Goal: Task Accomplishment & Management: Manage account settings

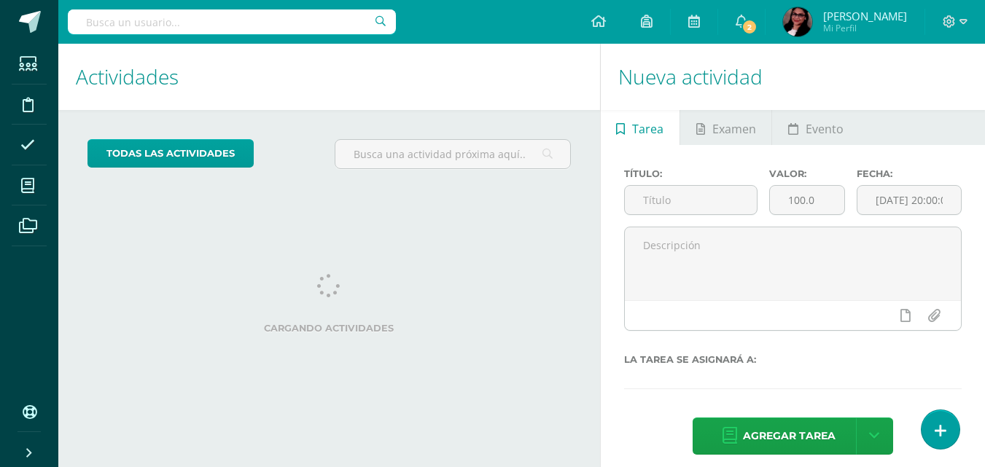
click at [757, 30] on span "2" at bounding box center [749, 27] width 16 height 16
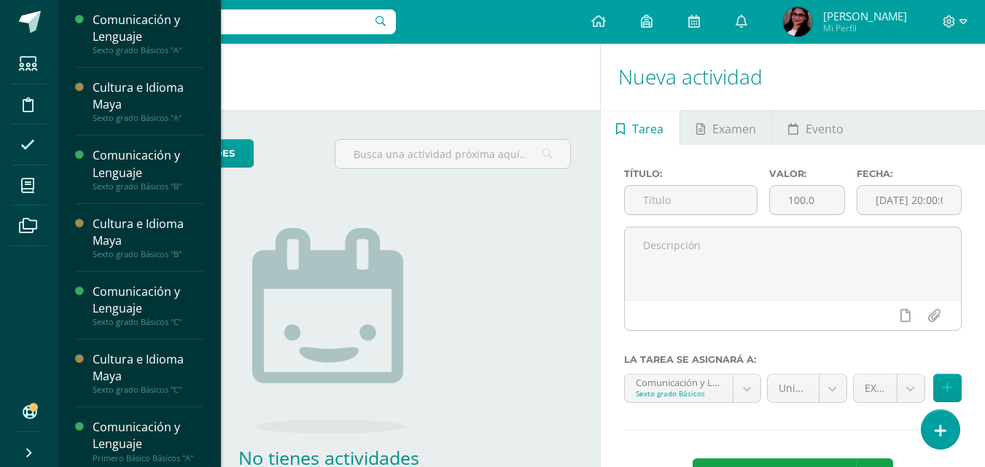
click at [133, 345] on span "Actividades" at bounding box center [137, 347] width 56 height 14
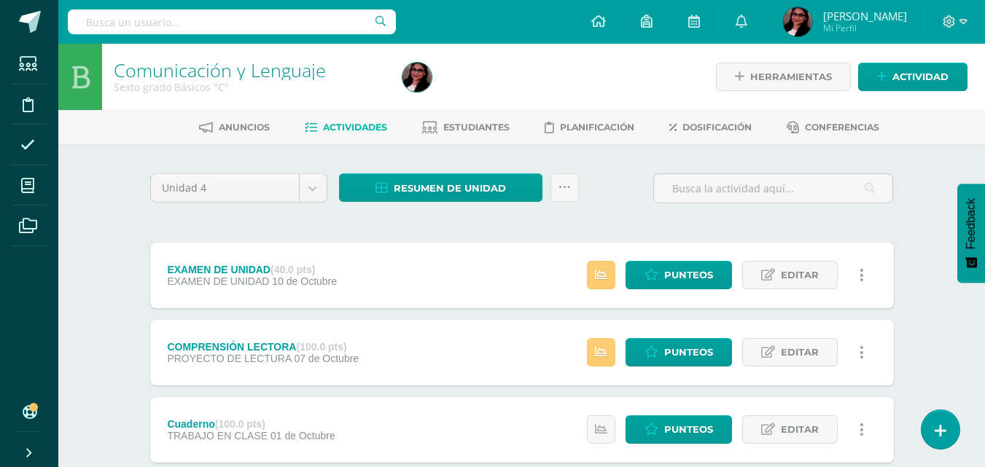
click at [470, 124] on span "Estudiantes" at bounding box center [476, 127] width 66 height 11
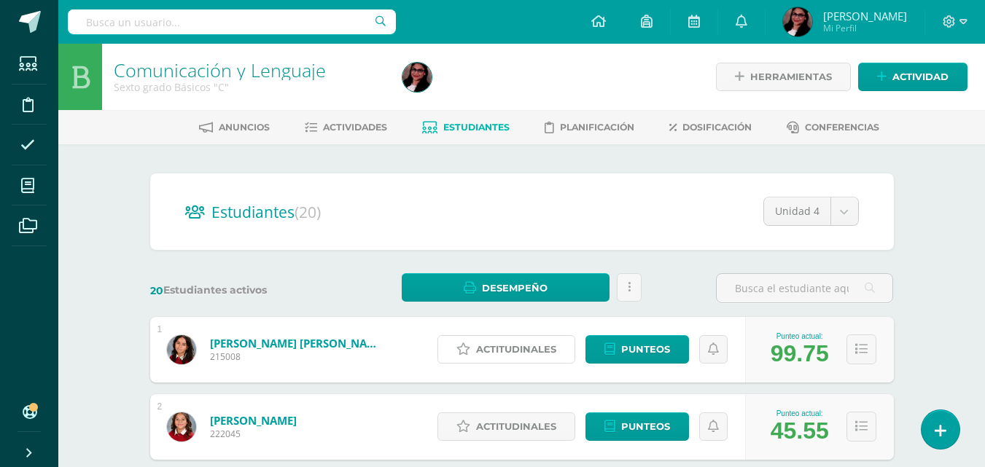
click at [540, 350] on span "Actitudinales" at bounding box center [516, 349] width 80 height 27
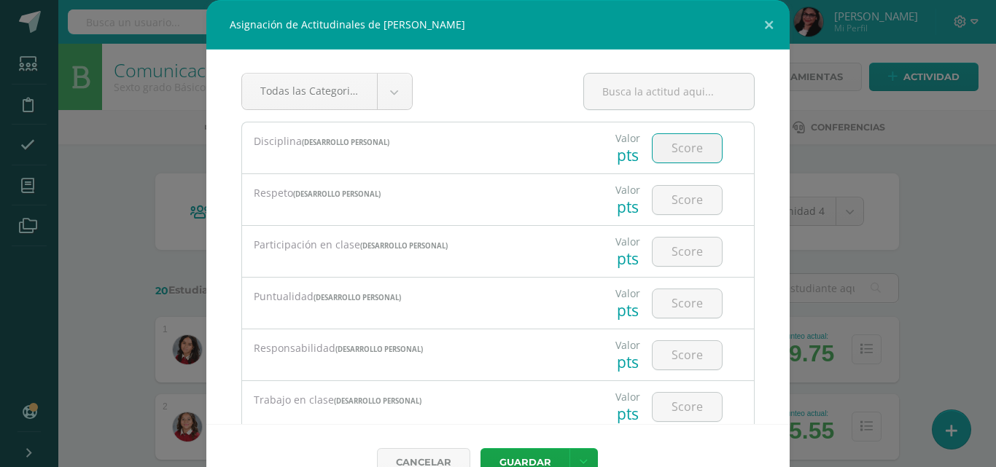
click at [675, 147] on input "number" at bounding box center [686, 148] width 69 height 28
click at [665, 144] on input "number" at bounding box center [686, 148] width 69 height 28
click at [915, 104] on div "Asignación de Actitudinales de Ana Gabriela Argueta Mendoza Todas las Categoria…" at bounding box center [498, 250] width 984 height 500
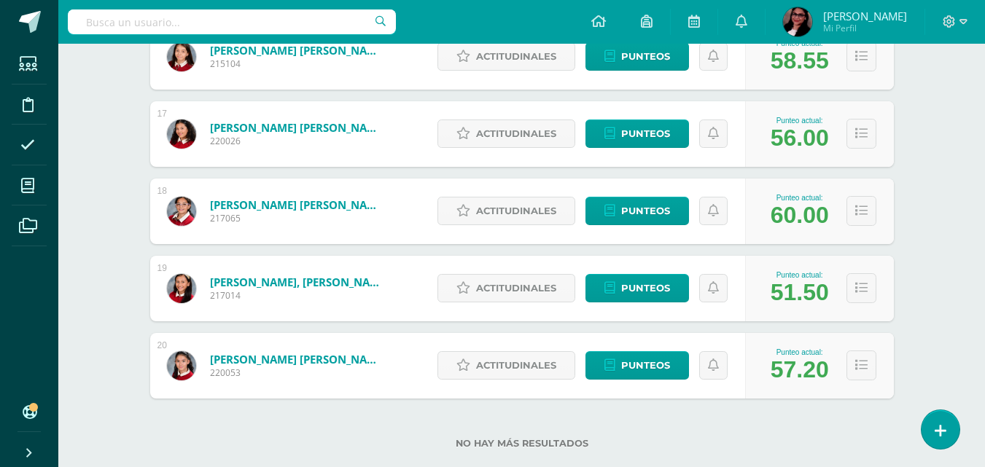
scroll to position [1453, 0]
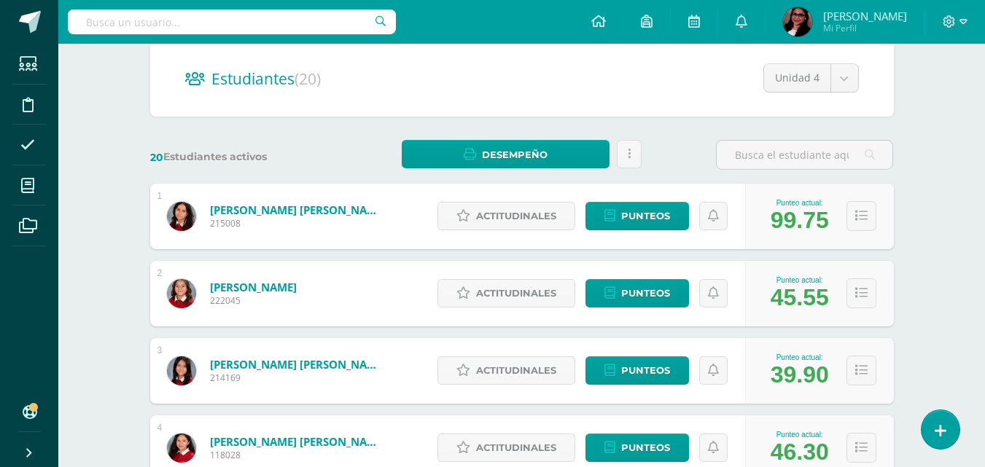
scroll to position [0, 0]
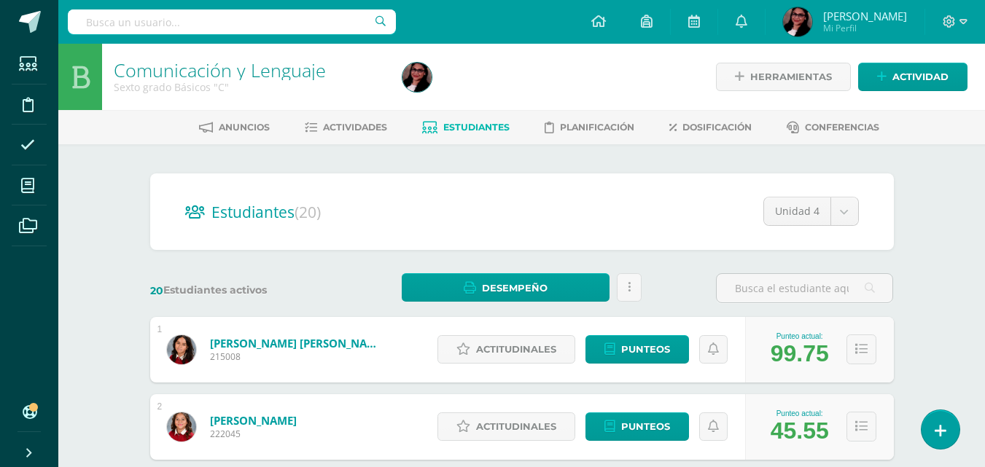
click at [340, 127] on span "Actividades" at bounding box center [355, 127] width 64 height 11
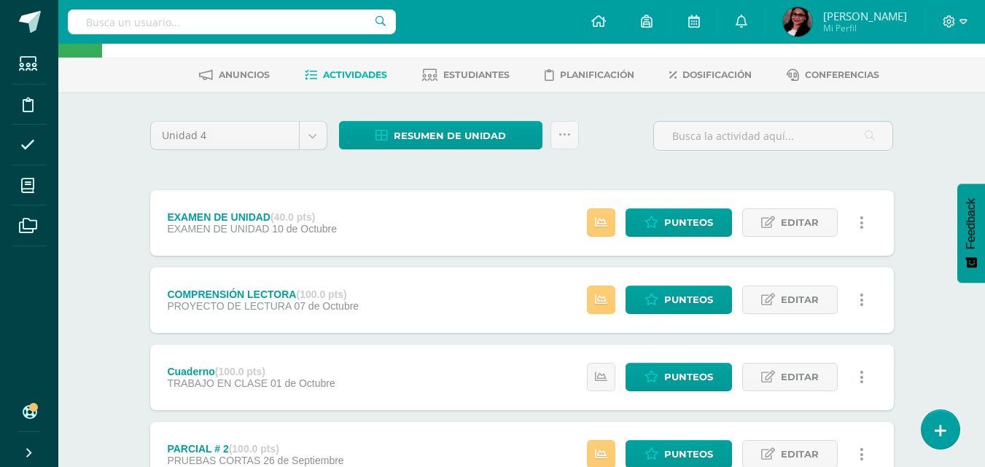
scroll to position [56, 0]
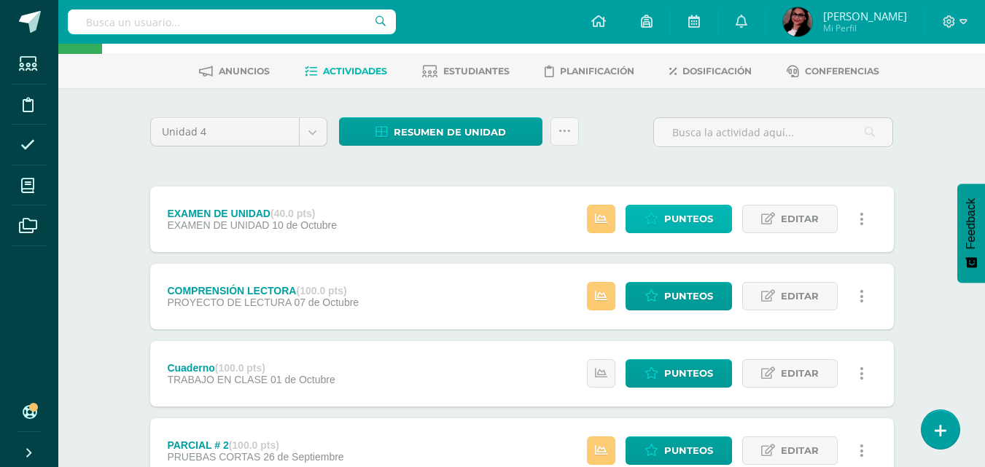
click at [698, 219] on span "Punteos" at bounding box center [688, 219] width 49 height 27
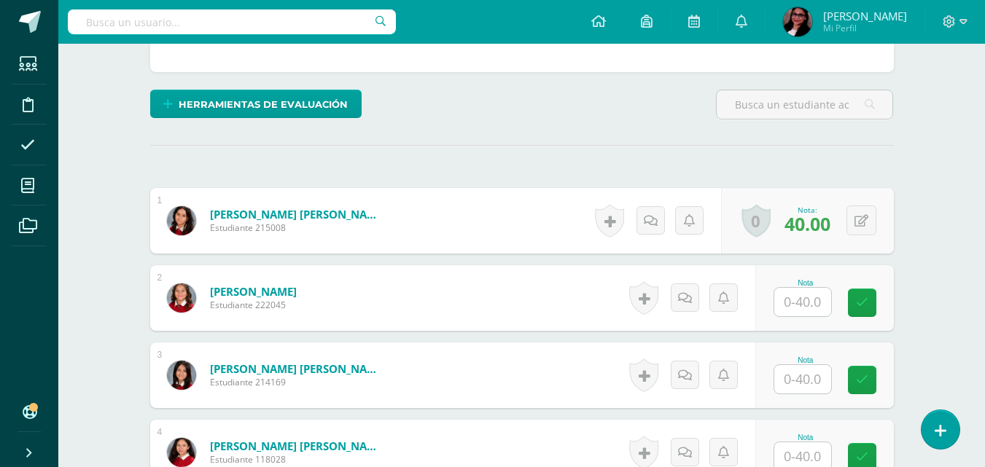
scroll to position [410, 0]
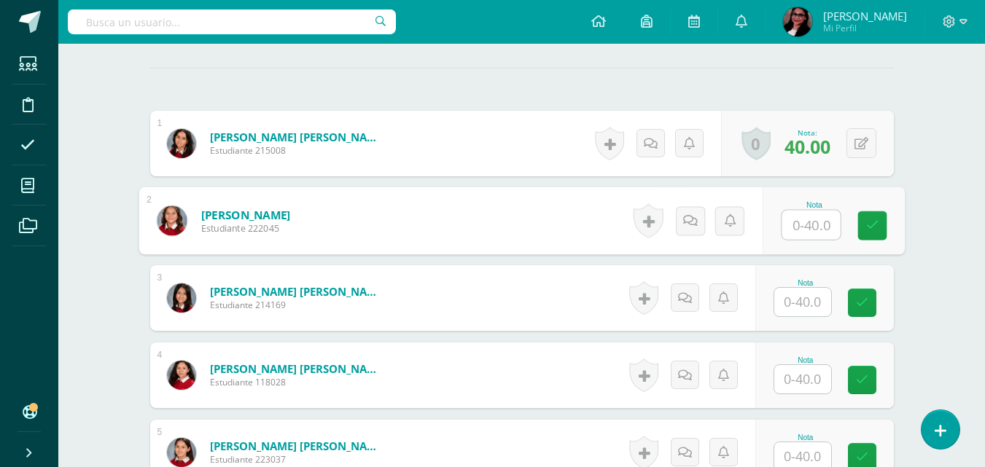
click at [811, 224] on input "text" at bounding box center [811, 225] width 58 height 29
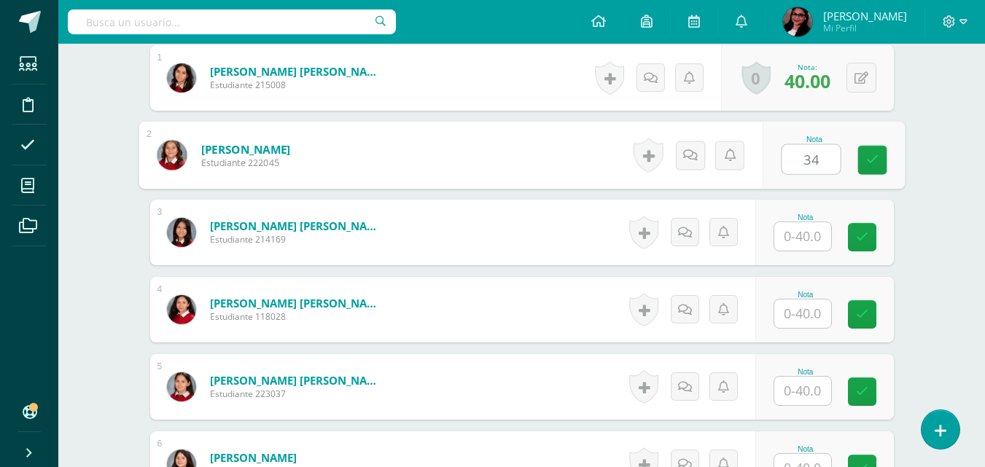
scroll to position [493, 0]
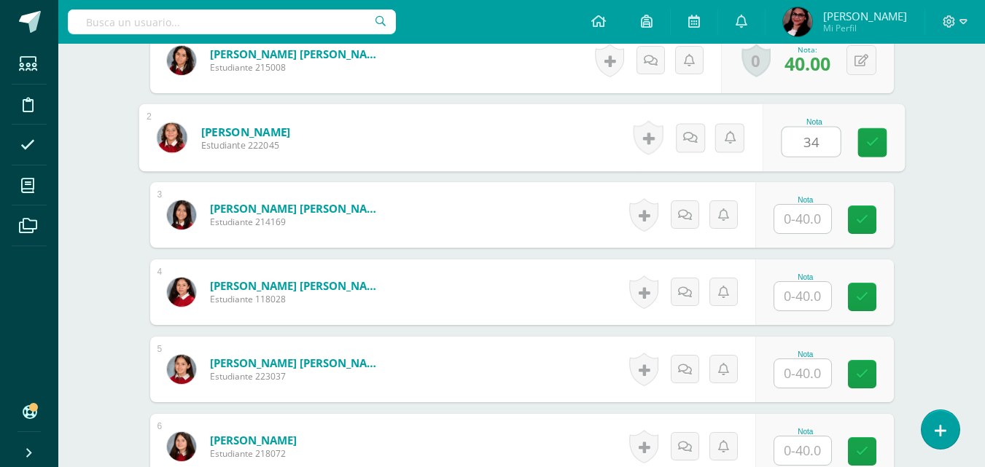
type input "34"
click at [817, 206] on input "text" at bounding box center [802, 219] width 57 height 28
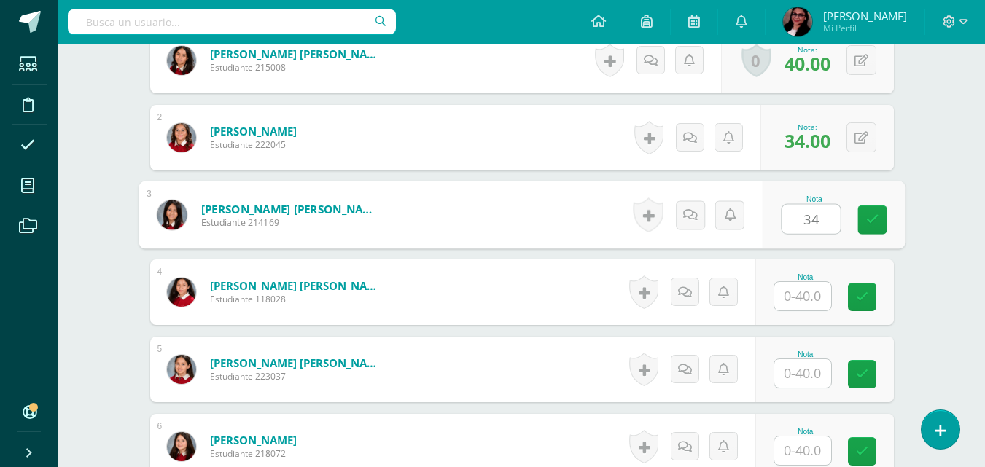
type input "34"
click at [820, 303] on input "text" at bounding box center [802, 296] width 57 height 28
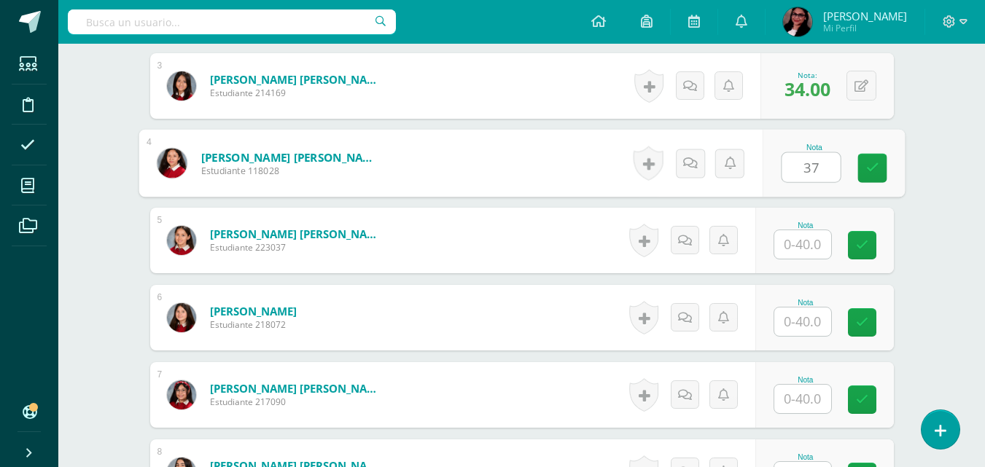
scroll to position [623, 0]
type input "37"
click at [811, 236] on input "text" at bounding box center [802, 244] width 57 height 28
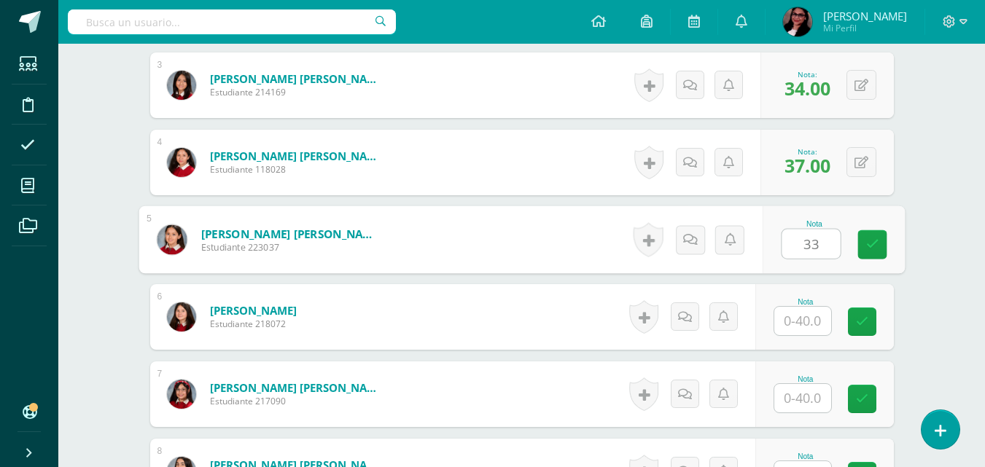
type input "33"
click at [800, 315] on input "text" at bounding box center [802, 321] width 57 height 28
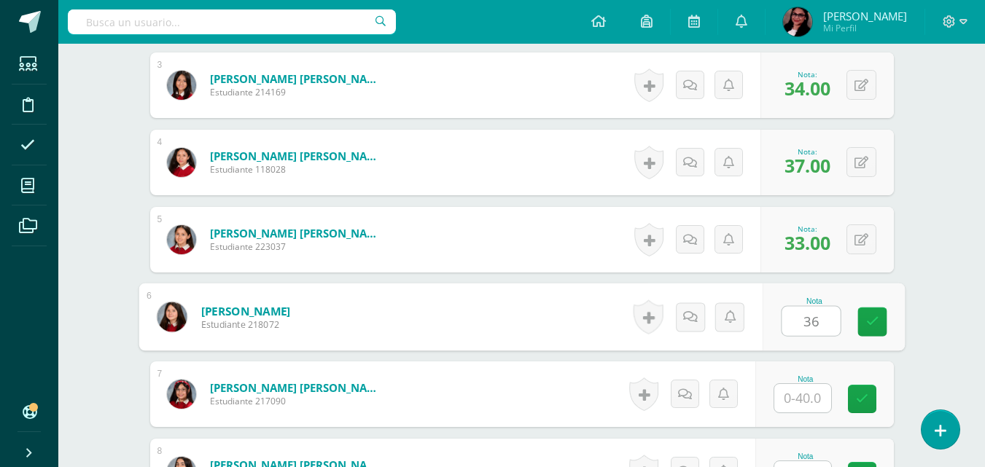
type input "36"
click at [807, 401] on input "text" at bounding box center [802, 398] width 57 height 28
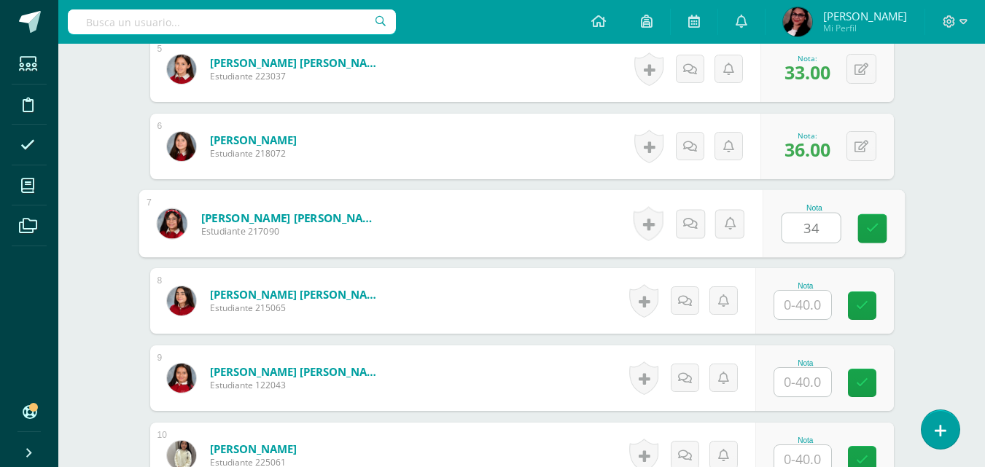
scroll to position [795, 0]
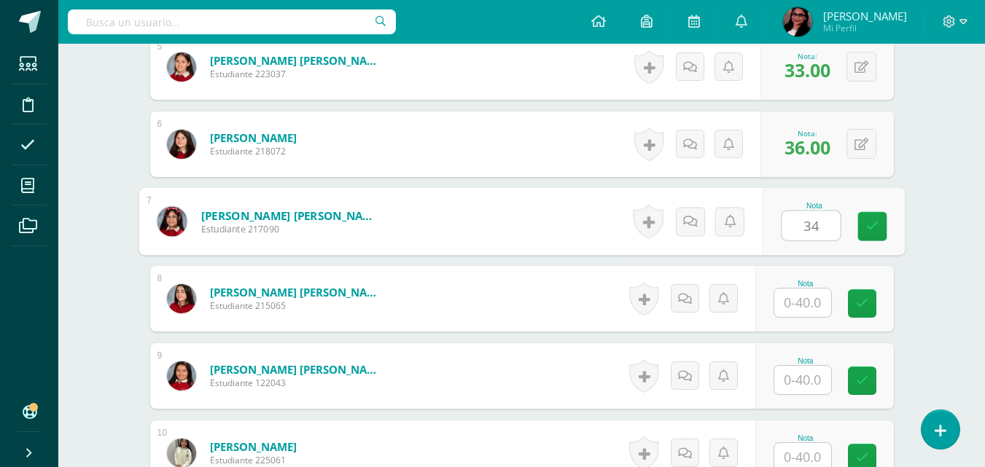
type input "34"
click at [808, 295] on input "text" at bounding box center [802, 303] width 57 height 28
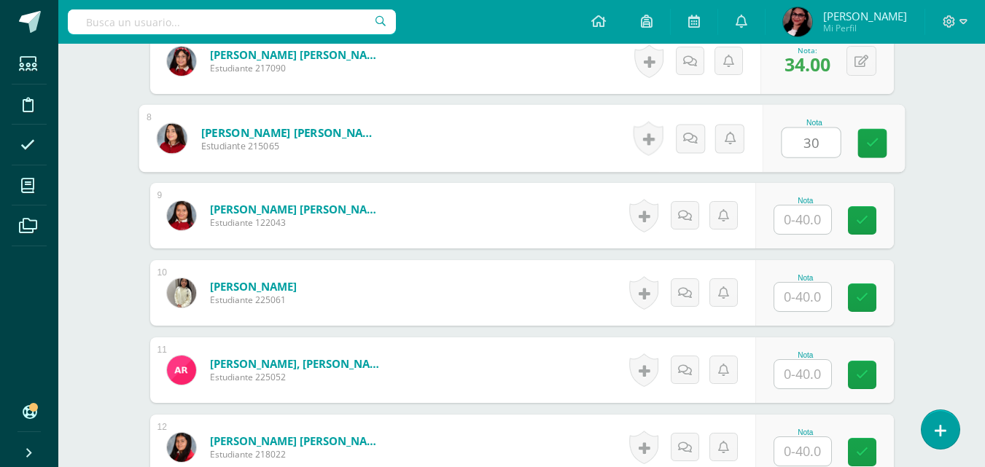
scroll to position [957, 0]
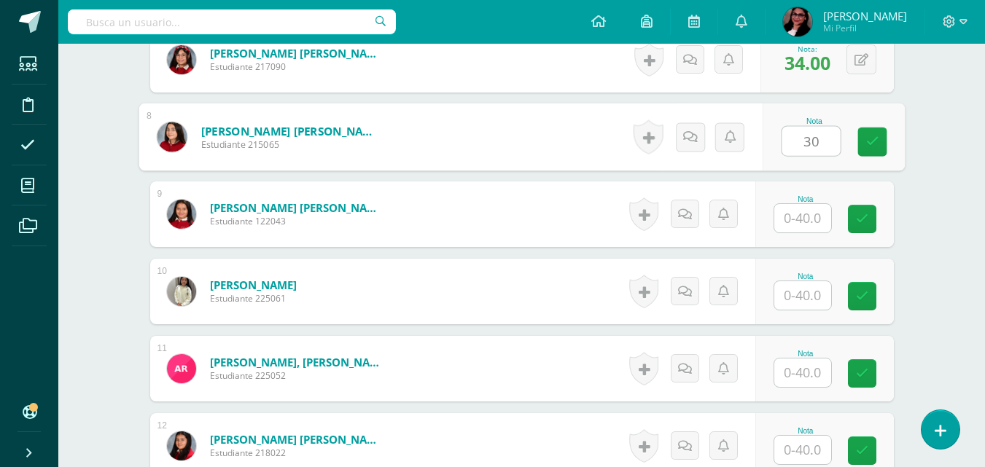
type input "30"
click at [822, 211] on input "text" at bounding box center [802, 218] width 57 height 28
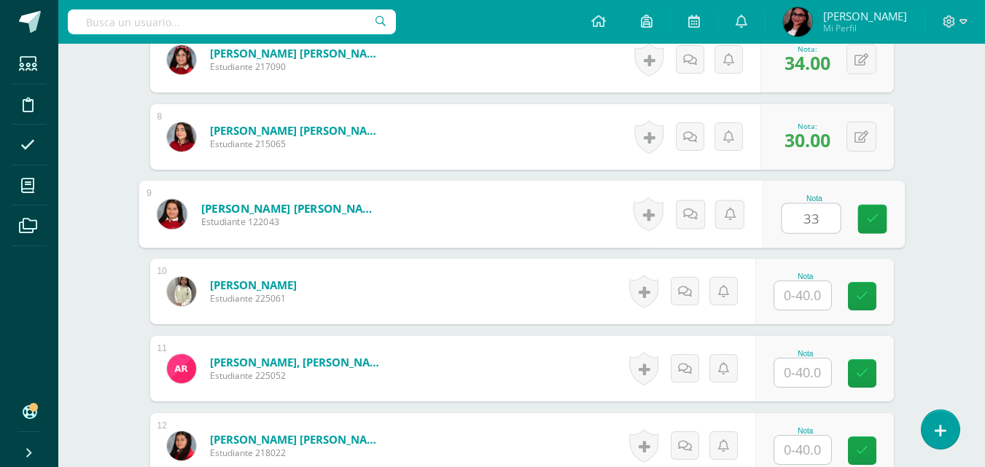
type input "33"
click at [798, 293] on input "text" at bounding box center [802, 295] width 57 height 28
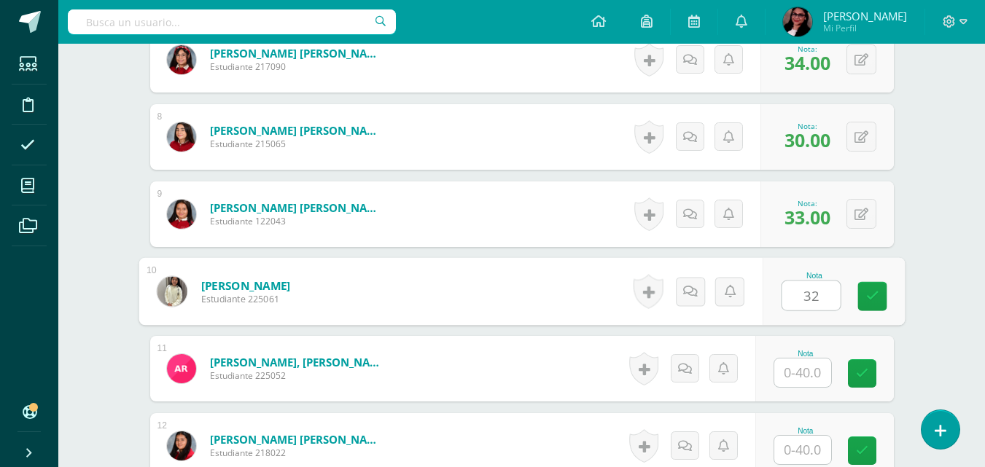
type input "32"
click at [806, 369] on input "text" at bounding box center [802, 373] width 57 height 28
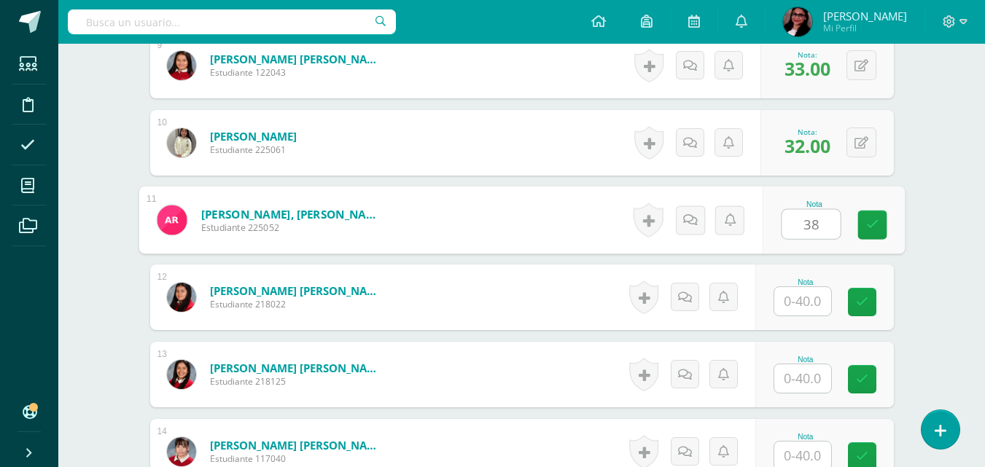
scroll to position [1107, 0]
type input "38"
click at [811, 305] on input "text" at bounding box center [802, 301] width 57 height 28
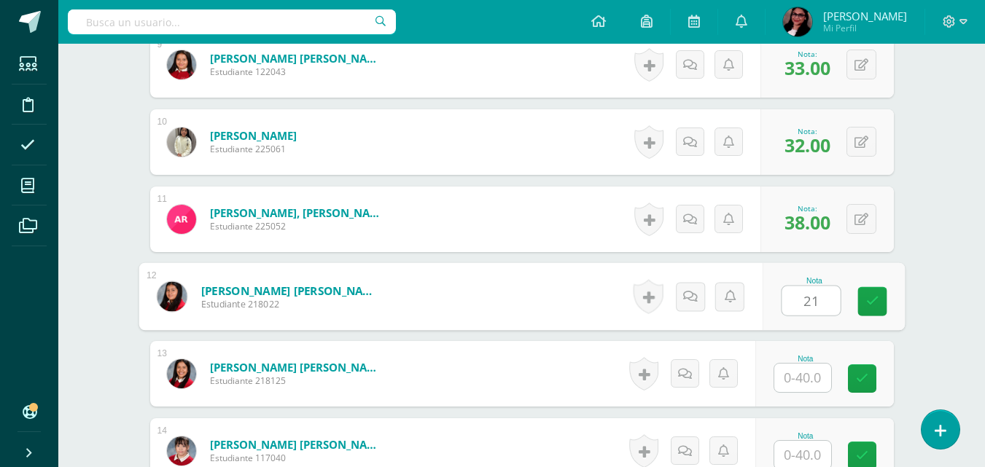
type input "2"
type input "34"
click at [821, 371] on input "text" at bounding box center [802, 378] width 57 height 28
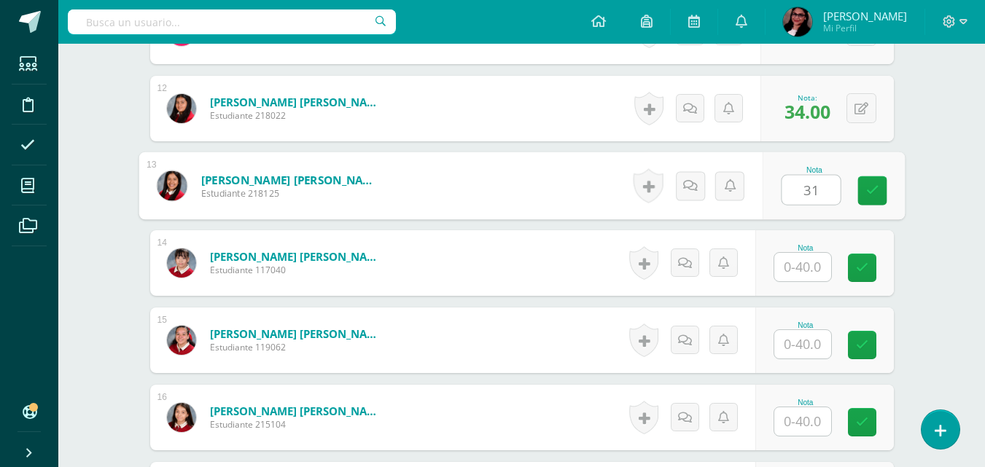
scroll to position [1299, 0]
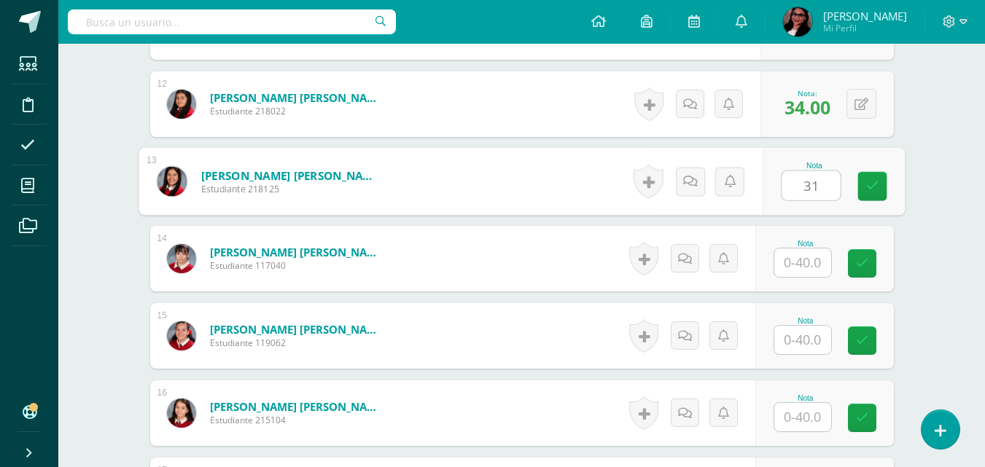
type input "31"
click at [809, 262] on input "text" at bounding box center [802, 263] width 57 height 28
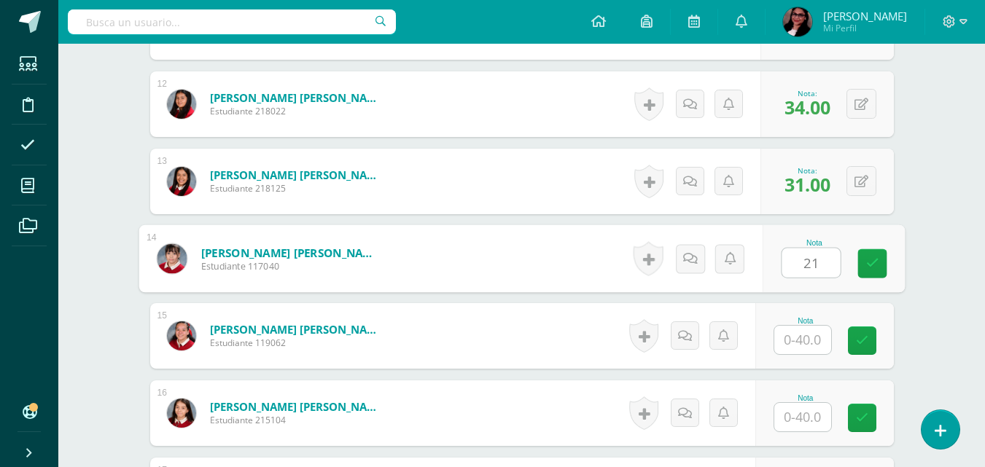
type input "21"
click at [811, 334] on input "text" at bounding box center [802, 340] width 57 height 28
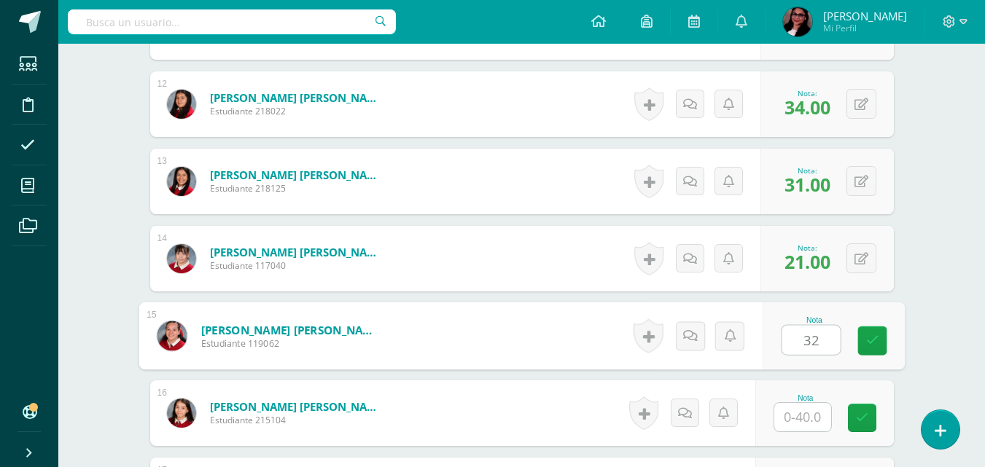
type input "32"
click at [808, 418] on input "text" at bounding box center [802, 417] width 57 height 28
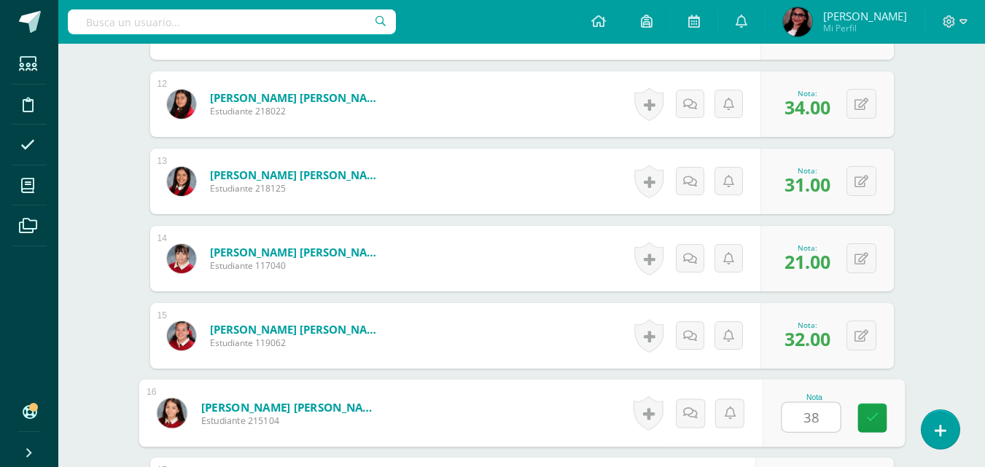
scroll to position [1509, 0]
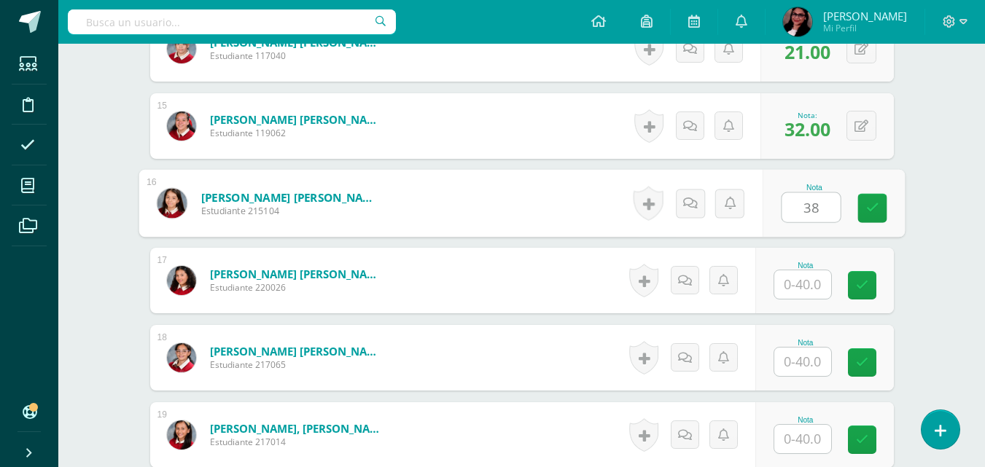
type input "38"
click at [811, 291] on input "text" at bounding box center [802, 284] width 57 height 28
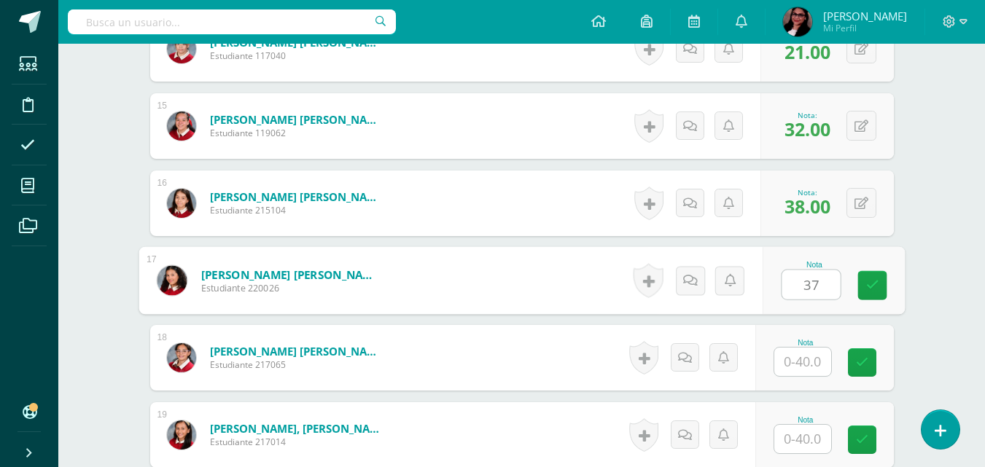
type input "37"
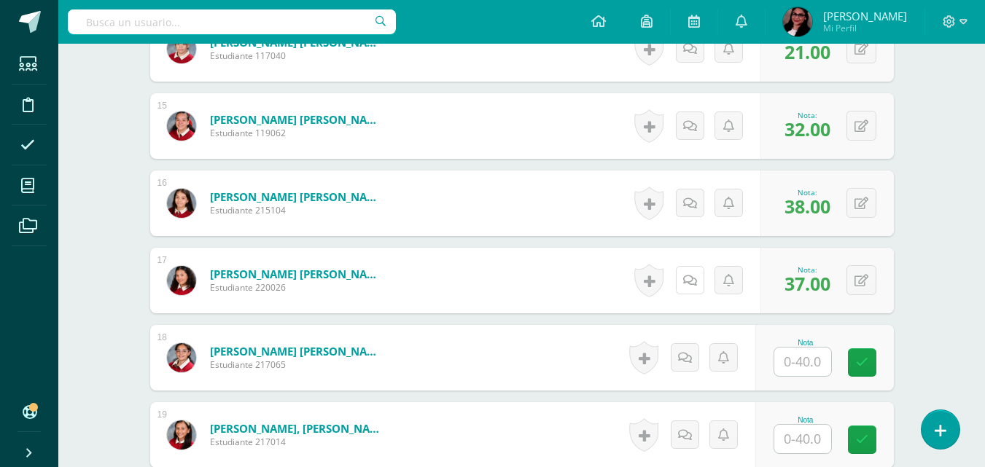
click at [680, 276] on link at bounding box center [690, 280] width 28 height 28
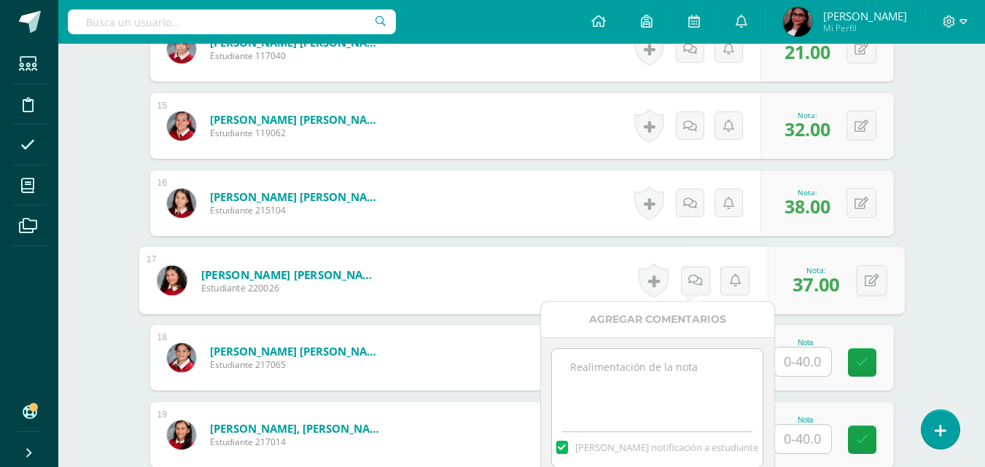
click at [644, 367] on textarea at bounding box center [657, 385] width 211 height 73
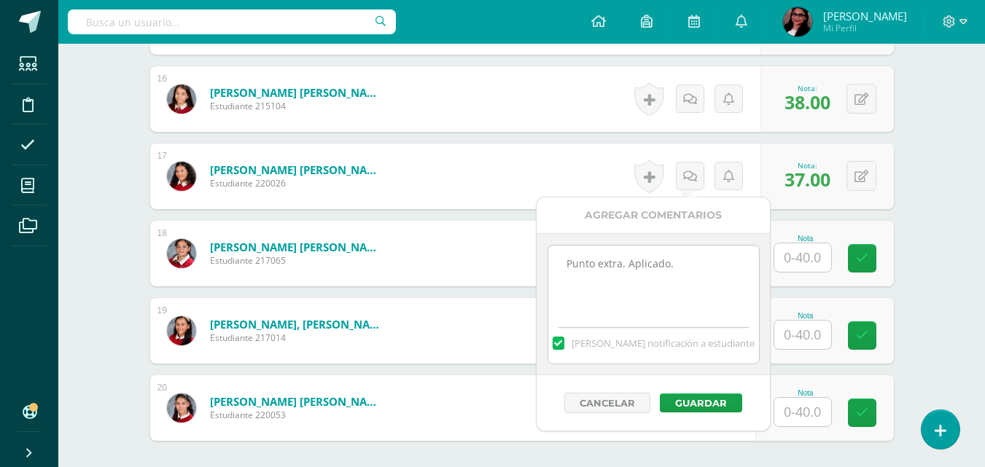
scroll to position [1632, 0]
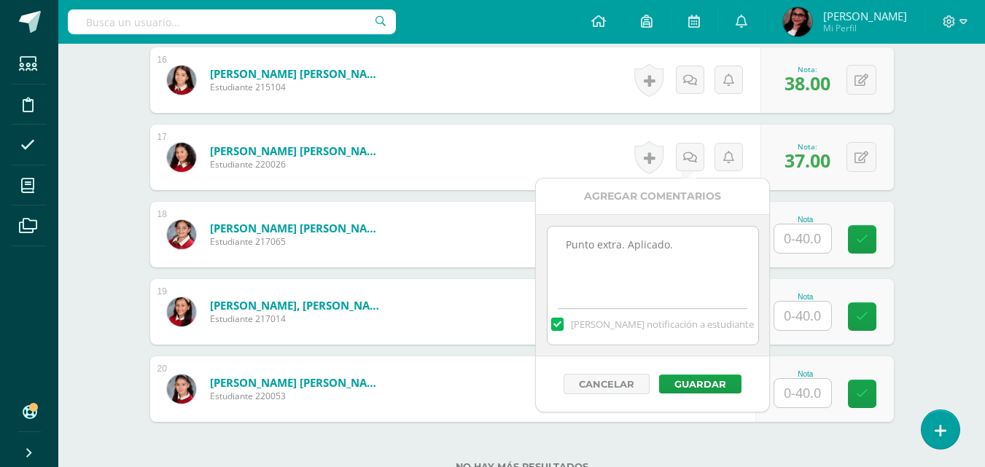
type textarea "Punto extra. Aplicado."
click at [706, 383] on button "Guardar" at bounding box center [700, 384] width 82 height 19
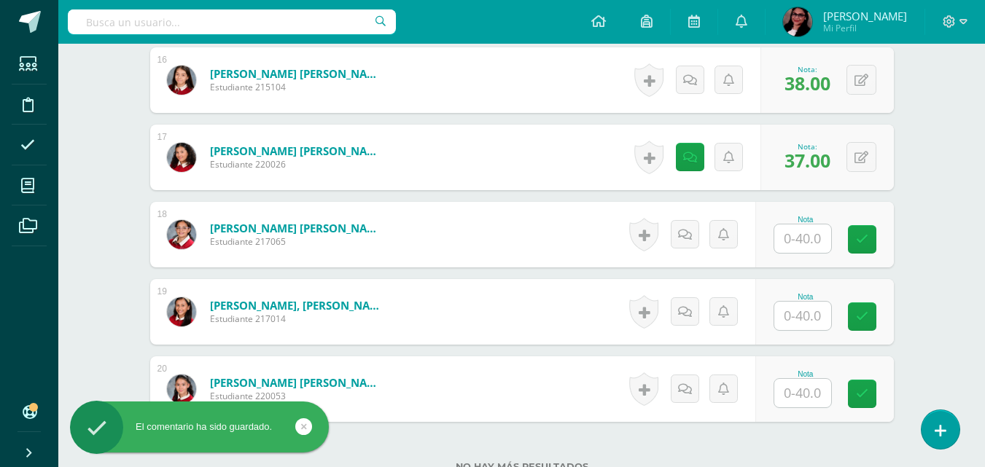
click at [808, 234] on input "text" at bounding box center [802, 239] width 57 height 28
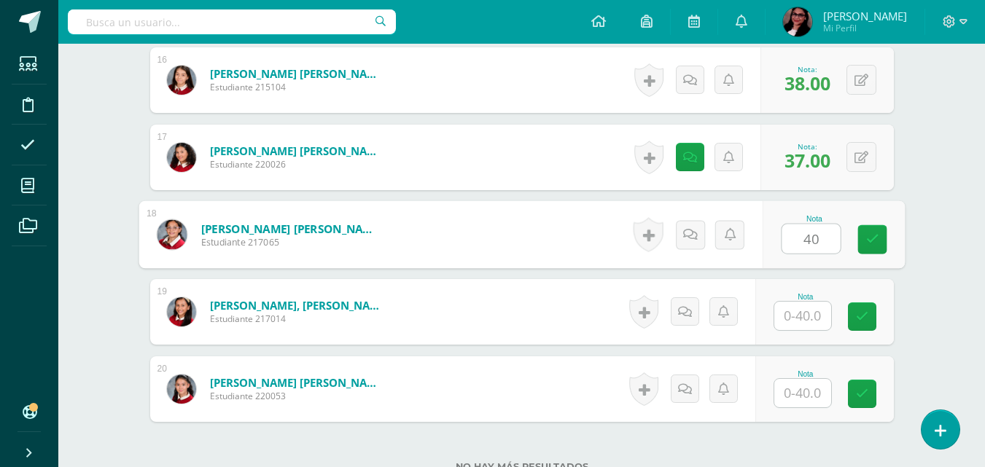
type input "40"
click at [811, 307] on input "text" at bounding box center [802, 316] width 57 height 28
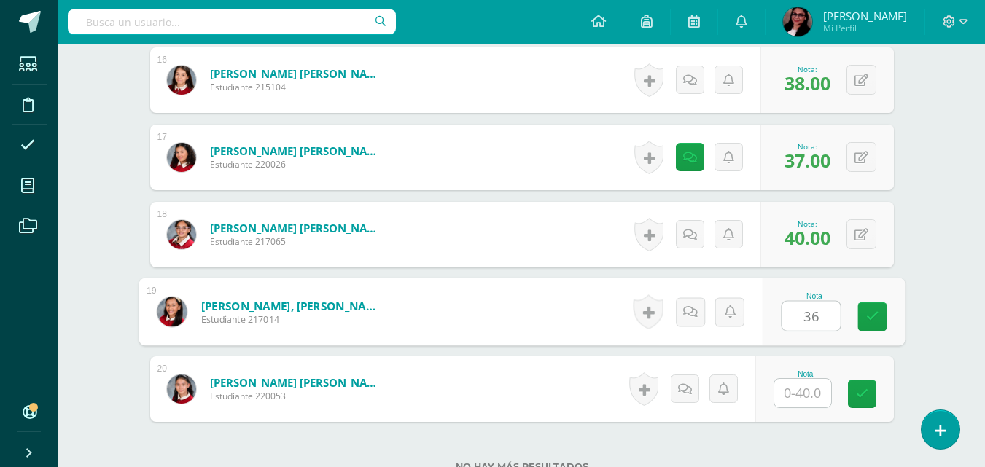
type input "36"
click at [805, 394] on input "text" at bounding box center [802, 393] width 57 height 28
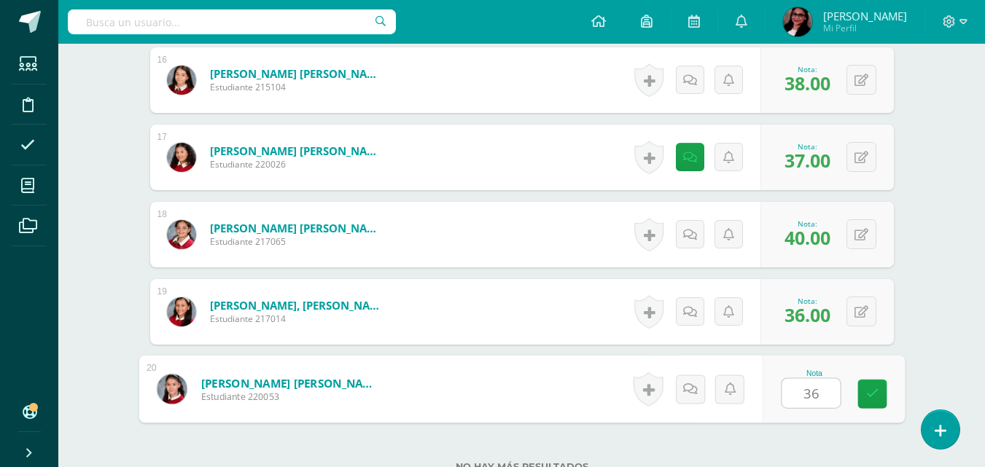
type input "36"
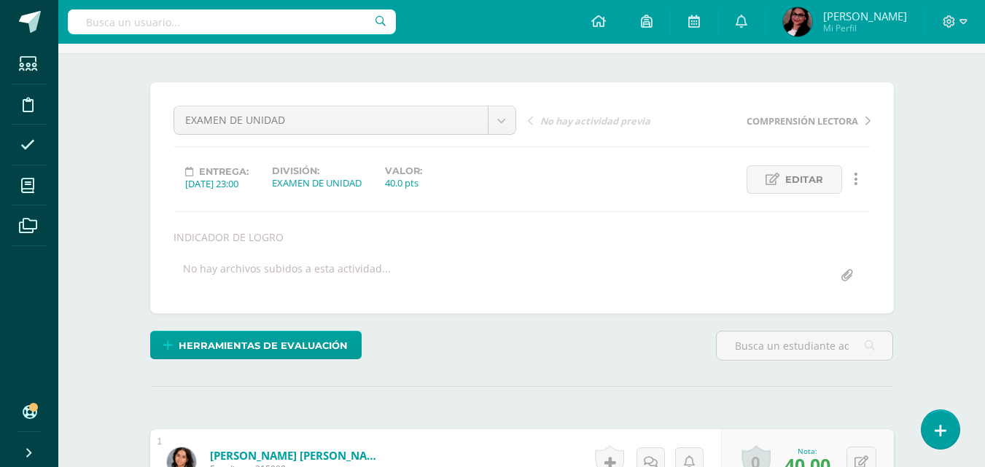
scroll to position [0, 0]
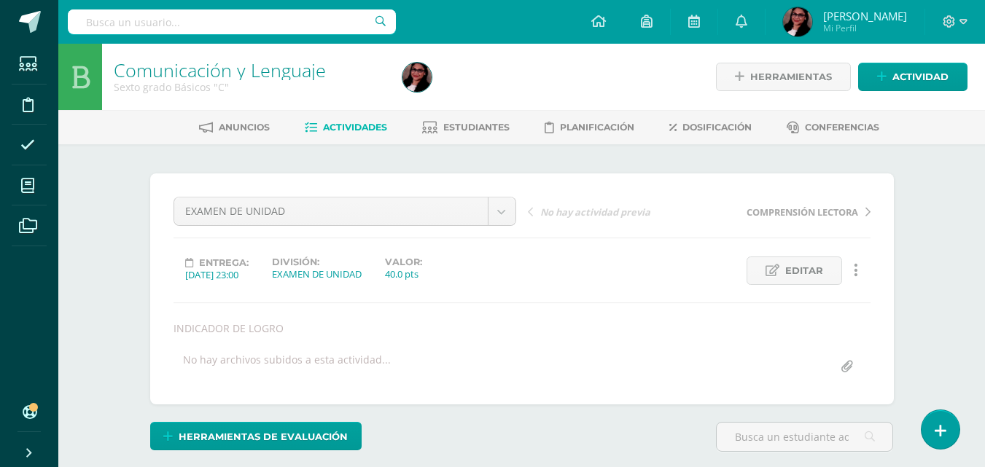
click at [470, 124] on span "Estudiantes" at bounding box center [476, 127] width 66 height 11
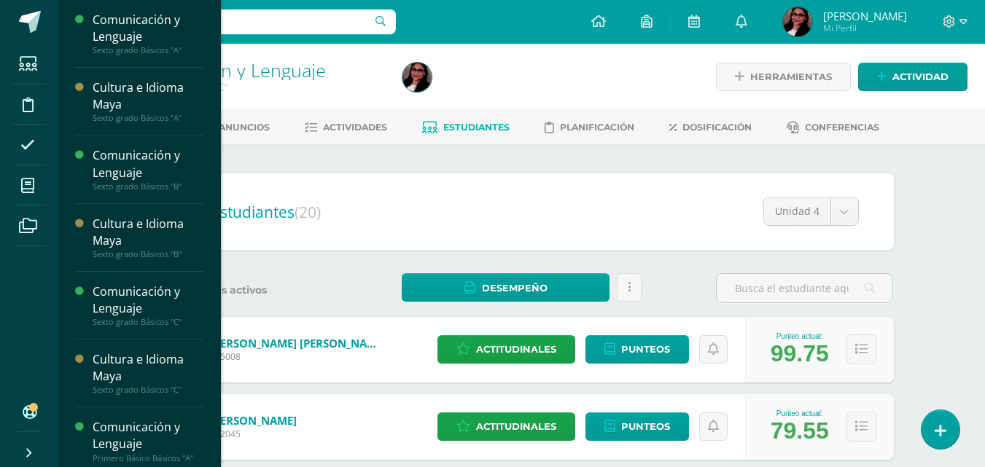
click at [126, 72] on span "Actividades" at bounding box center [137, 76] width 56 height 14
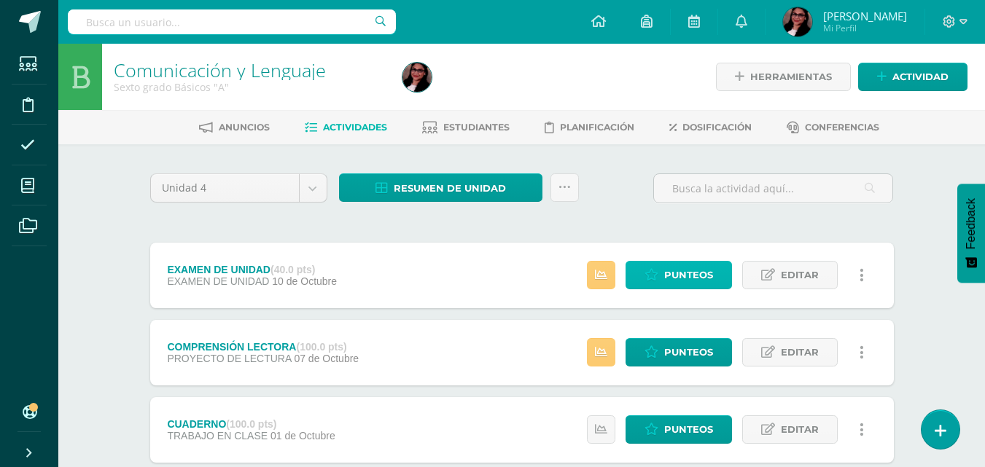
click at [684, 276] on span "Punteos" at bounding box center [688, 275] width 49 height 27
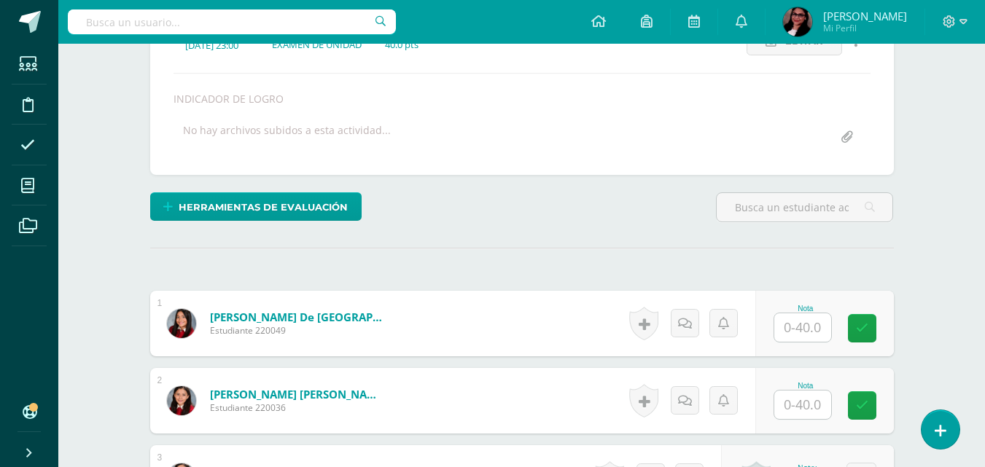
scroll to position [277, 0]
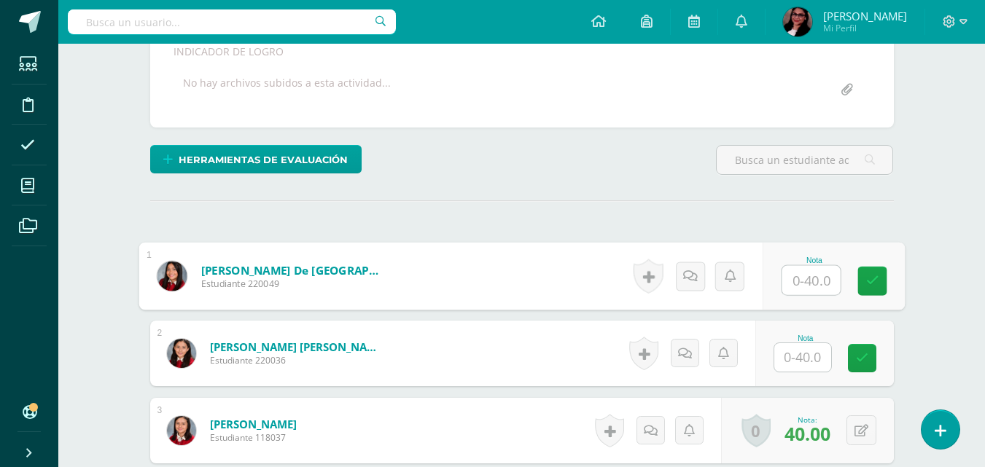
click at [806, 281] on input "text" at bounding box center [811, 280] width 58 height 29
type input "32"
click at [800, 348] on input "text" at bounding box center [802, 357] width 57 height 28
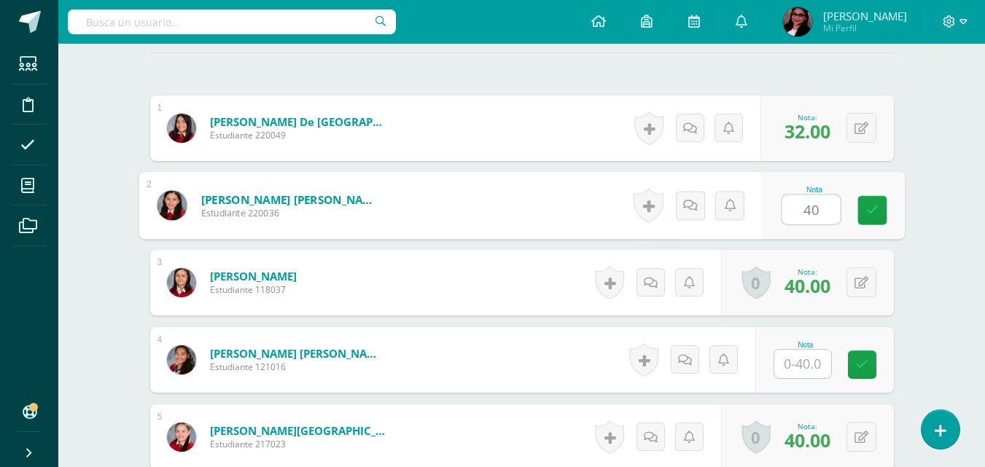
scroll to position [428, 0]
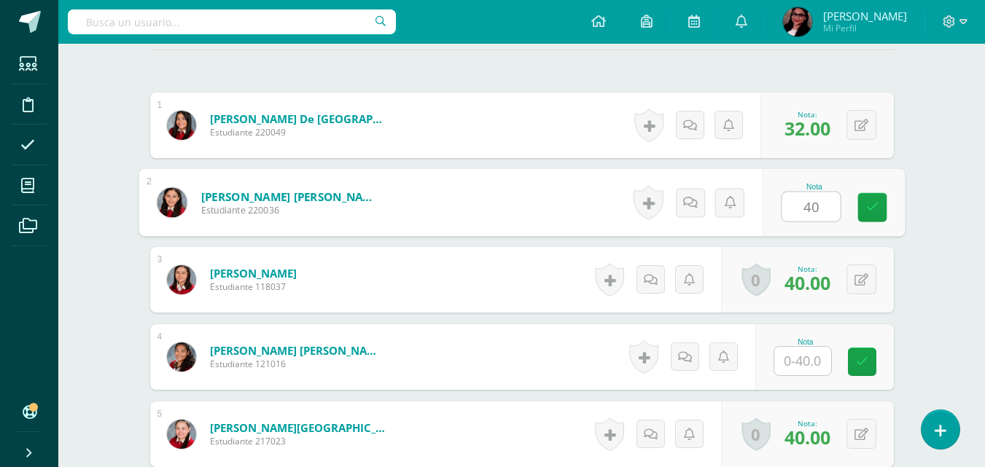
type input "40"
click at [816, 354] on input "text" at bounding box center [802, 361] width 57 height 28
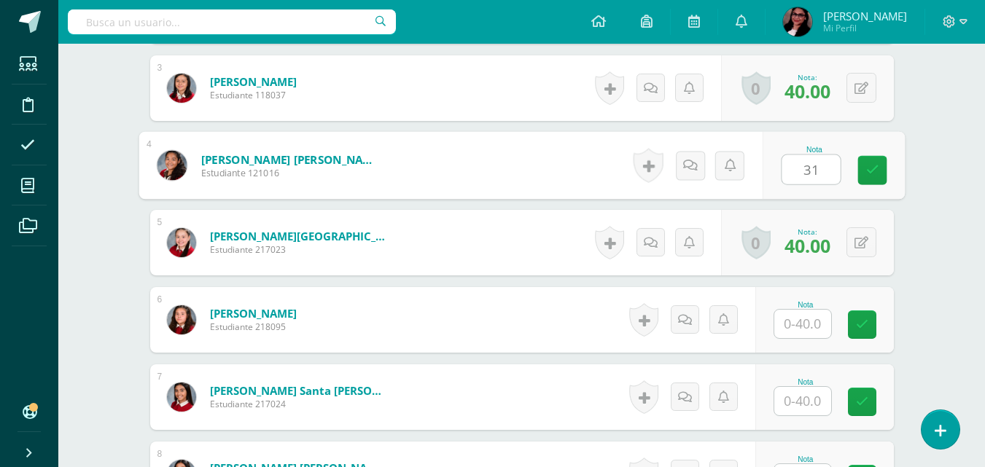
scroll to position [626, 0]
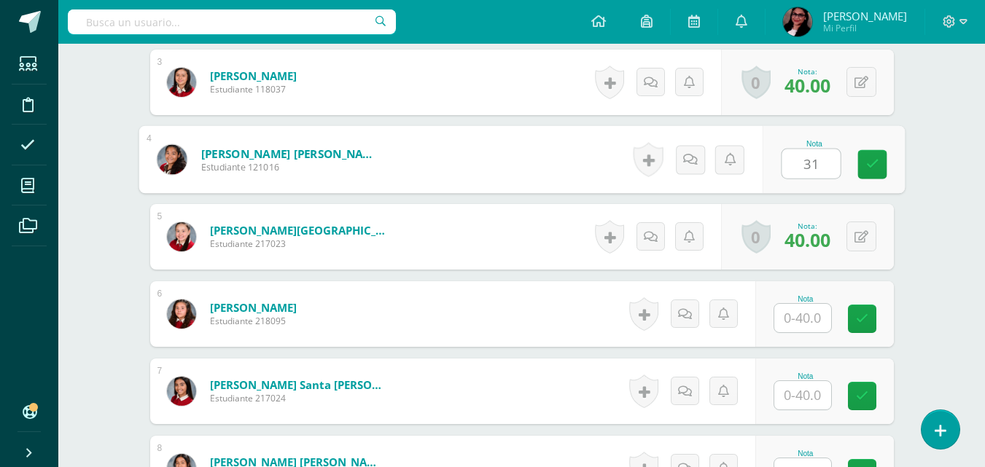
type input "31"
click at [806, 313] on input "text" at bounding box center [802, 318] width 57 height 28
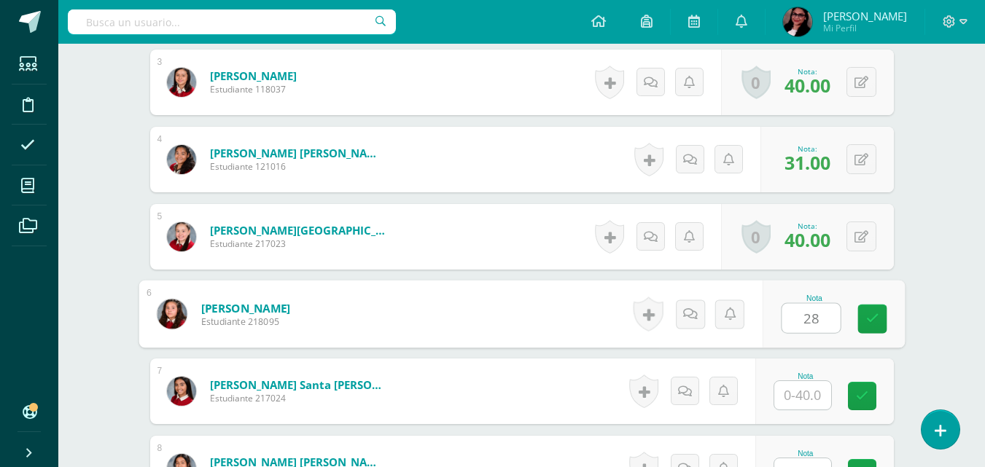
scroll to position [725, 0]
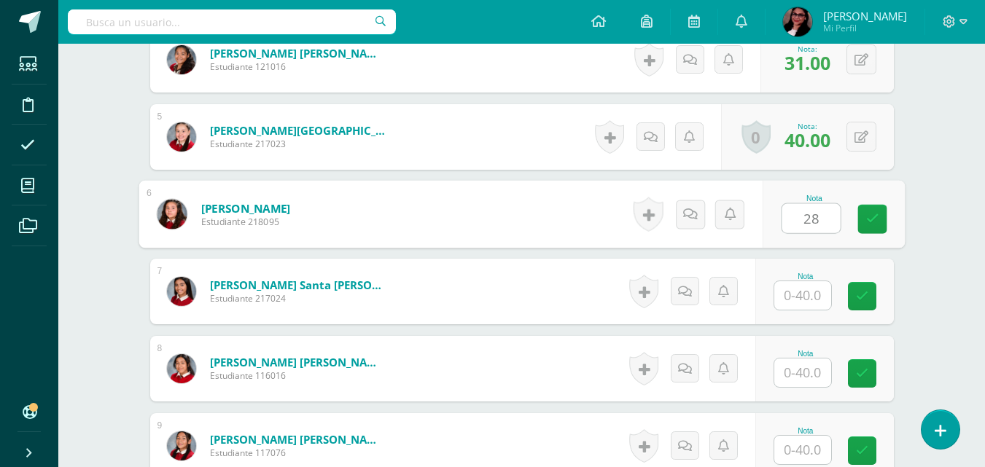
type input "28"
click at [814, 289] on input "text" at bounding box center [802, 295] width 57 height 28
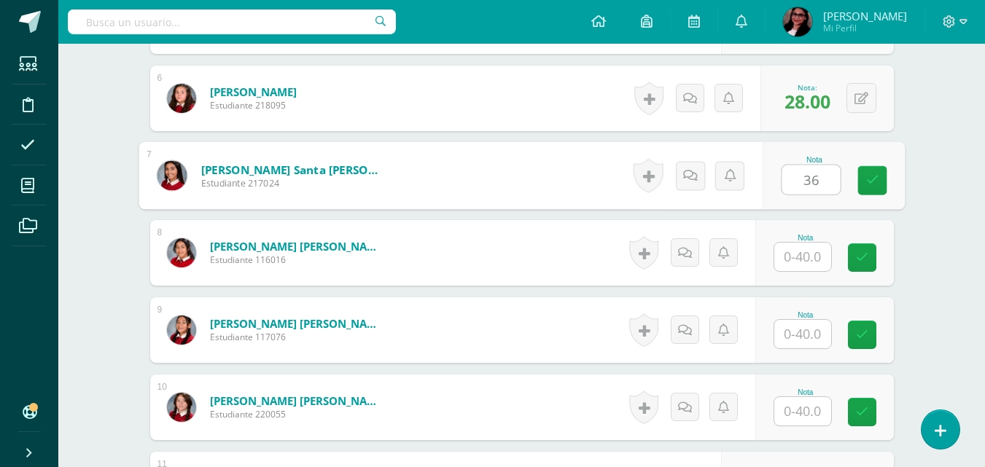
scroll to position [842, 0]
type input "36"
click at [808, 250] on input "text" at bounding box center [802, 256] width 57 height 28
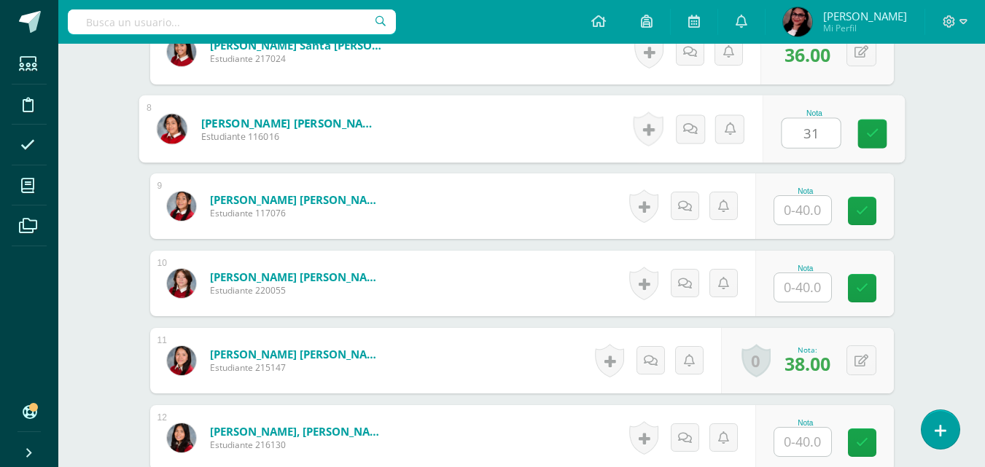
scroll to position [968, 0]
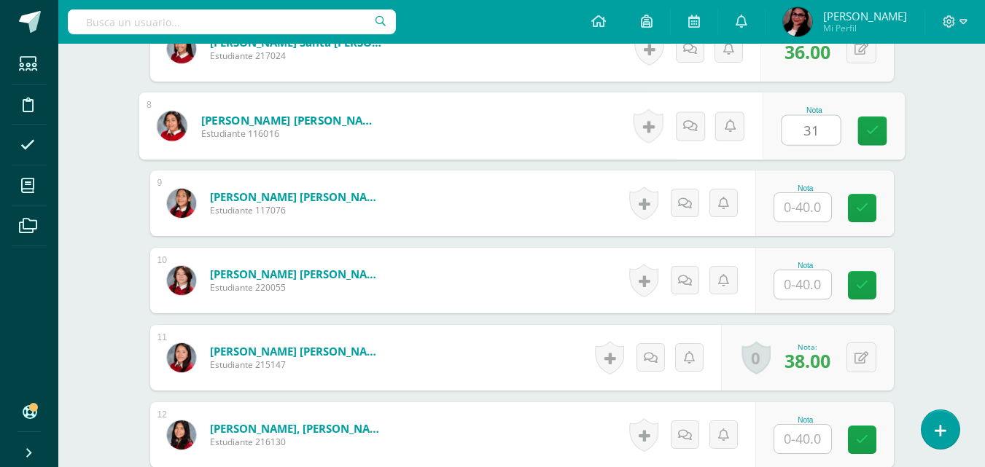
type input "31"
click at [798, 201] on input "text" at bounding box center [802, 207] width 57 height 28
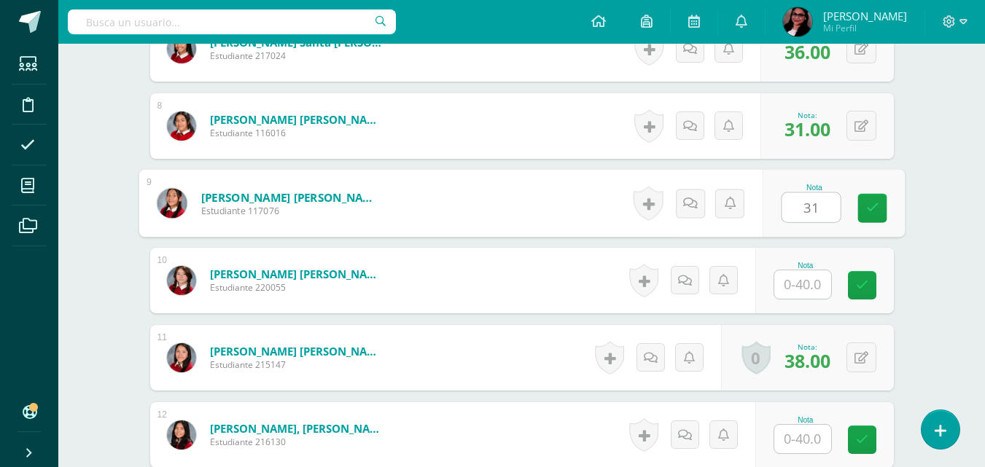
click at [829, 206] on input "31" at bounding box center [811, 207] width 58 height 29
type input "3"
type input "32"
click at [806, 276] on input "text" at bounding box center [802, 284] width 57 height 28
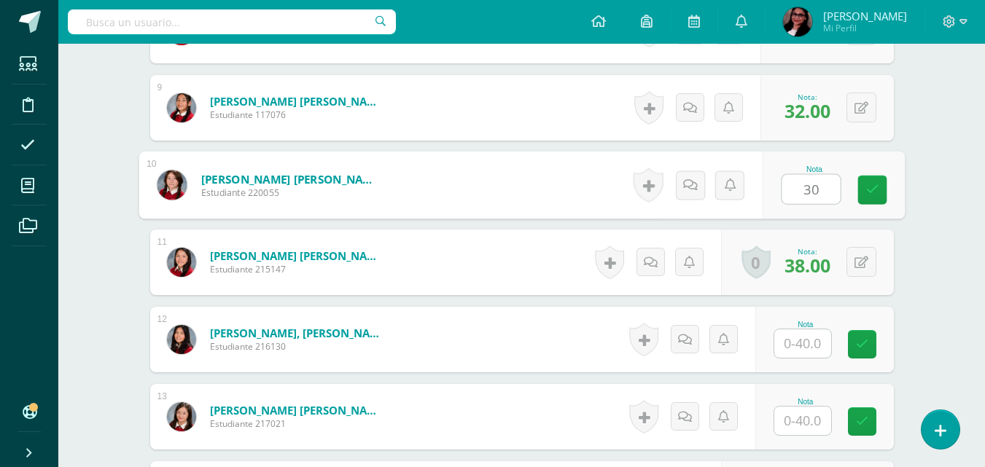
scroll to position [1080, 0]
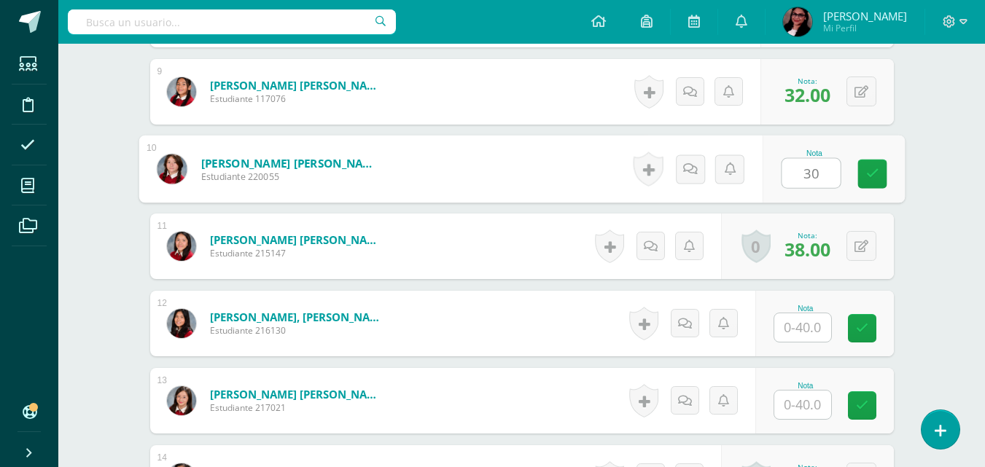
type input "30"
click at [812, 333] on input "text" at bounding box center [802, 327] width 57 height 28
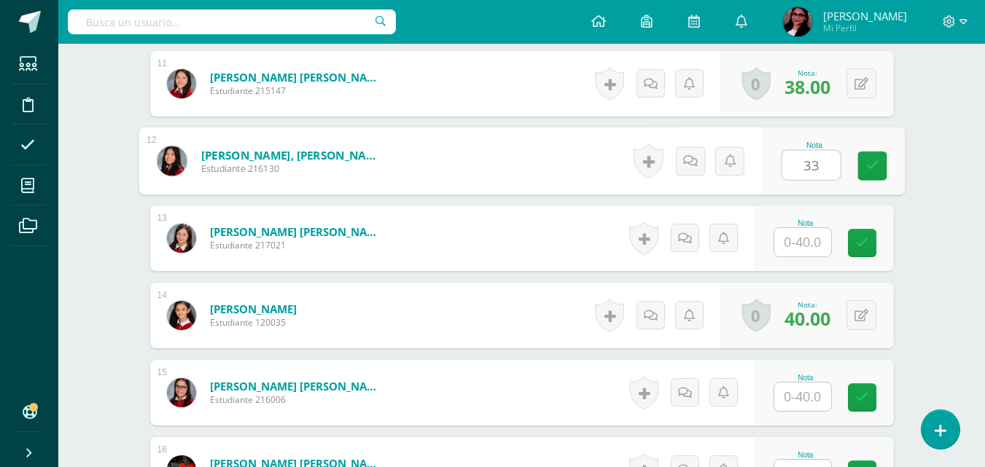
scroll to position [1244, 0]
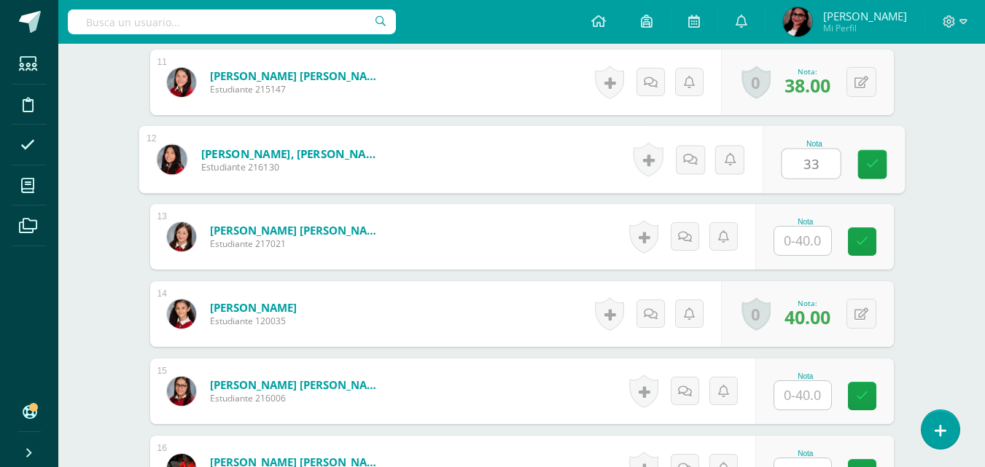
type input "33"
click at [806, 234] on input "text" at bounding box center [802, 241] width 57 height 28
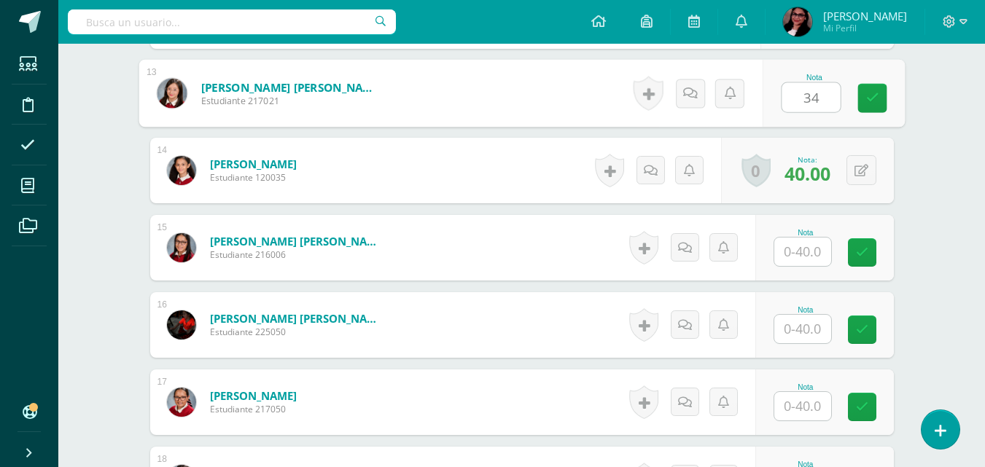
scroll to position [1388, 0]
type input "34"
click at [816, 248] on input "text" at bounding box center [802, 251] width 57 height 28
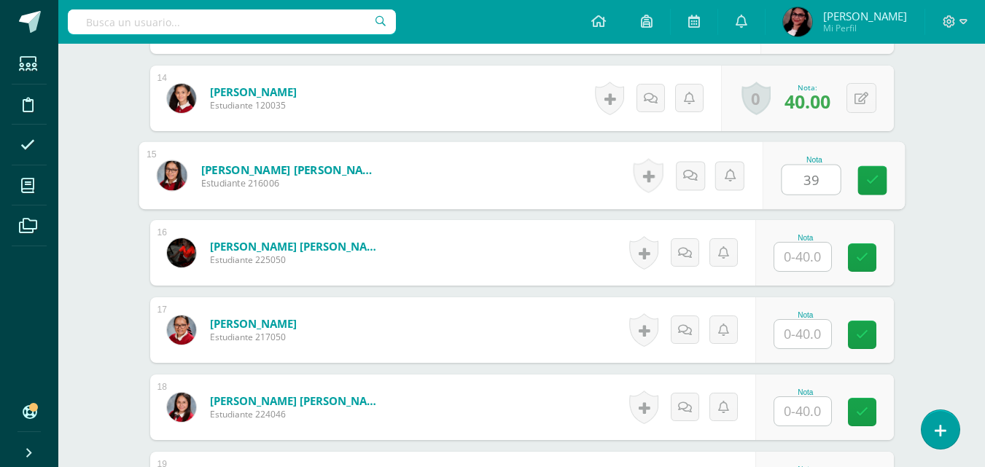
scroll to position [1465, 0]
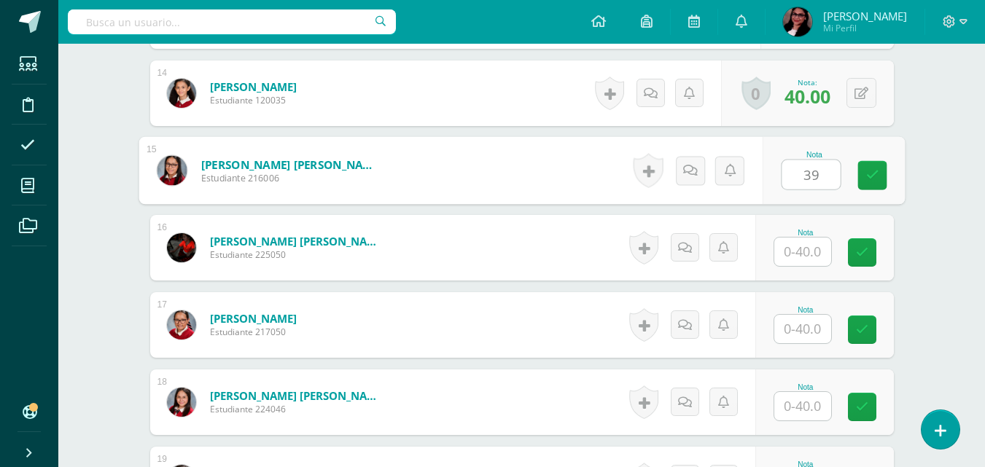
type input "39"
click at [805, 254] on input "text" at bounding box center [802, 252] width 57 height 28
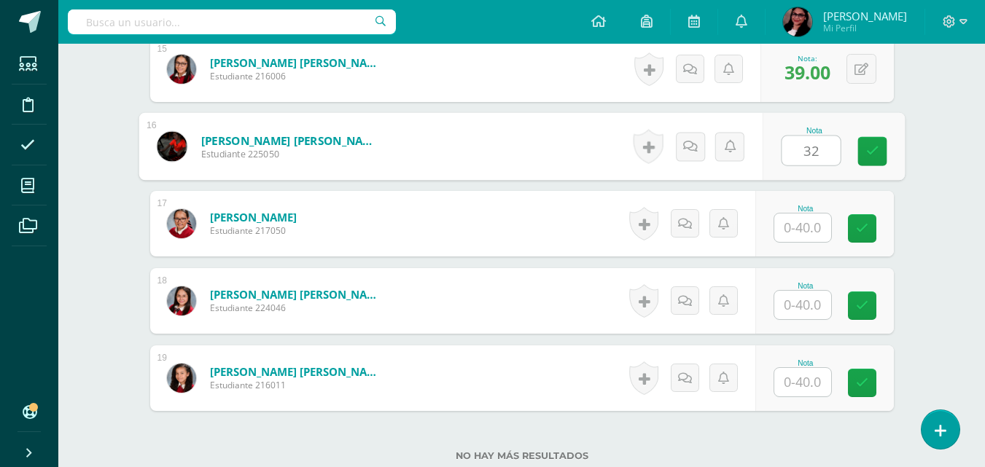
scroll to position [1573, 0]
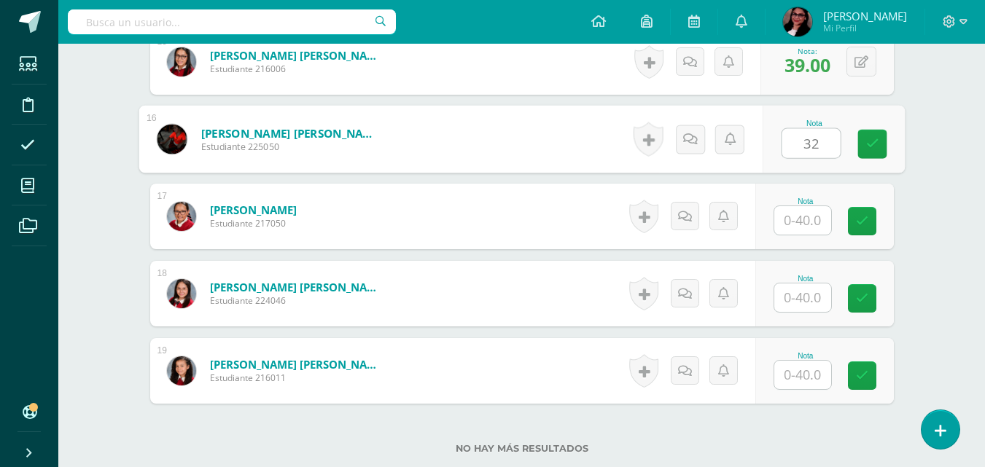
type input "32"
click at [802, 215] on input "text" at bounding box center [802, 220] width 57 height 28
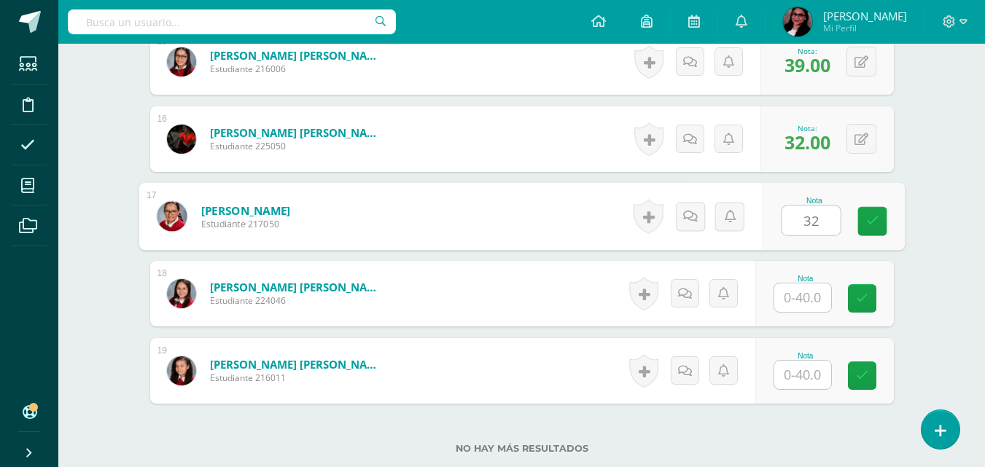
type input "32"
click at [807, 306] on input "text" at bounding box center [802, 298] width 57 height 28
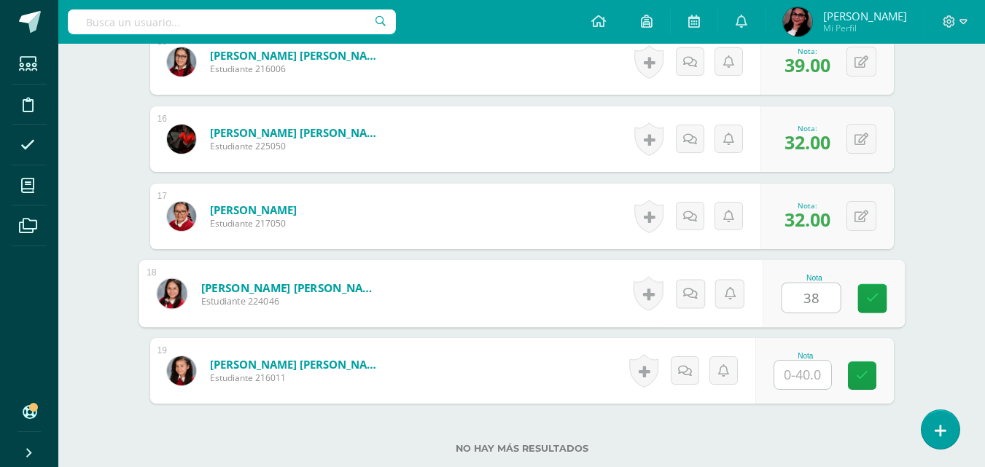
type input "38"
click at [804, 366] on input "text" at bounding box center [802, 375] width 57 height 28
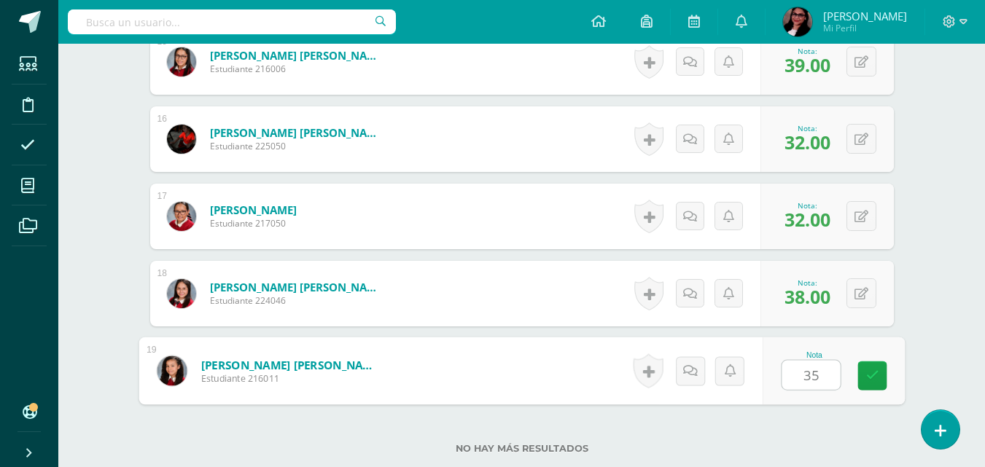
type input "35"
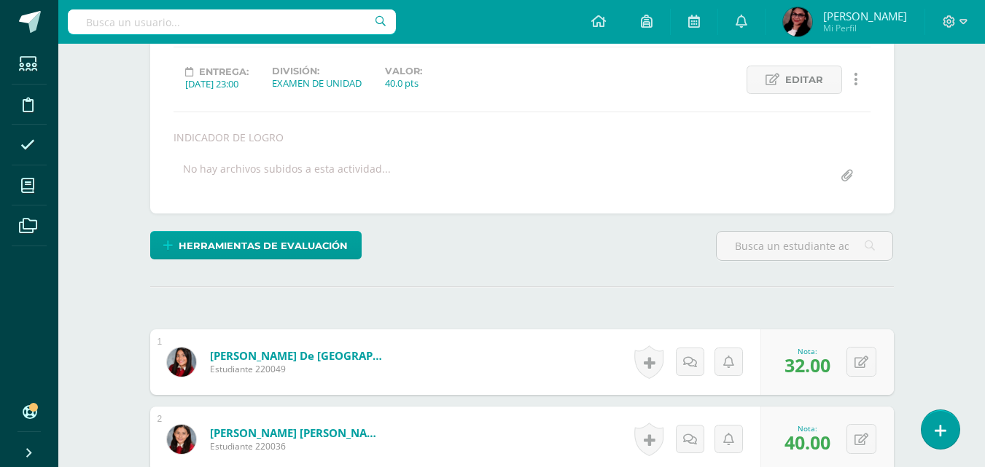
scroll to position [0, 0]
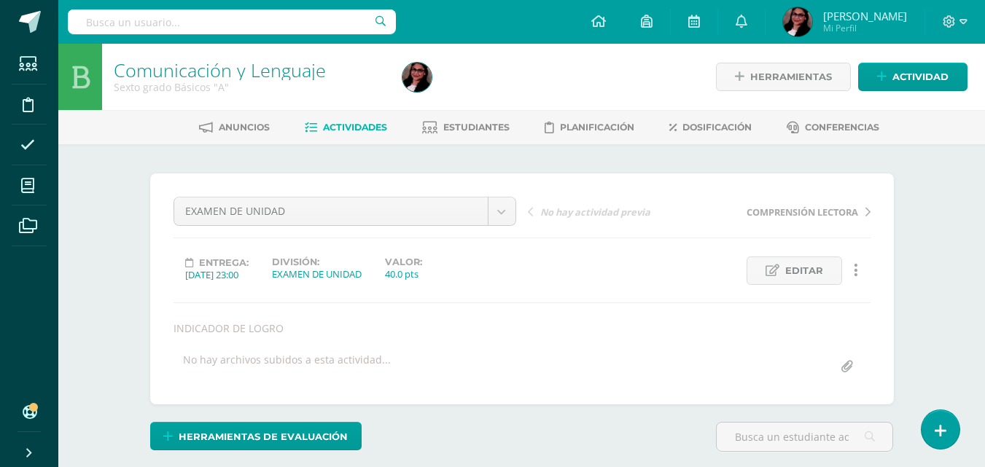
click at [461, 117] on link "Estudiantes" at bounding box center [465, 127] width 87 height 23
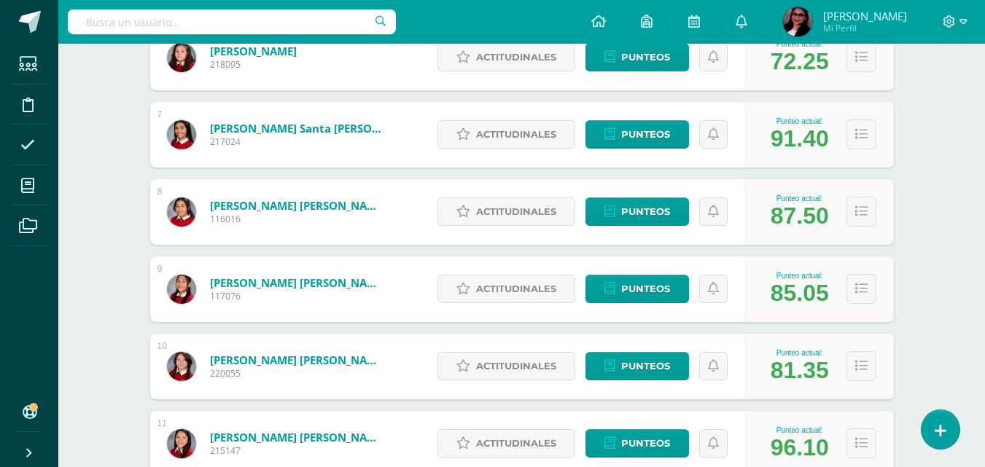
scroll to position [685, 0]
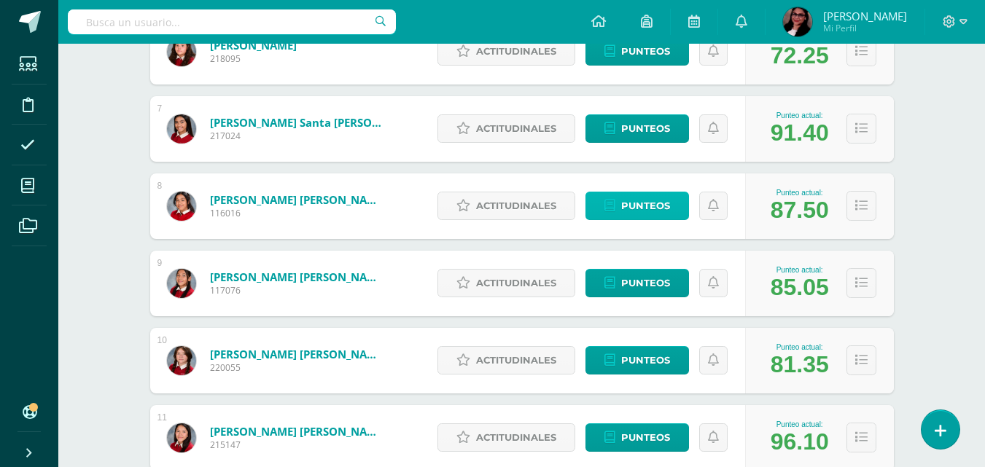
click at [650, 197] on span "Punteos" at bounding box center [645, 205] width 49 height 27
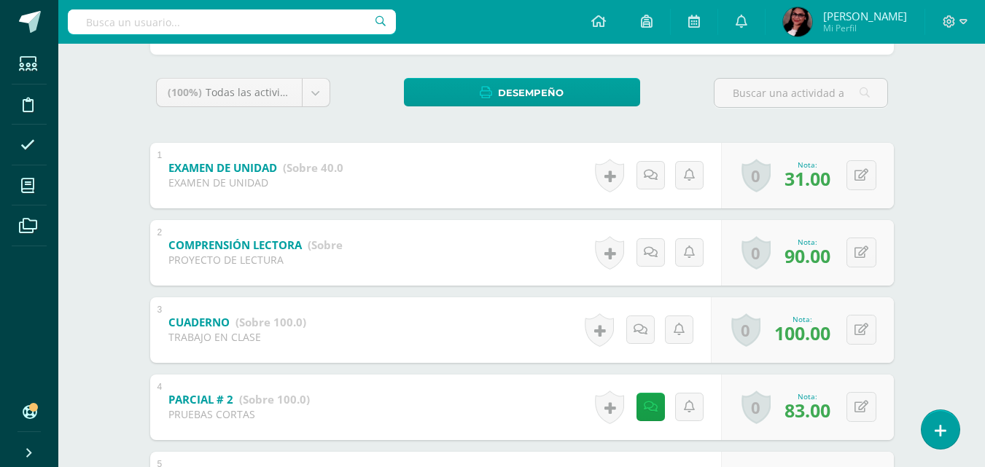
scroll to position [222, 0]
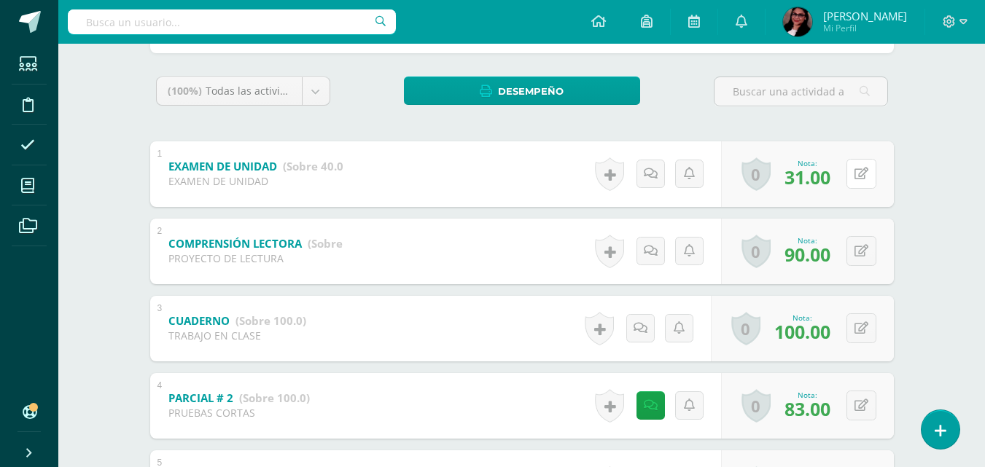
click at [862, 188] on button at bounding box center [861, 174] width 30 height 30
type input "32"
click at [955, 241] on div "Comunicación y Lenguaje Sexto grado Básicos "A" Herramientas Detalle de asisten…" at bounding box center [521, 371] width 927 height 1101
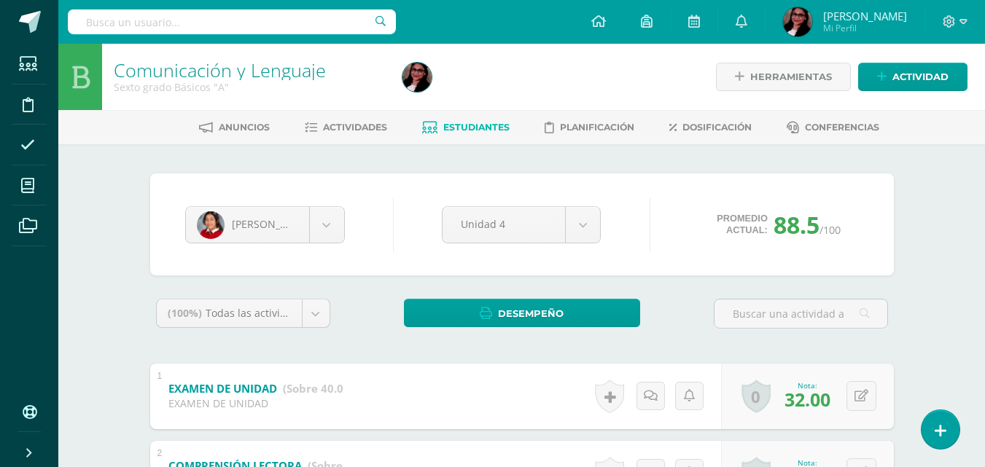
click at [344, 231] on div "[PERSON_NAME]" at bounding box center [265, 224] width 160 height 37
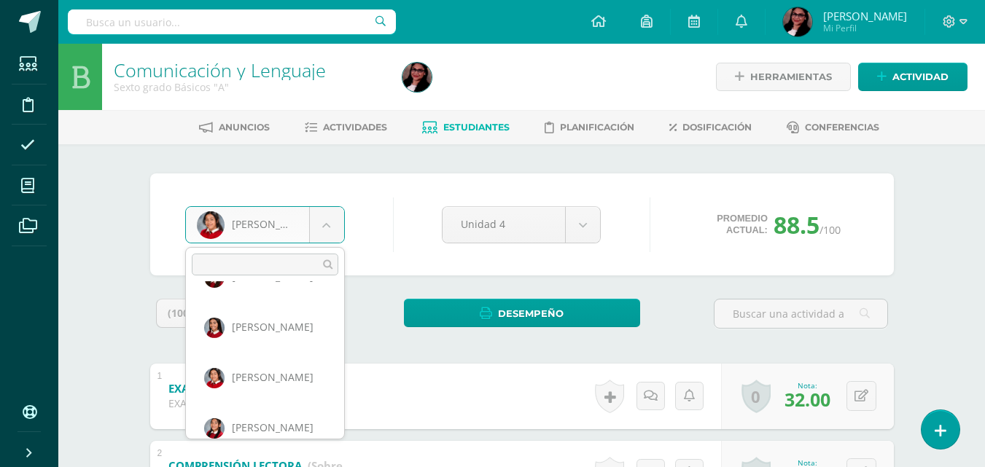
scroll to position [314, 0]
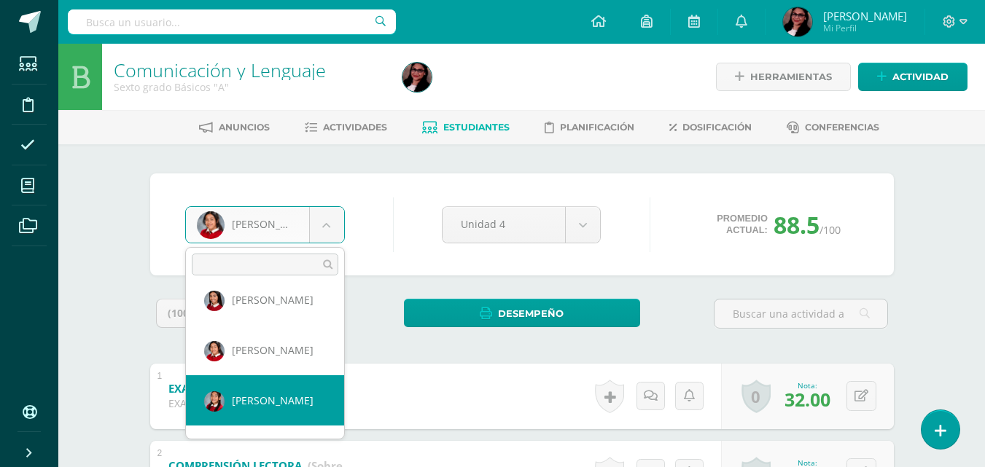
select select "3480"
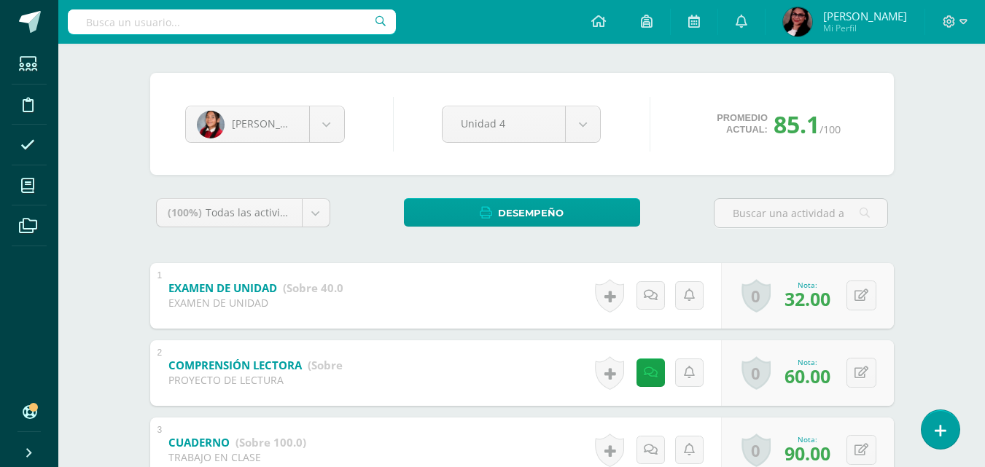
scroll to position [102, 0]
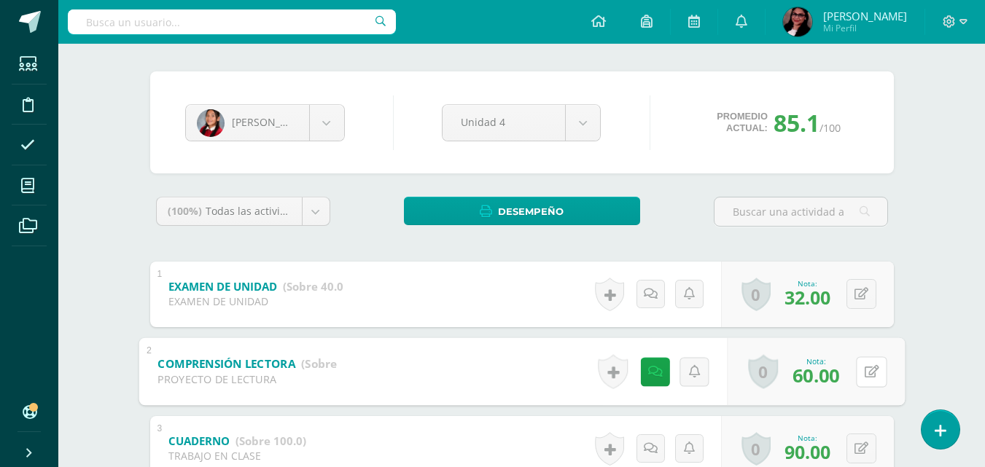
click at [860, 371] on button at bounding box center [871, 372] width 31 height 31
type input "80"
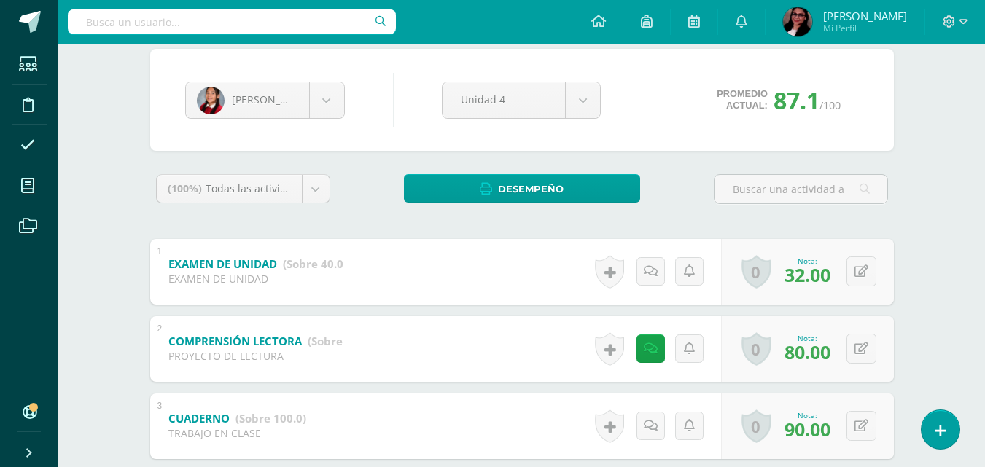
scroll to position [127, 0]
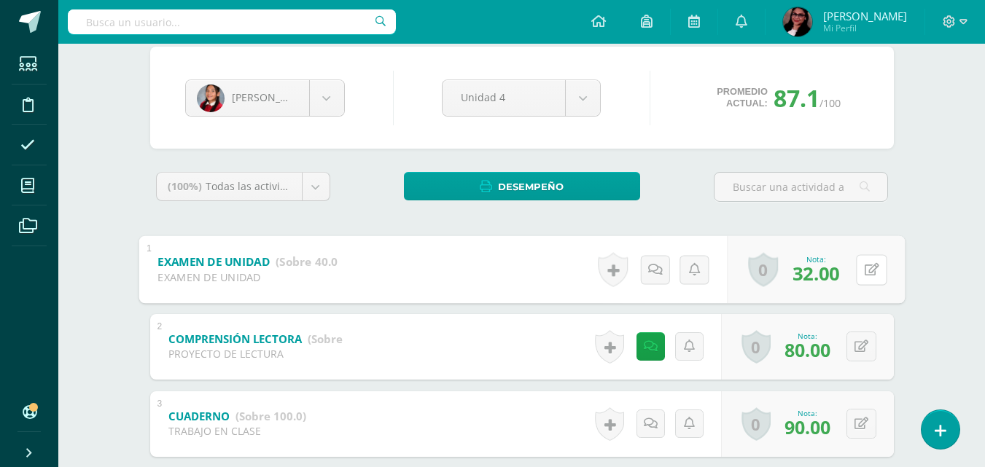
click at [859, 271] on button at bounding box center [871, 269] width 31 height 31
type input "34"
click at [935, 228] on div "Comunicación y Lenguaje Sexto grado Básicos "A" Herramientas Detalle de asisten…" at bounding box center [521, 467] width 927 height 1101
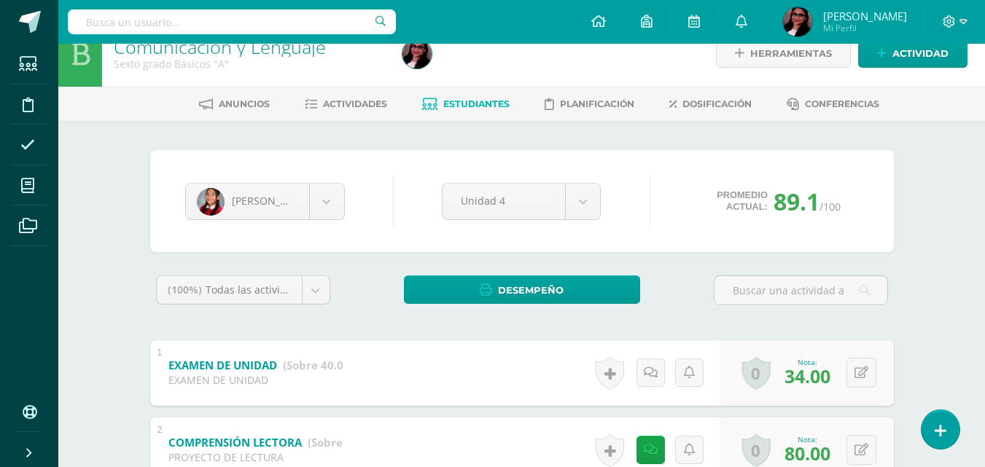
scroll to position [21, 0]
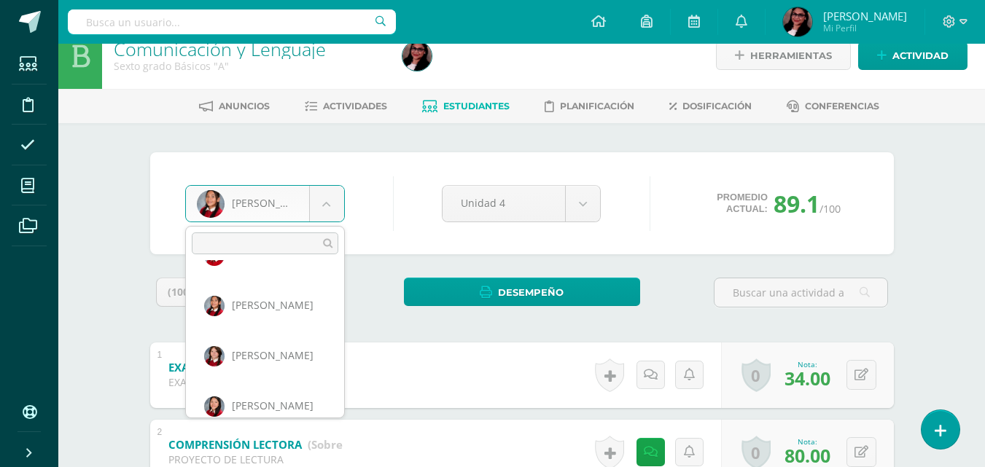
scroll to position [402, 0]
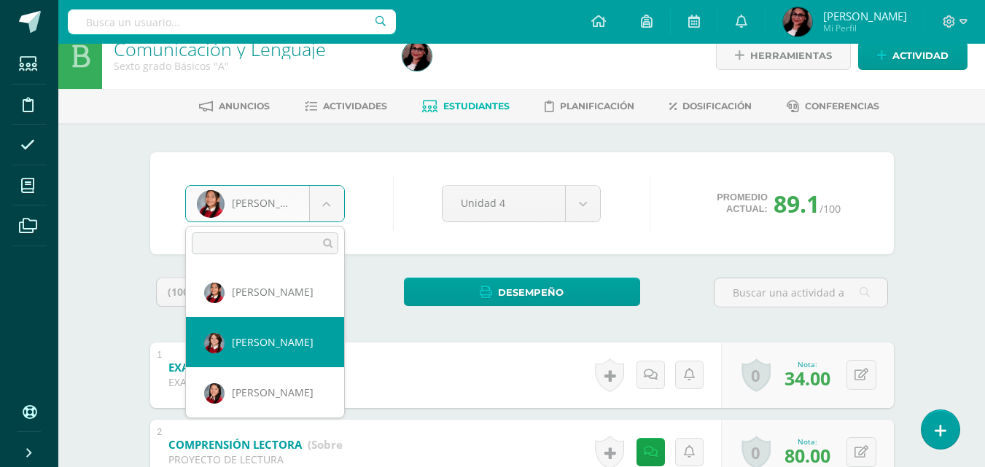
select select "162"
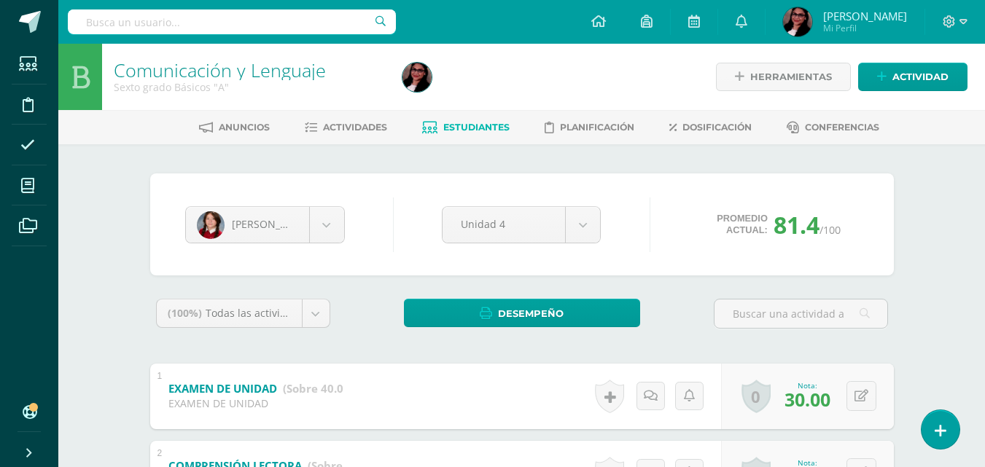
click at [491, 122] on span "Estudiantes" at bounding box center [476, 127] width 66 height 11
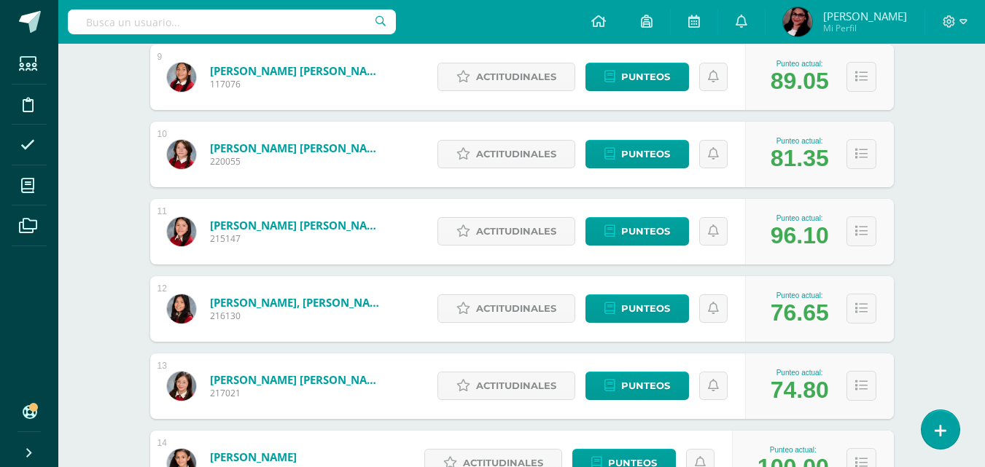
scroll to position [892, 0]
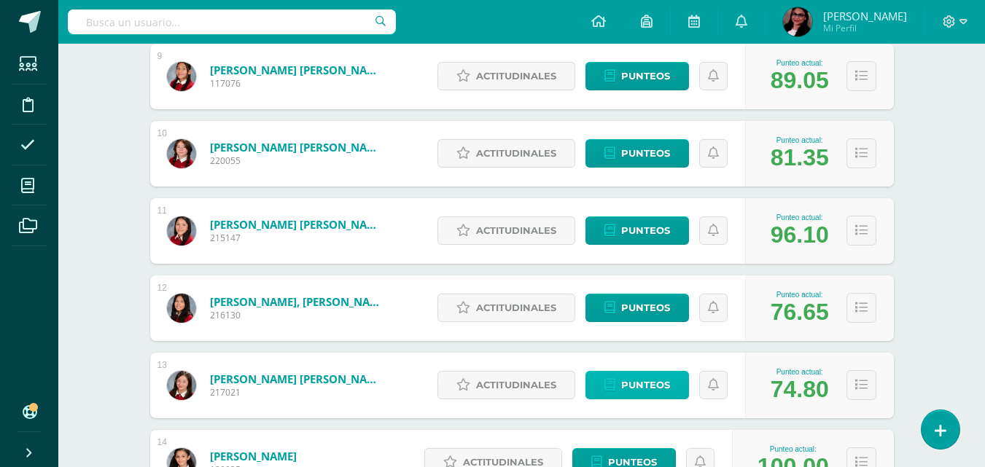
click at [642, 374] on span "Punteos" at bounding box center [645, 385] width 49 height 27
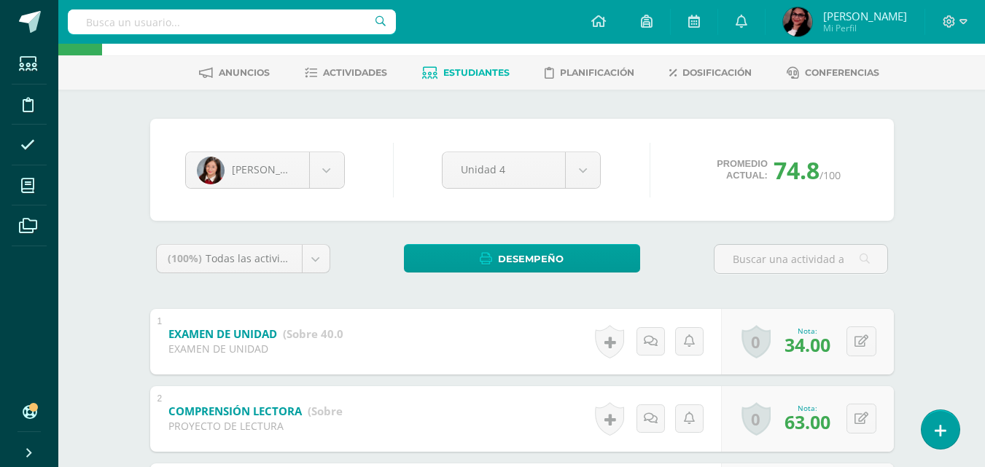
scroll to position [74, 0]
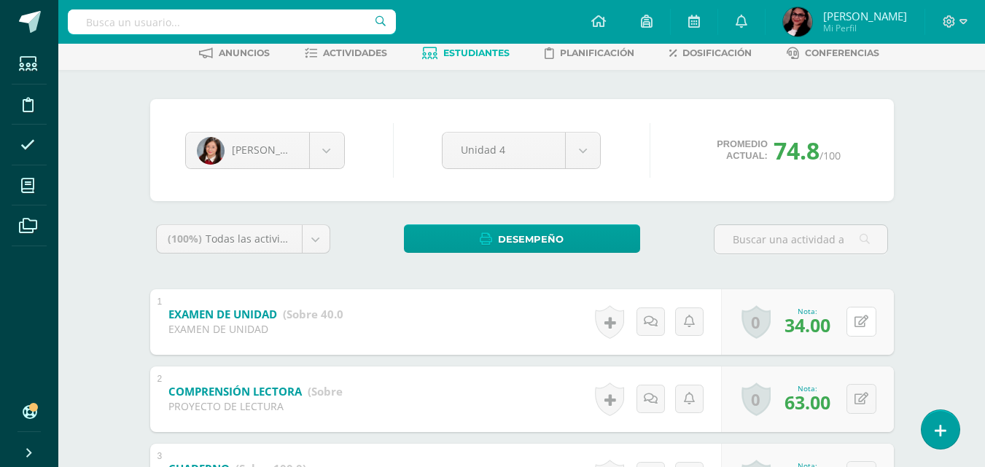
click at [857, 323] on icon at bounding box center [861, 322] width 14 height 12
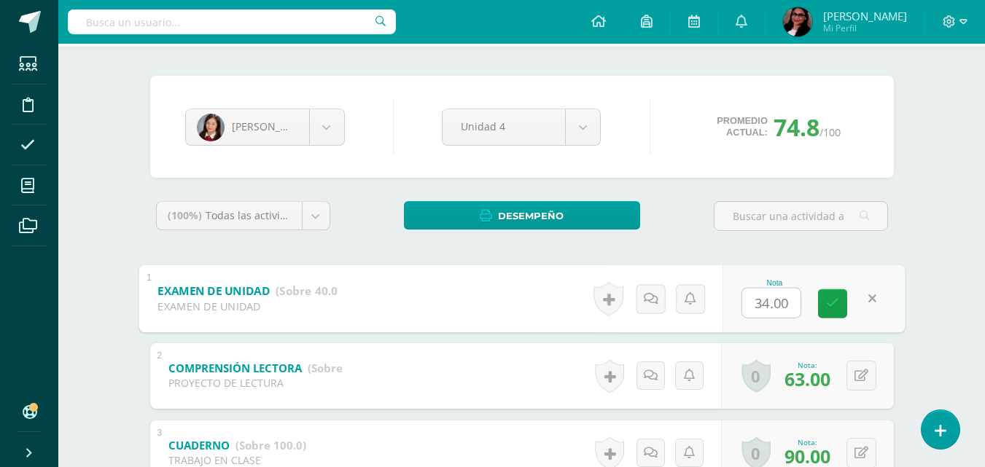
scroll to position [100, 0]
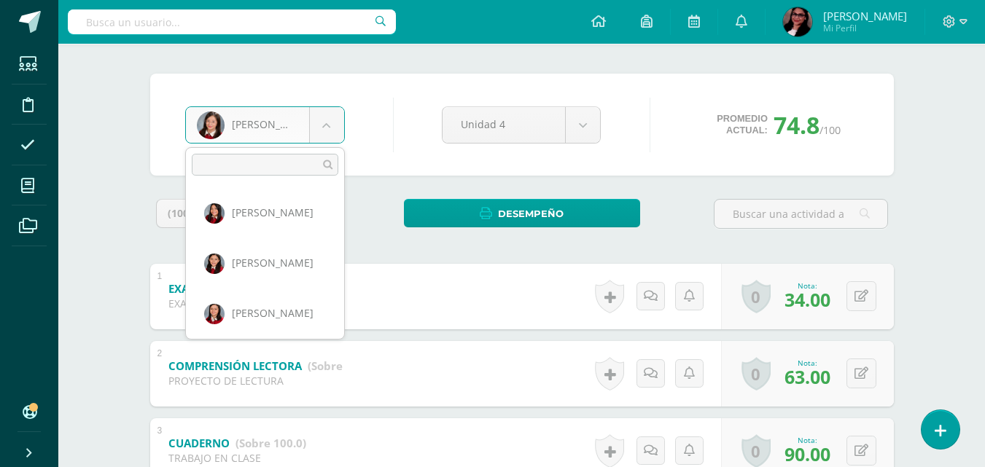
click at [330, 126] on body "Estudiantes Disciplina Asistencia Mis cursos Archivos Soporte Ayuda Reportar un…" at bounding box center [492, 472] width 985 height 1145
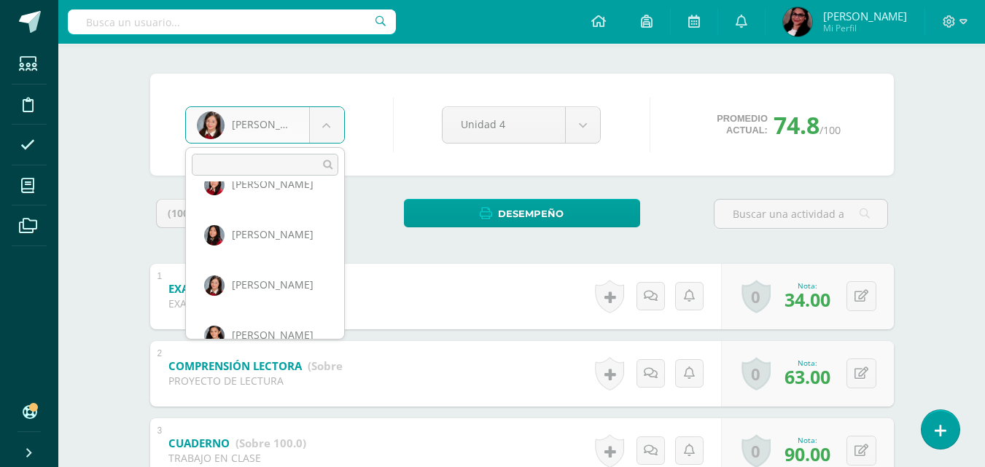
scroll to position [561, 0]
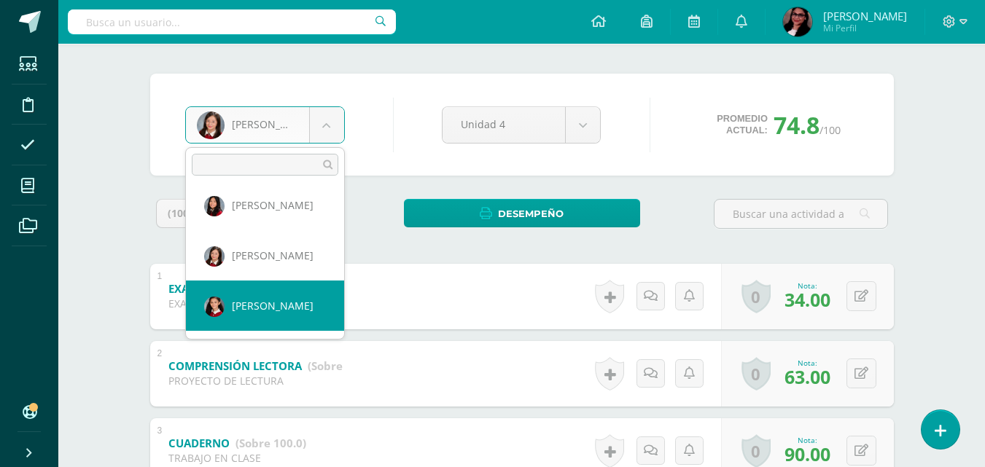
select select "3476"
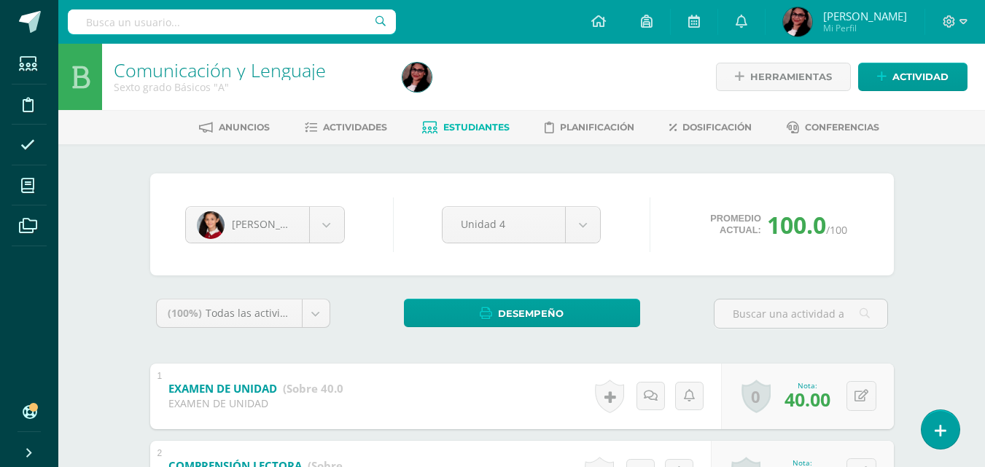
click at [483, 122] on span "Estudiantes" at bounding box center [476, 127] width 66 height 11
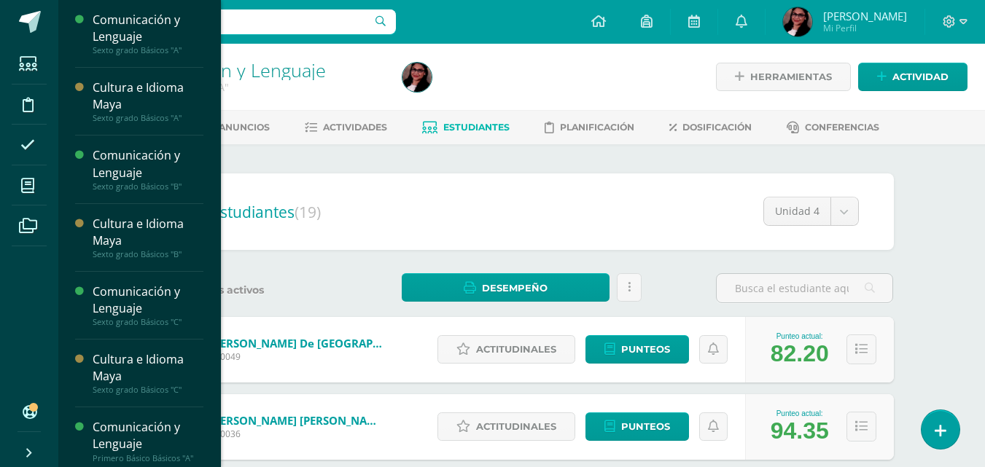
click at [147, 190] on div "Sexto grado Básicos "B"" at bounding box center [148, 187] width 111 height 10
click at [130, 205] on span "Actividades" at bounding box center [137, 212] width 56 height 14
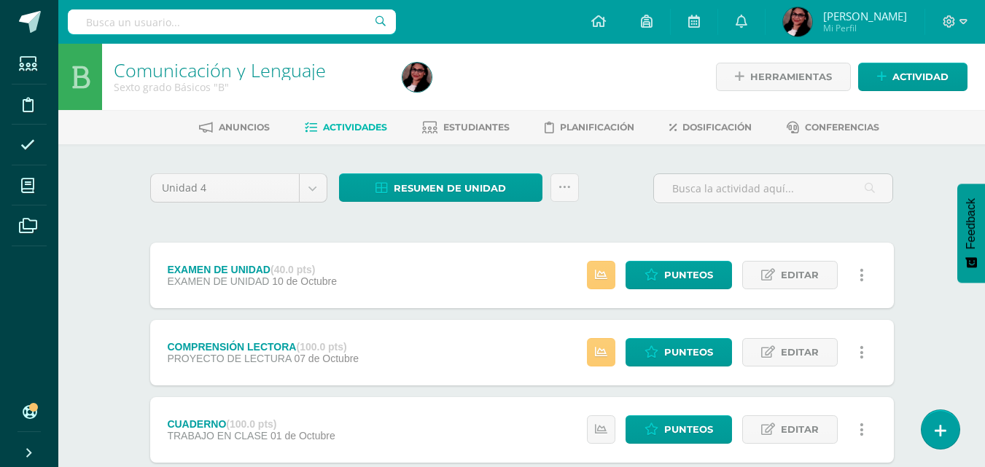
click at [486, 134] on link "Estudiantes" at bounding box center [465, 127] width 87 height 23
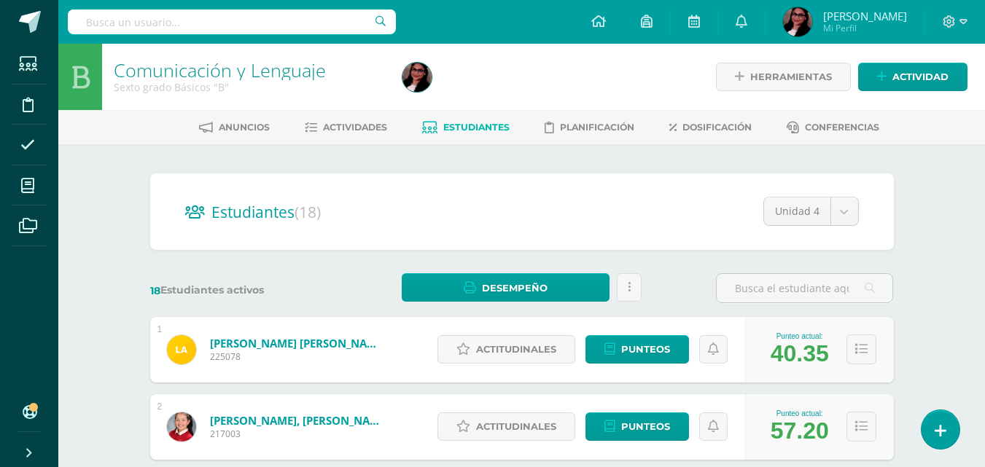
click at [481, 130] on span "Estudiantes" at bounding box center [476, 127] width 66 height 11
click at [350, 122] on span "Actividades" at bounding box center [355, 127] width 64 height 11
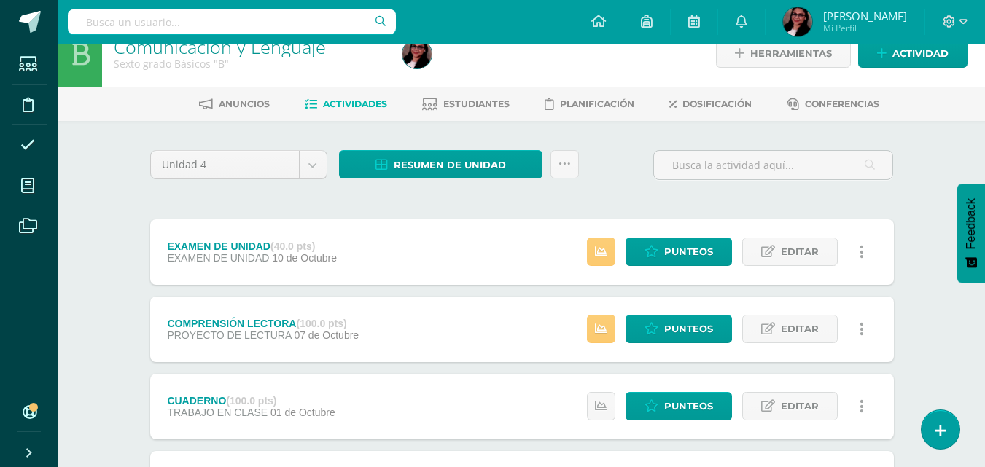
scroll to position [20, 0]
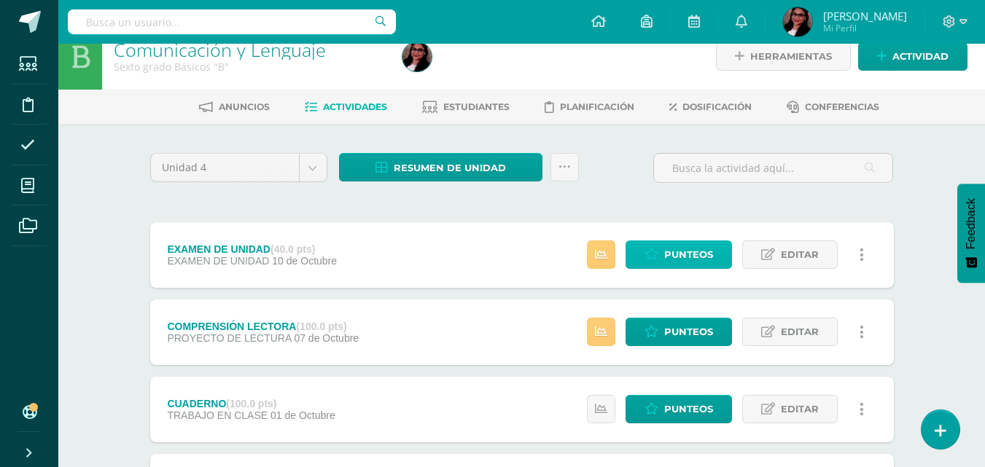
click at [683, 260] on span "Punteos" at bounding box center [688, 254] width 49 height 27
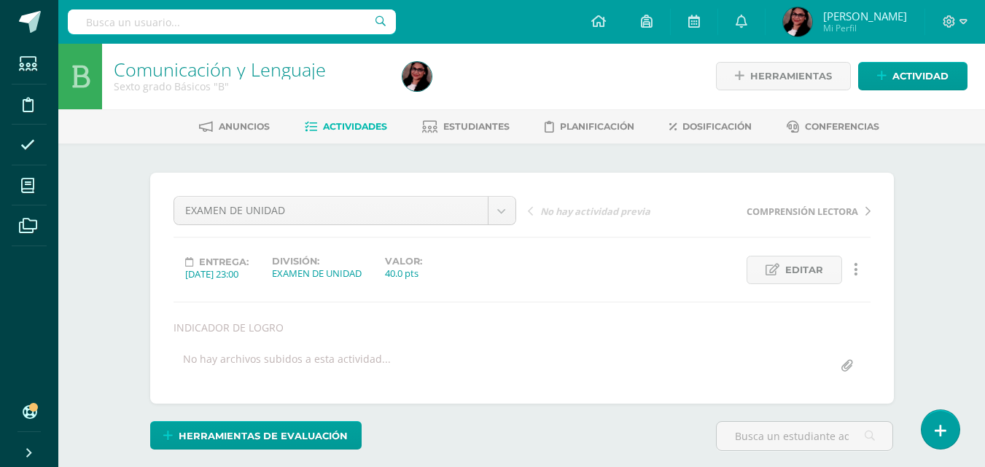
scroll to position [1, 0]
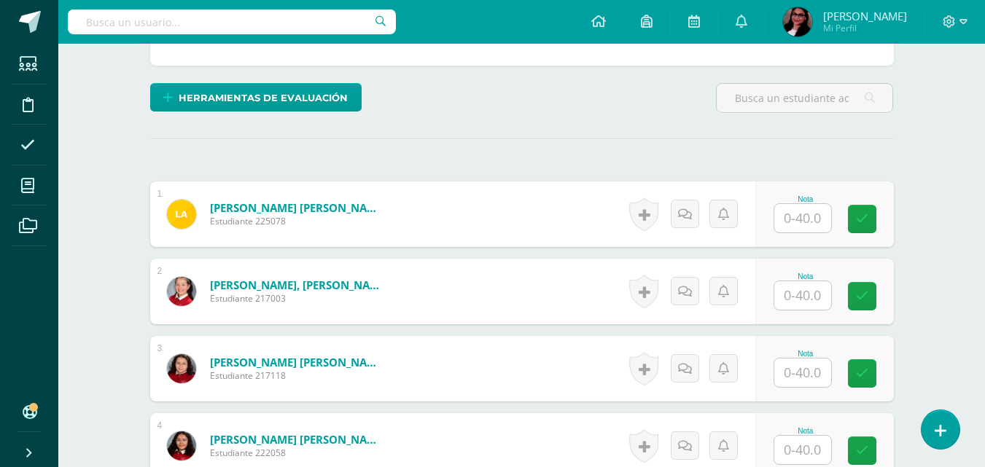
scroll to position [406, 0]
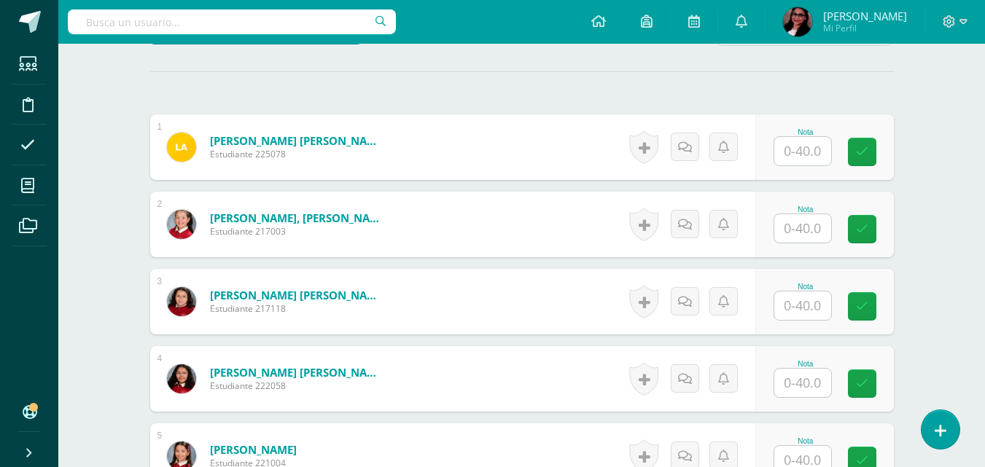
click at [809, 153] on input "text" at bounding box center [802, 151] width 57 height 28
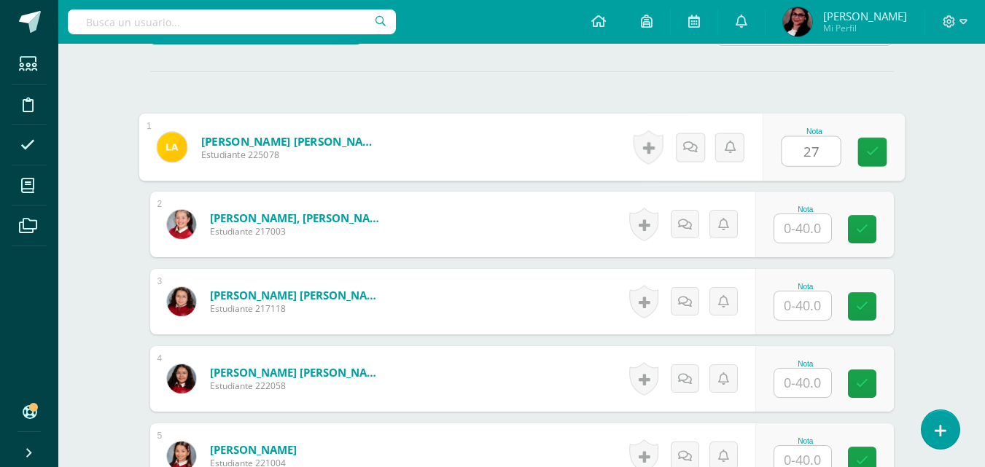
type input "27"
click at [805, 221] on input "text" at bounding box center [802, 228] width 57 height 28
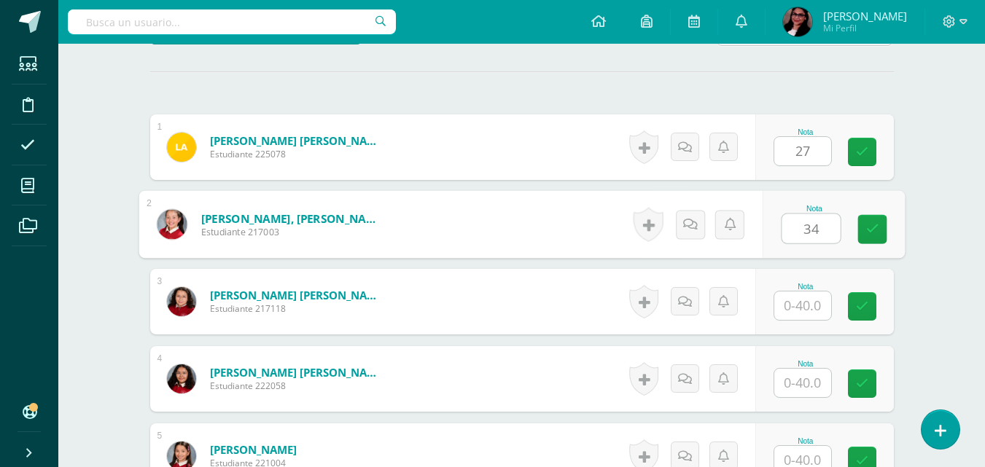
type input "34"
click at [811, 298] on input "text" at bounding box center [802, 306] width 57 height 28
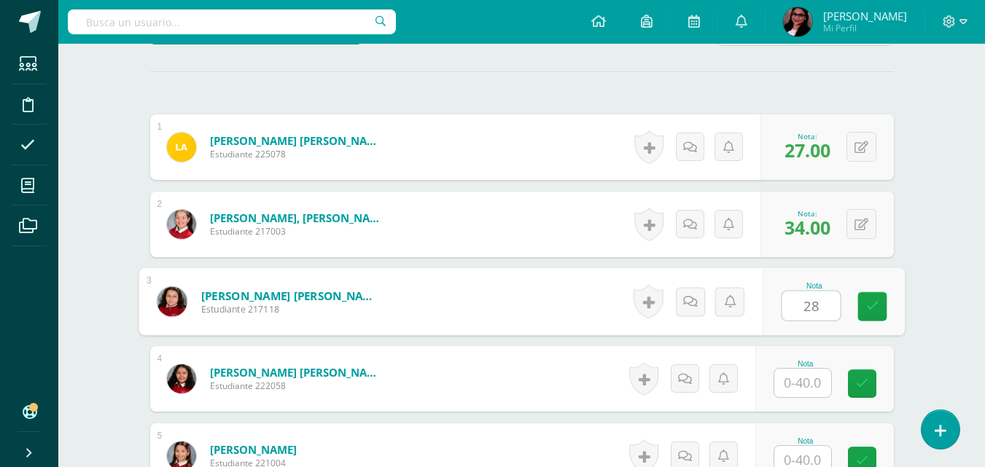
type input "28"
click at [819, 381] on input "text" at bounding box center [802, 383] width 57 height 28
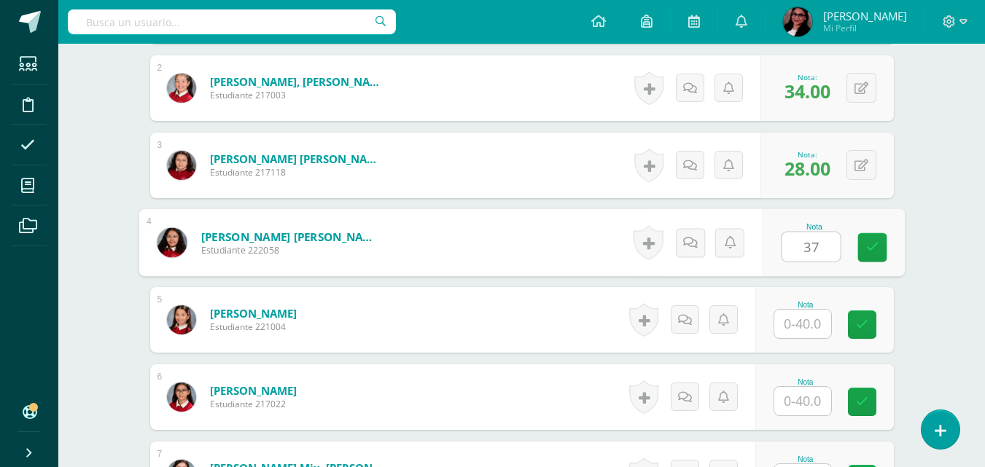
scroll to position [544, 0]
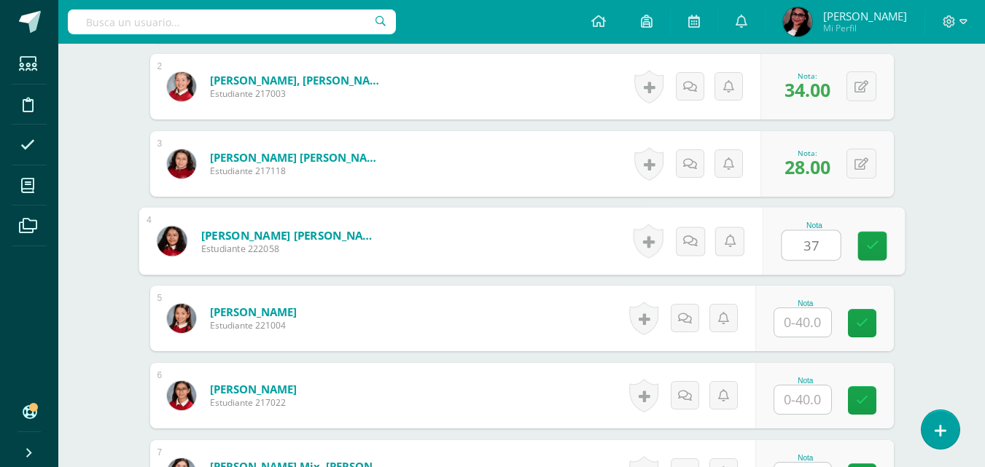
type input "37"
click at [822, 317] on input "text" at bounding box center [802, 322] width 57 height 28
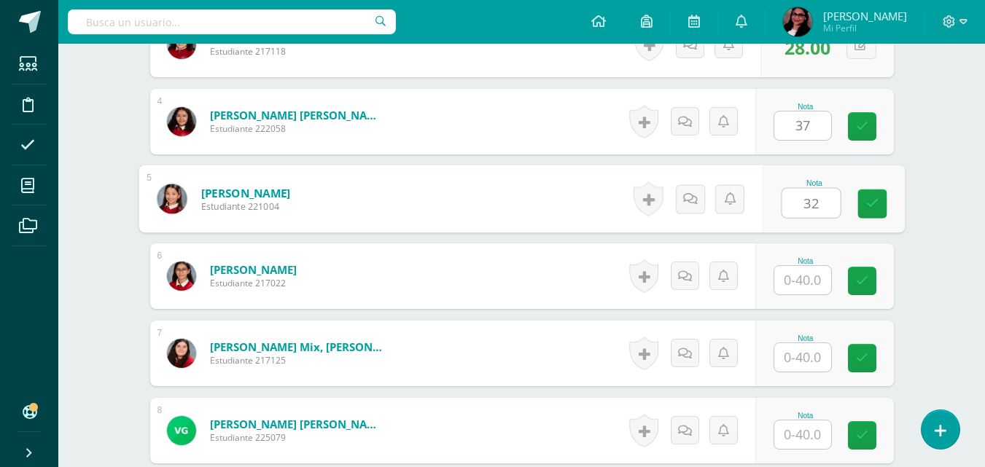
scroll to position [666, 0]
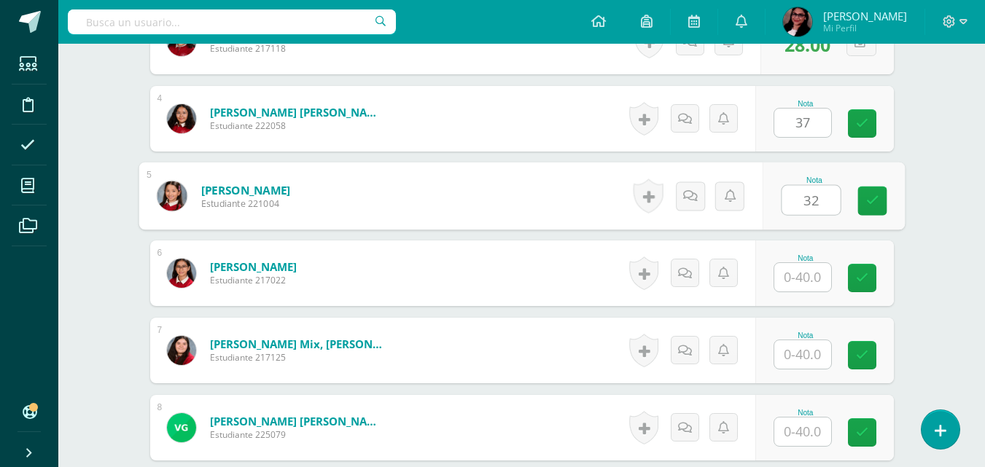
type input "32"
click at [806, 284] on input "text" at bounding box center [802, 277] width 57 height 28
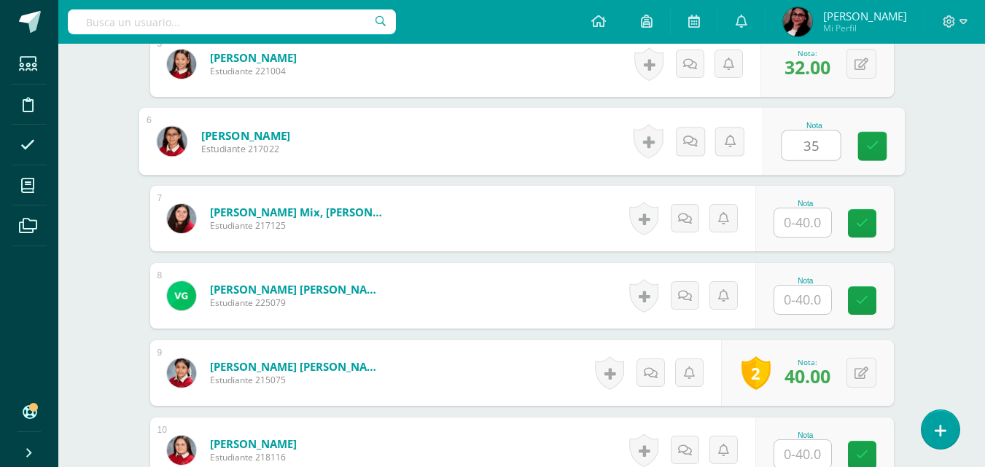
scroll to position [803, 0]
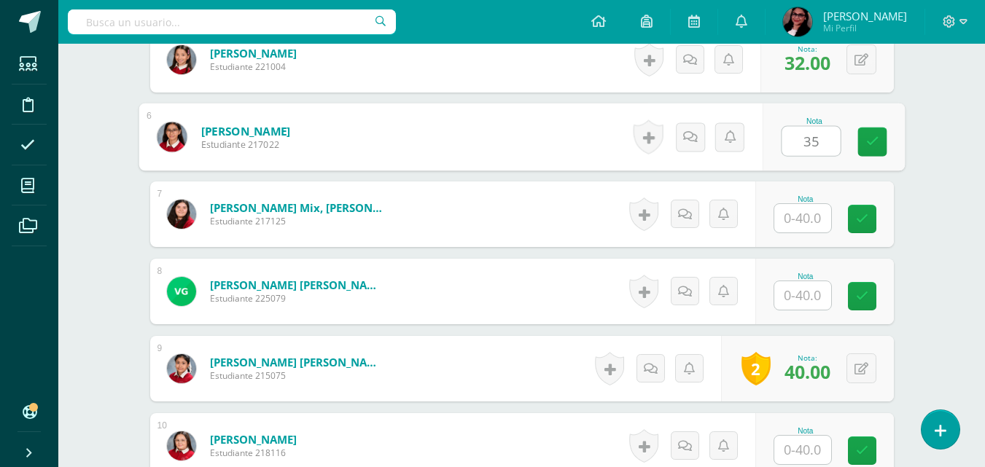
type input "35"
click at [807, 224] on input "text" at bounding box center [802, 218] width 57 height 28
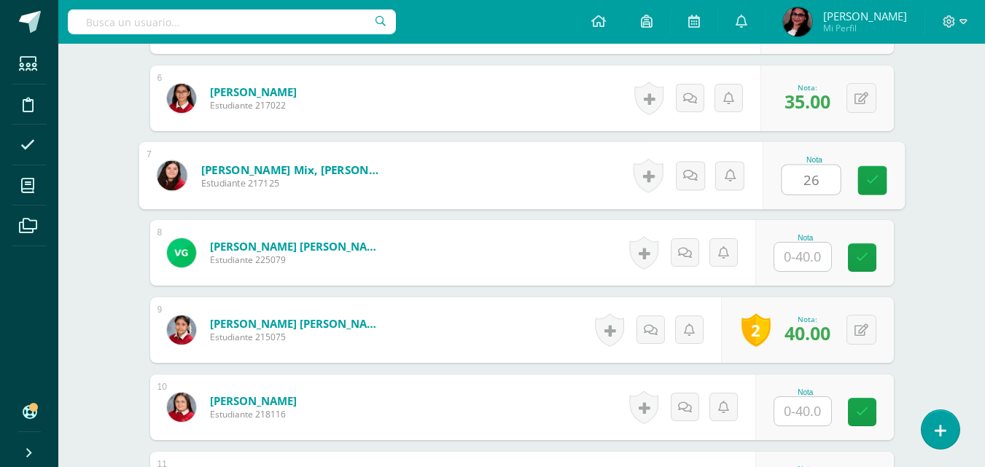
scroll to position [881, 0]
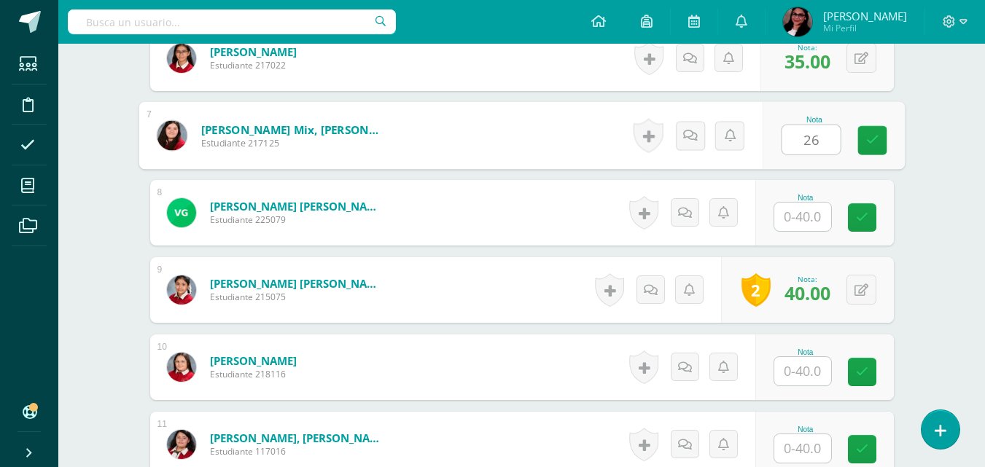
type input "26"
click at [808, 214] on input "text" at bounding box center [802, 217] width 57 height 28
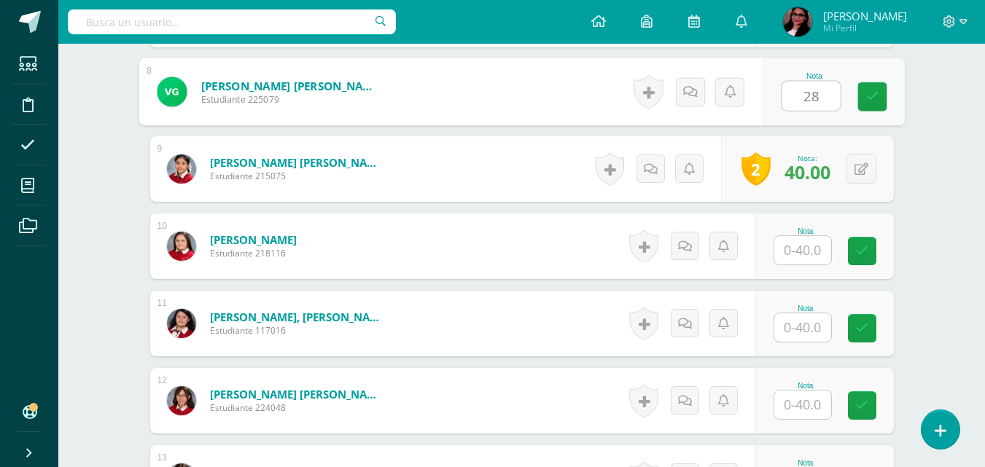
scroll to position [1023, 0]
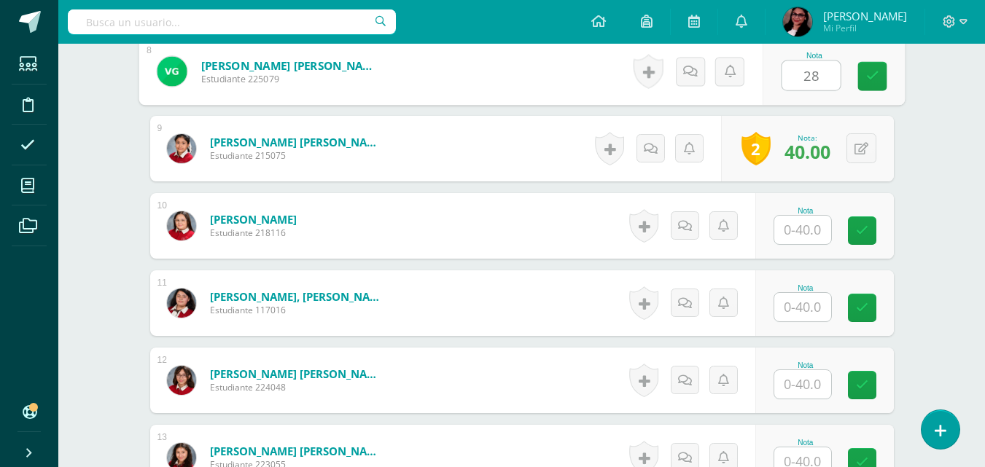
type input "28"
click at [809, 230] on input "text" at bounding box center [802, 230] width 57 height 28
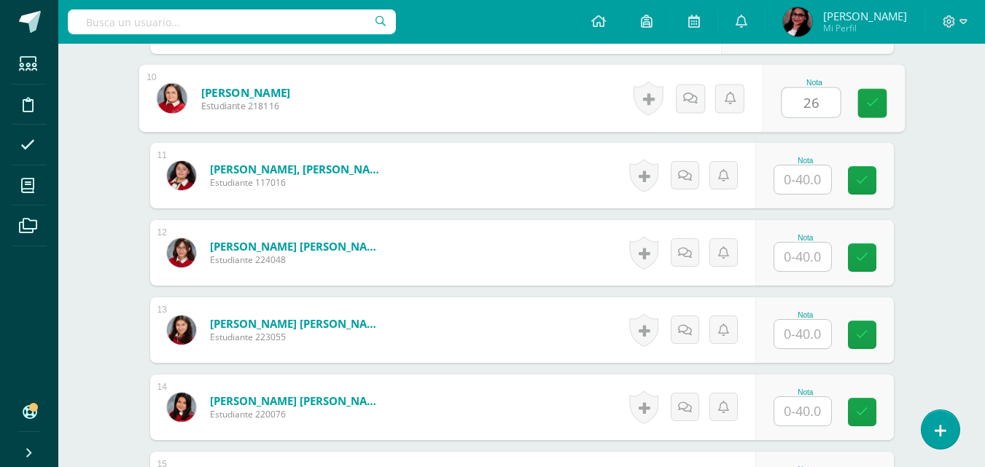
scroll to position [1154, 0]
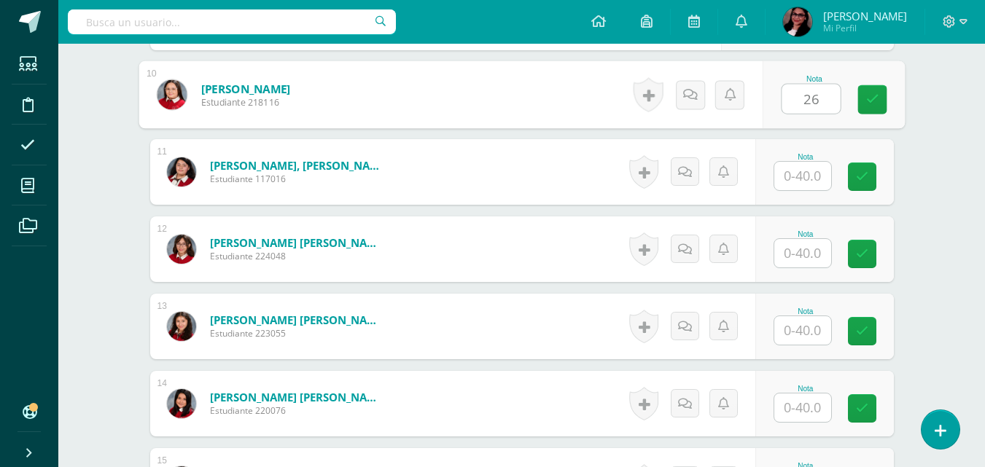
type input "26"
click at [806, 174] on input "text" at bounding box center [802, 176] width 57 height 28
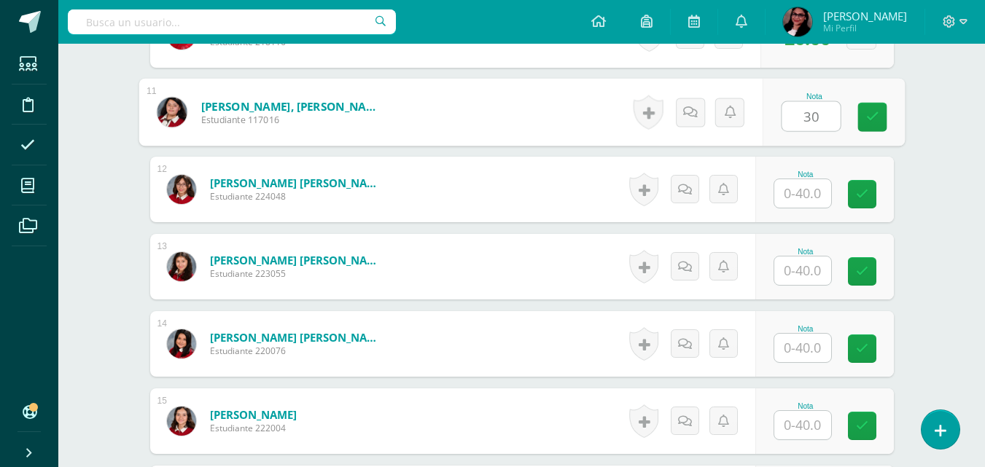
scroll to position [1215, 0]
type input "30"
click at [805, 200] on input "text" at bounding box center [802, 193] width 57 height 28
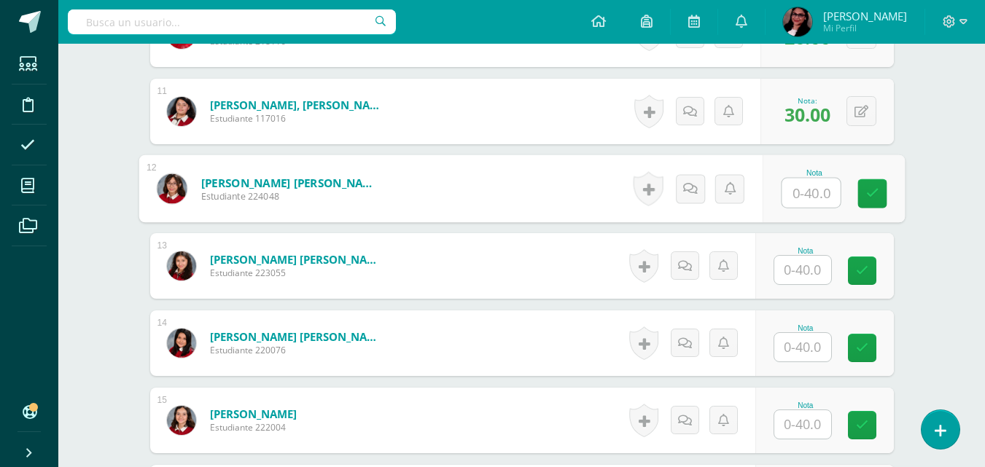
type input "4"
type input "34"
click at [806, 262] on input "text" at bounding box center [802, 270] width 57 height 28
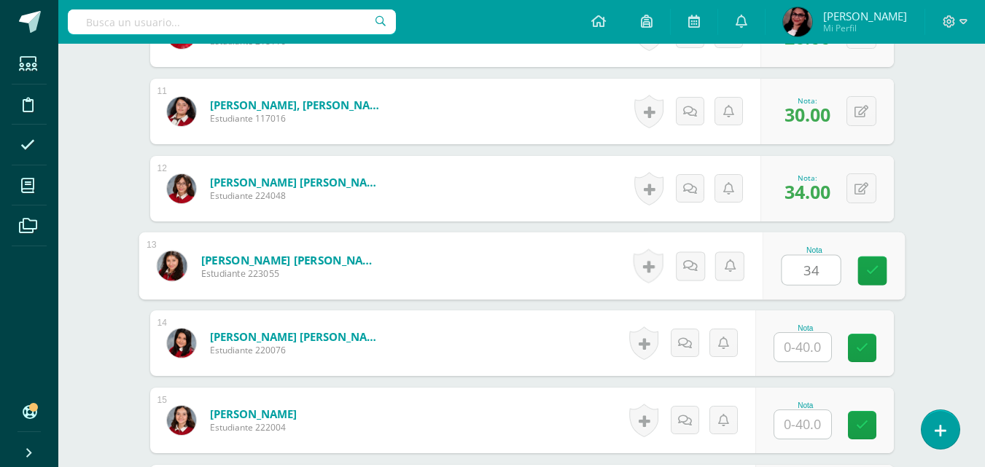
scroll to position [1325, 0]
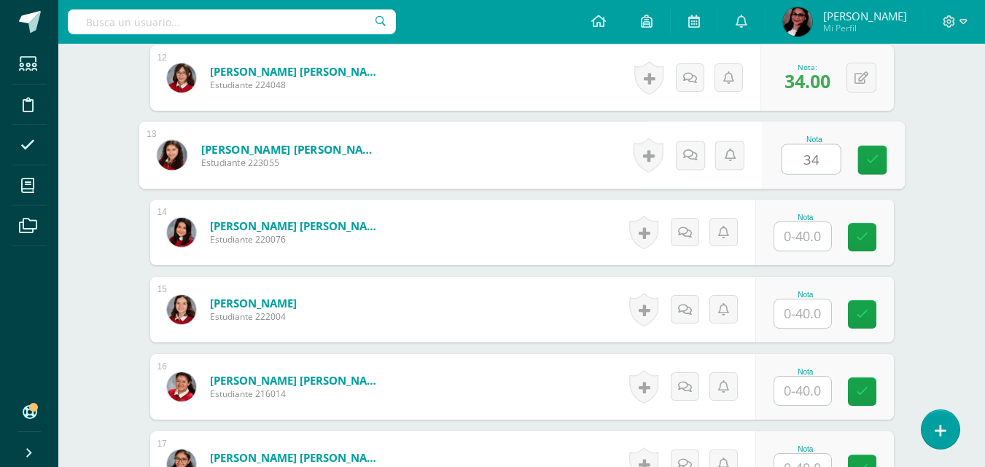
type input "34"
click at [807, 238] on input "text" at bounding box center [802, 236] width 57 height 28
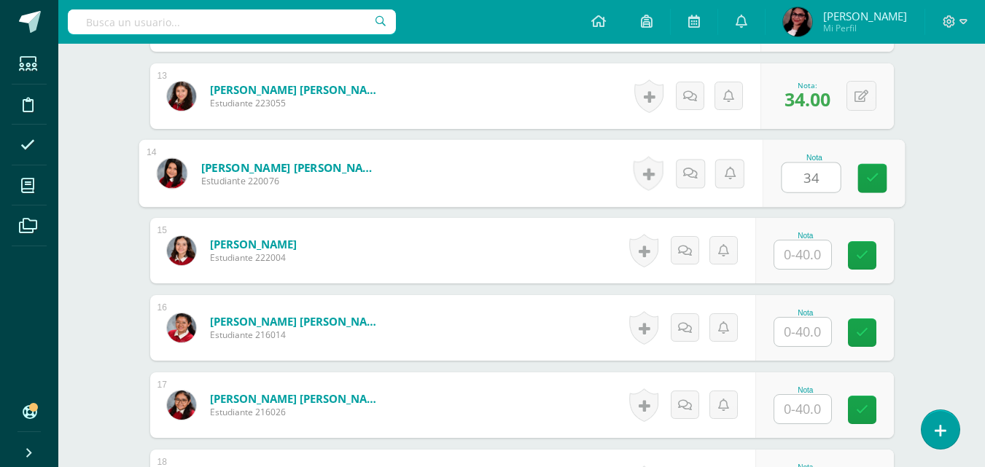
scroll to position [1435, 0]
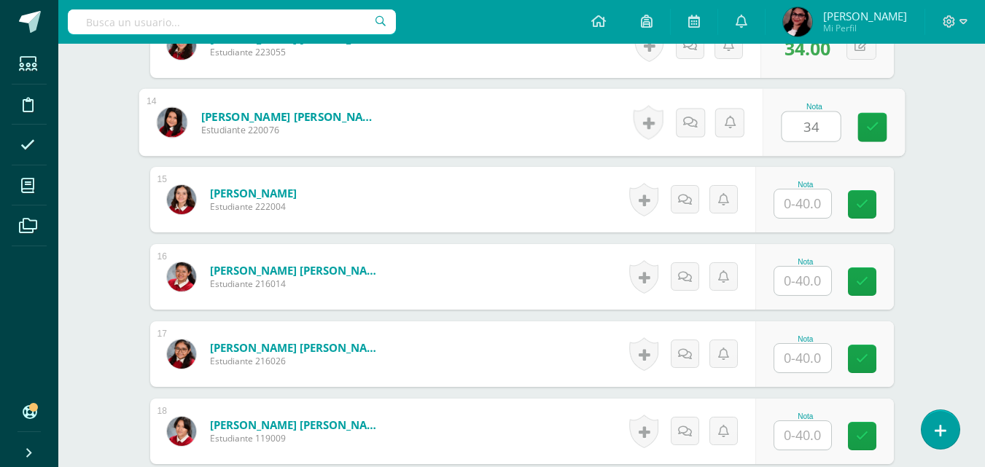
type input "34"
click at [804, 210] on input "text" at bounding box center [802, 204] width 57 height 28
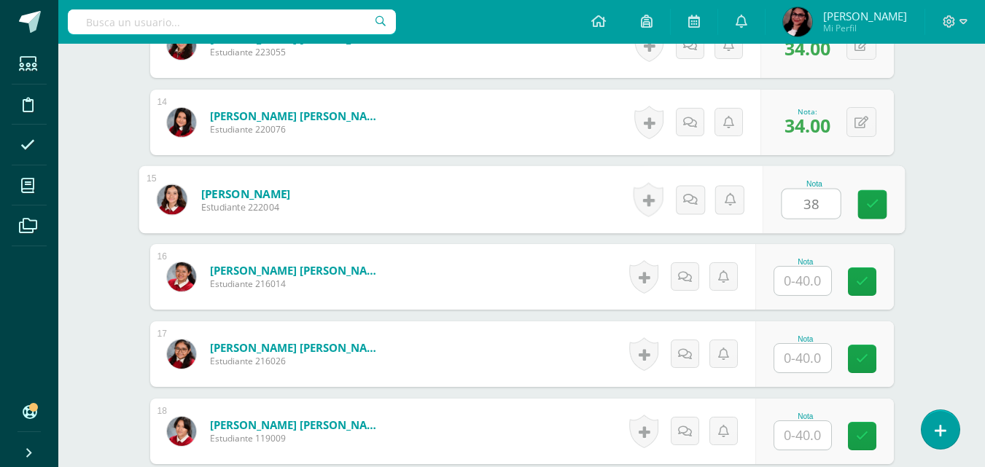
type input "38"
click at [811, 269] on input "text" at bounding box center [802, 281] width 57 height 28
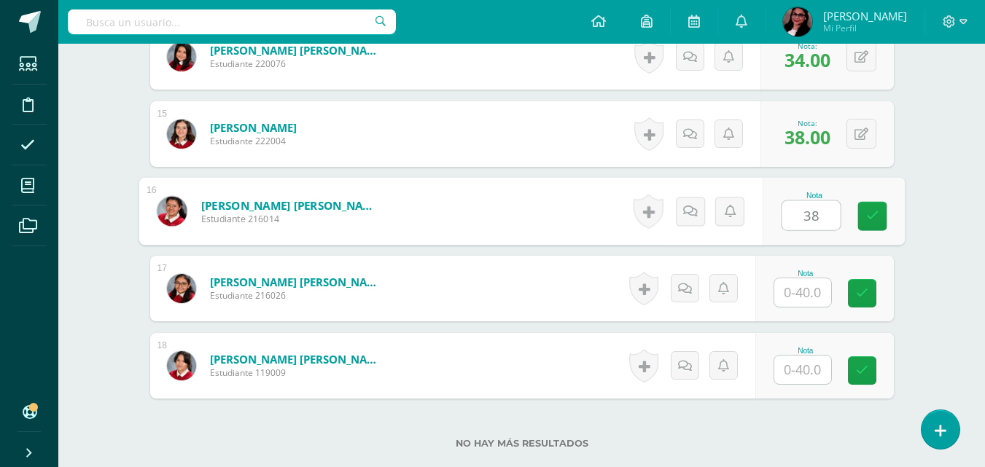
scroll to position [1533, 0]
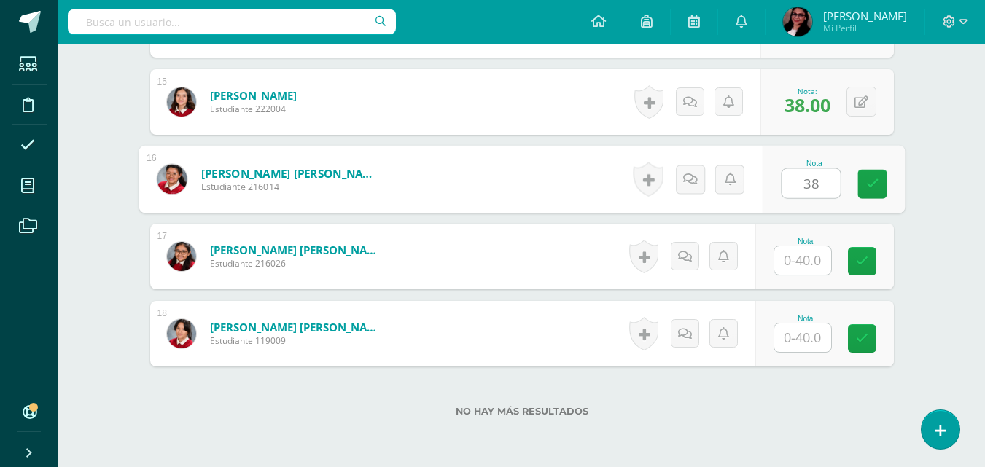
type input "38"
click at [806, 269] on input "text" at bounding box center [802, 260] width 57 height 28
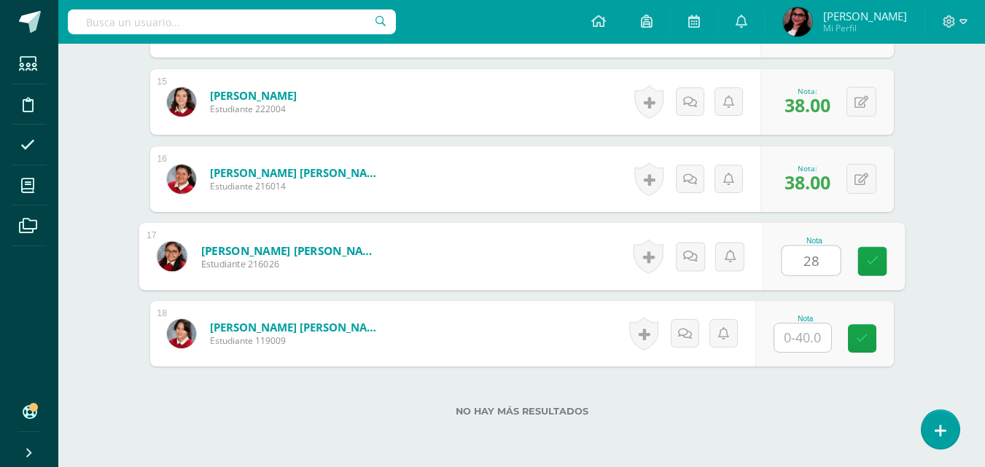
click at [804, 325] on input "text" at bounding box center [802, 338] width 57 height 28
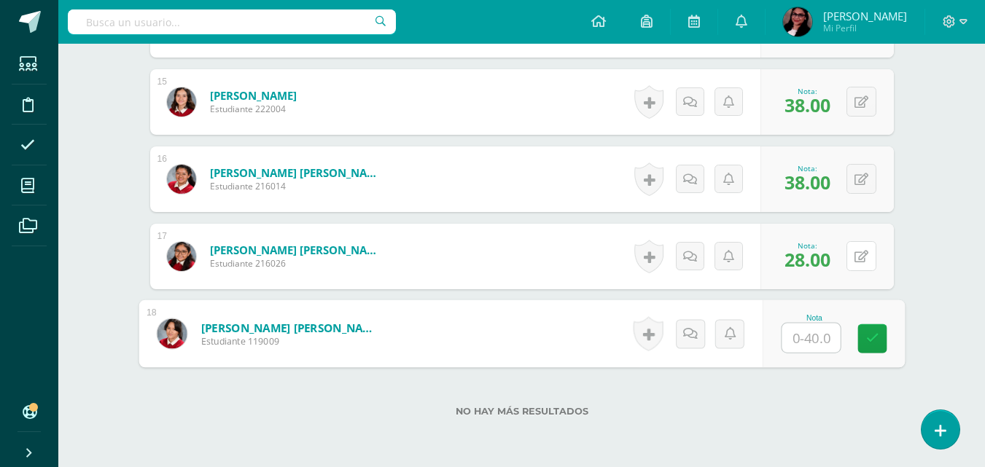
click at [870, 252] on button at bounding box center [861, 256] width 30 height 30
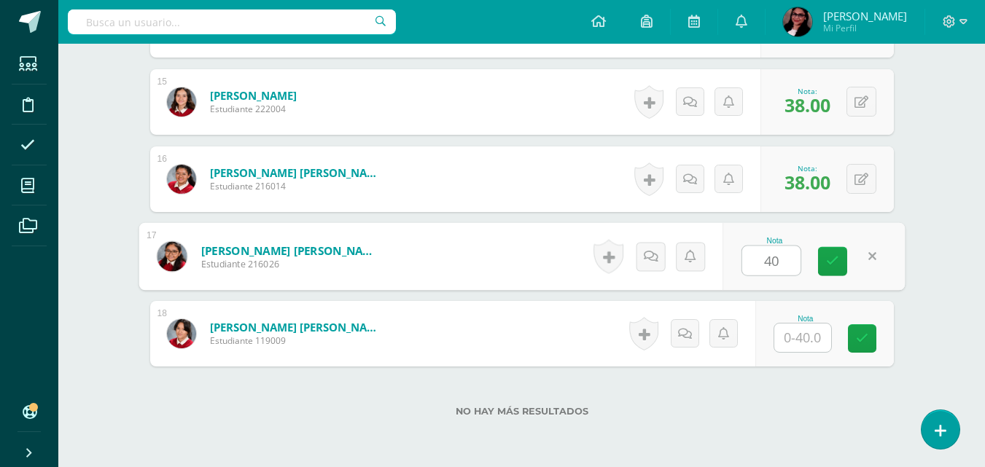
type input "40"
click at [806, 339] on input "text" at bounding box center [802, 338] width 57 height 28
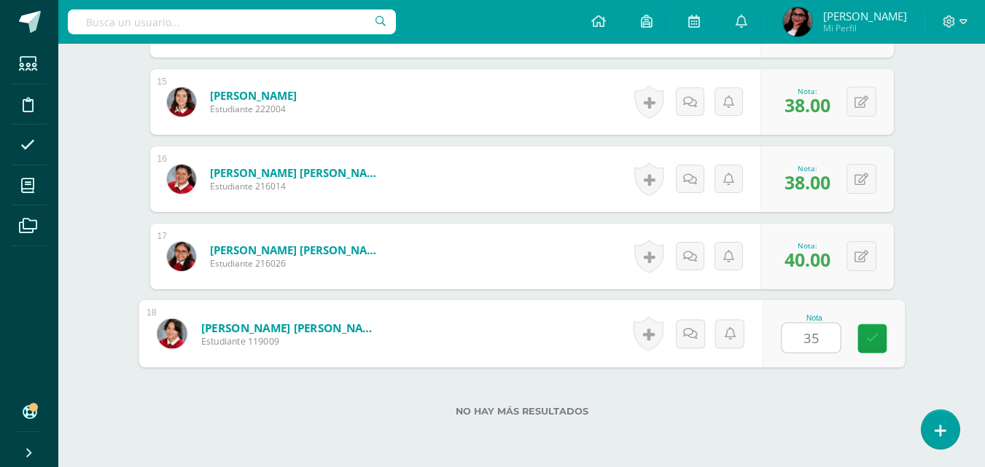
type input "35"
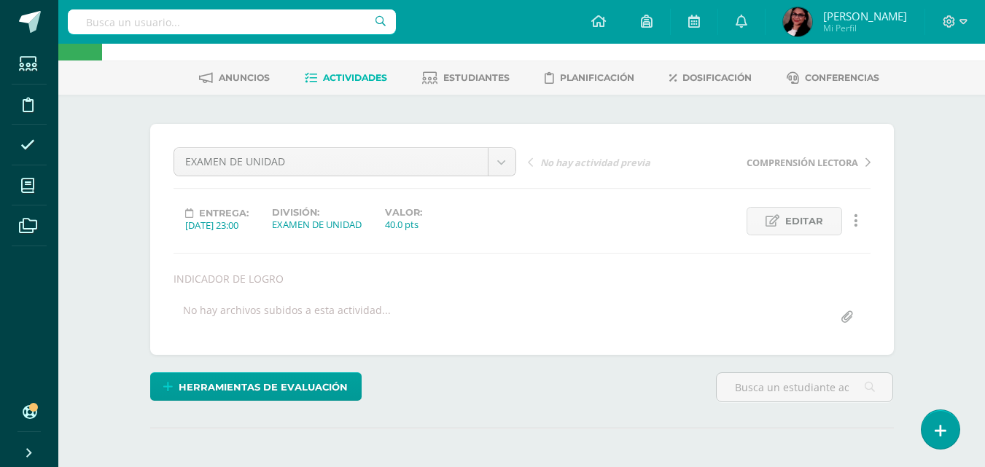
scroll to position [0, 0]
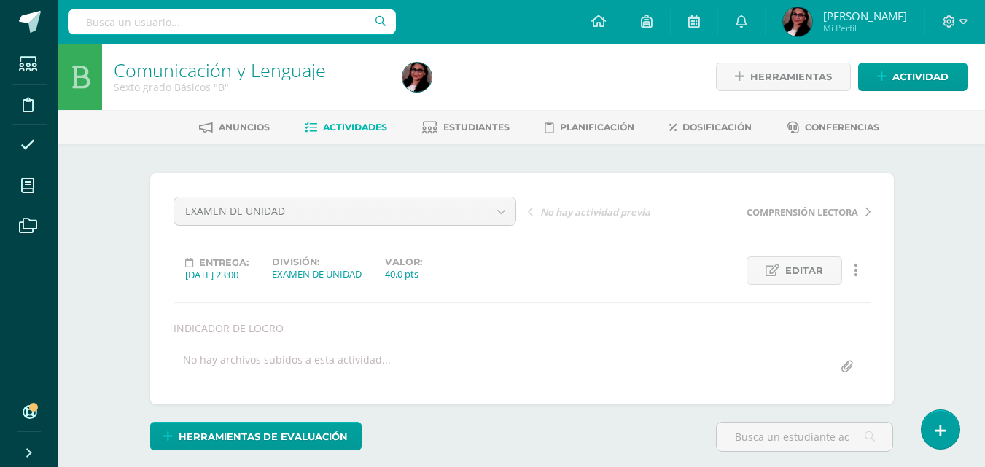
click at [478, 125] on span "Estudiantes" at bounding box center [476, 127] width 66 height 11
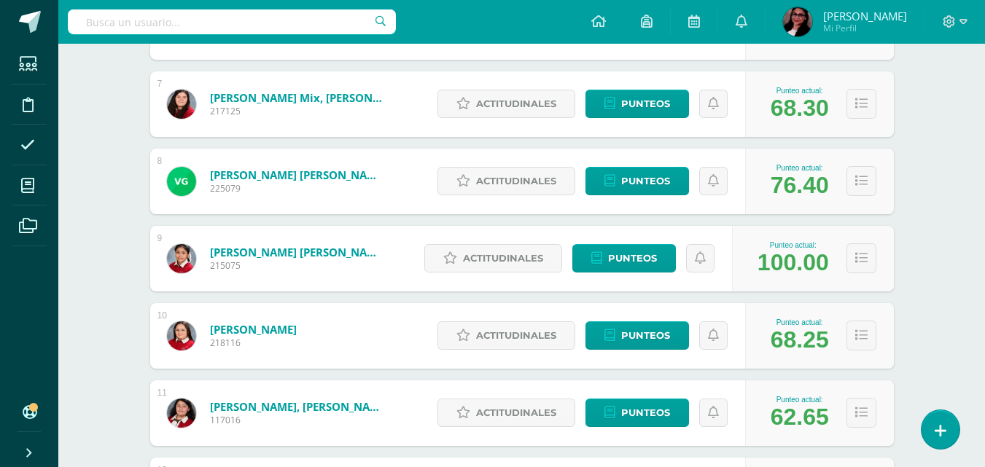
scroll to position [694, 0]
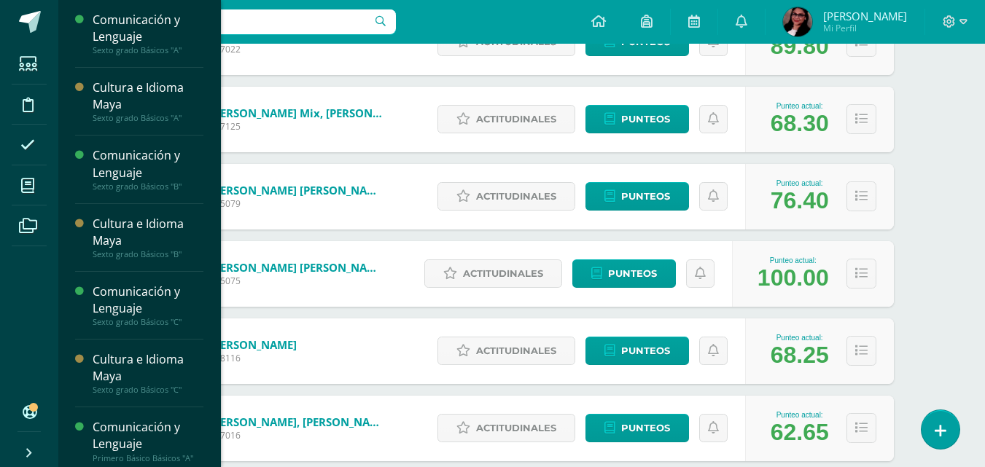
click at [27, 187] on icon at bounding box center [27, 186] width 13 height 15
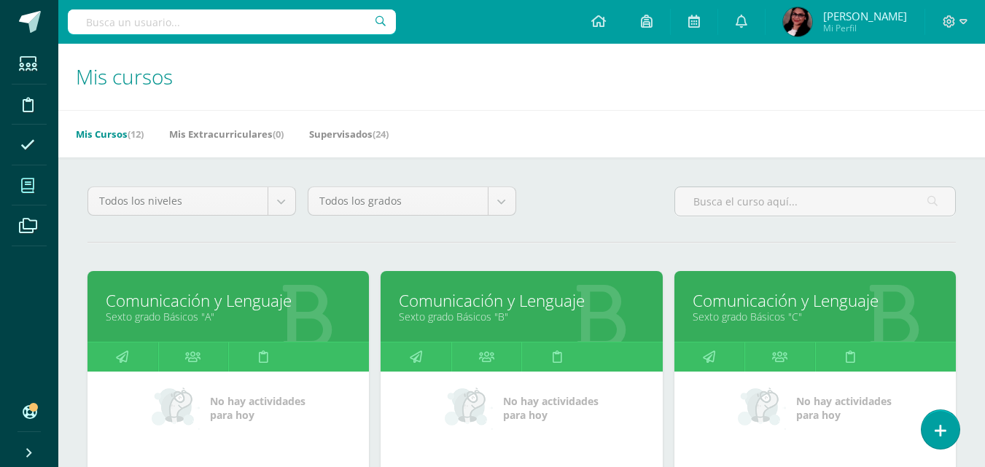
click at [743, 313] on link "Sexto grado Básicos "C"" at bounding box center [815, 317] width 245 height 14
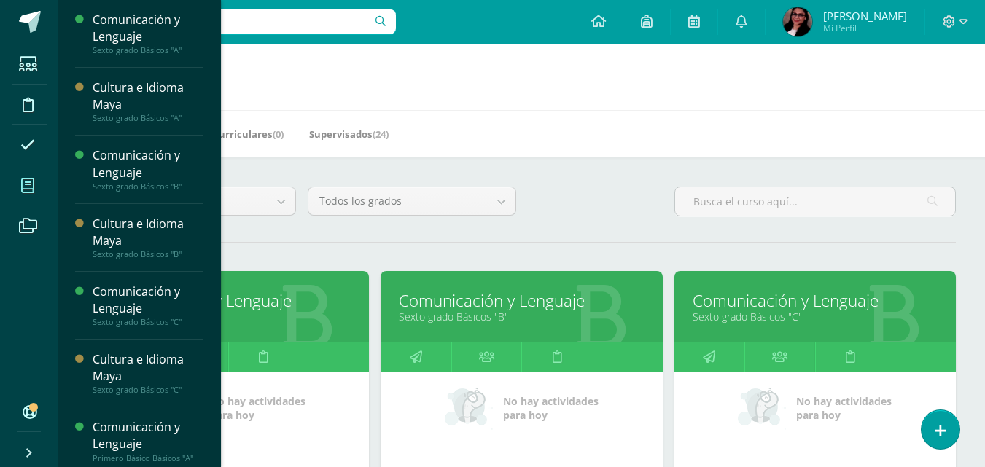
click at [762, 322] on link "Sexto grado Básicos "C"" at bounding box center [815, 317] width 245 height 14
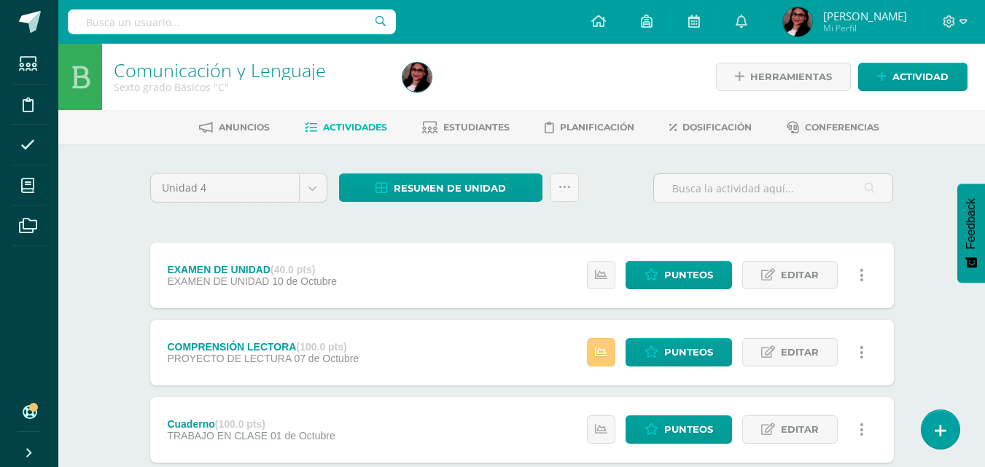
click at [473, 117] on link "Estudiantes" at bounding box center [465, 127] width 87 height 23
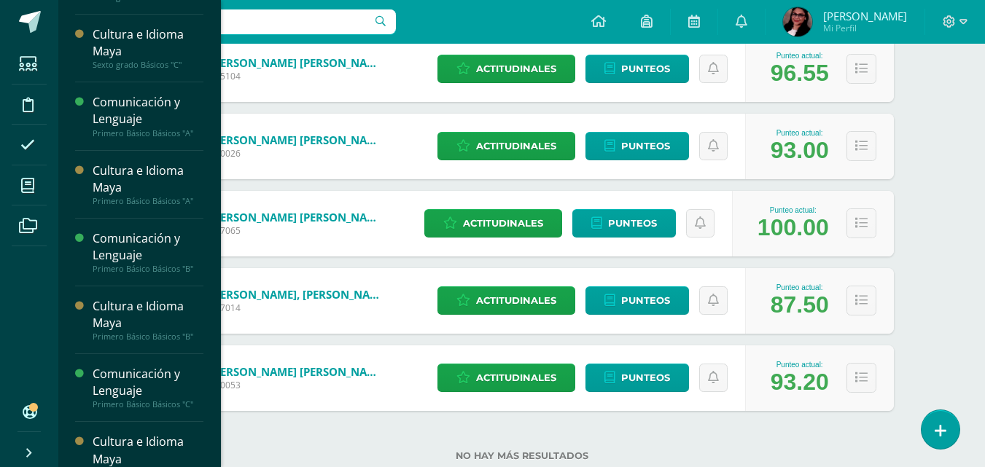
scroll to position [326, 0]
click at [150, 127] on div "Comunicación y Lenguaje" at bounding box center [148, 110] width 111 height 34
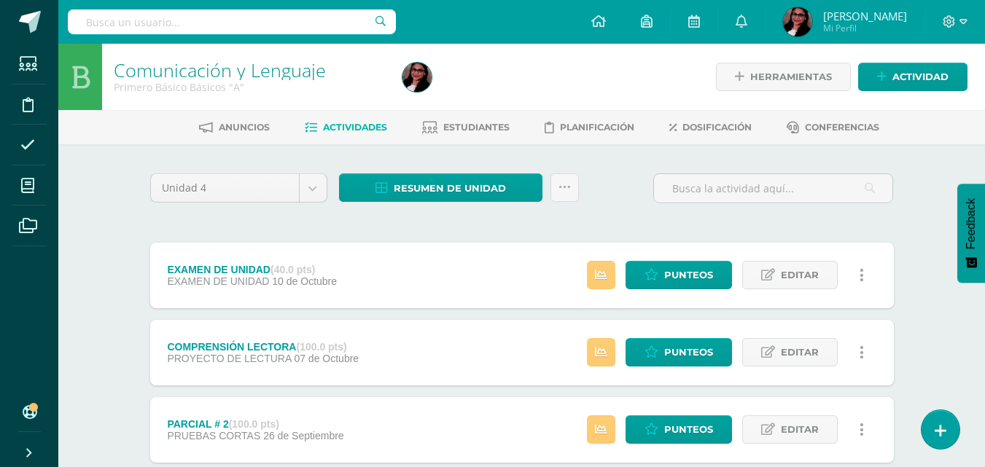
click at [484, 131] on span "Estudiantes" at bounding box center [476, 127] width 66 height 11
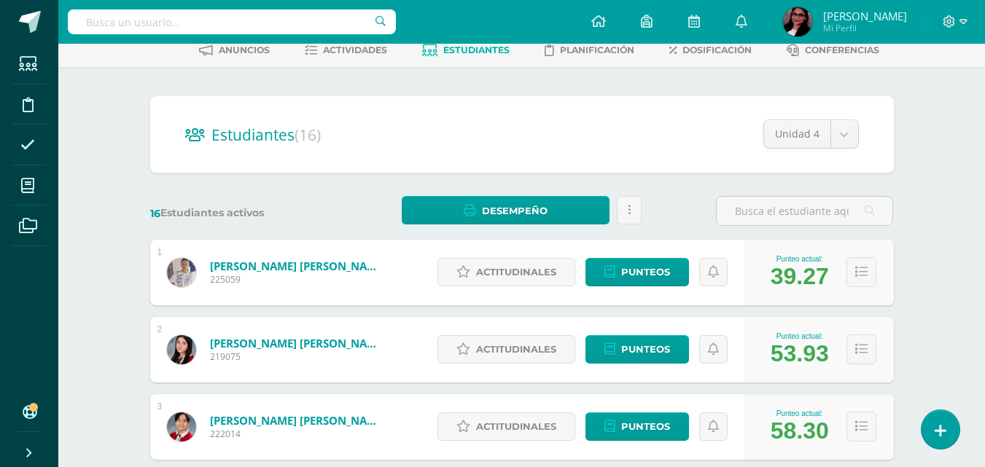
scroll to position [93, 0]
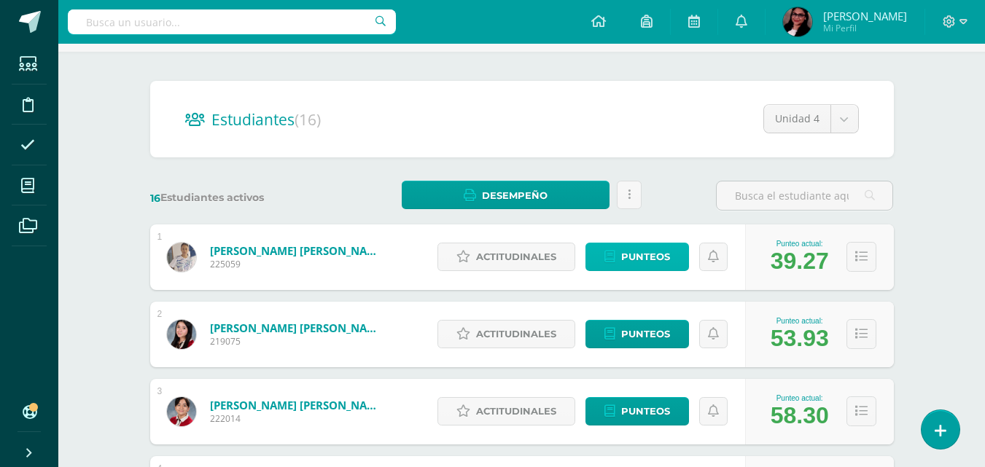
click at [638, 258] on span "Punteos" at bounding box center [645, 256] width 49 height 27
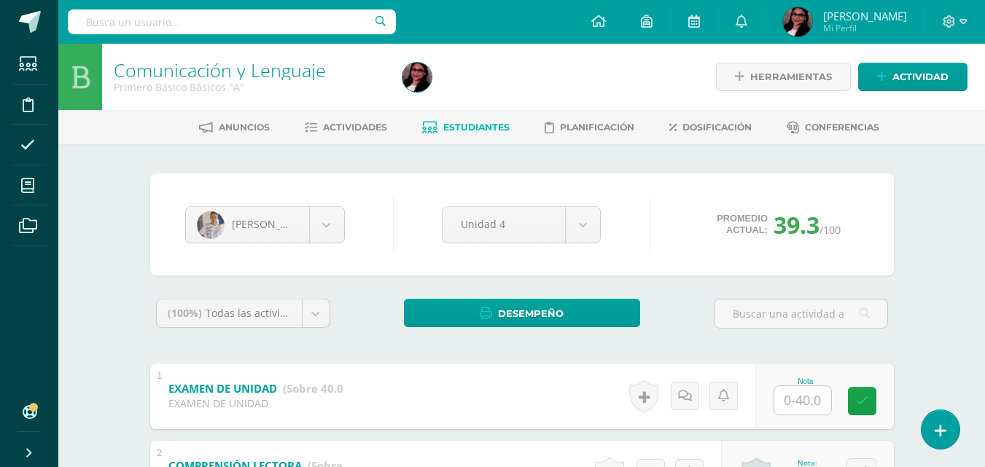
click at [785, 395] on input "text" at bounding box center [802, 400] width 57 height 28
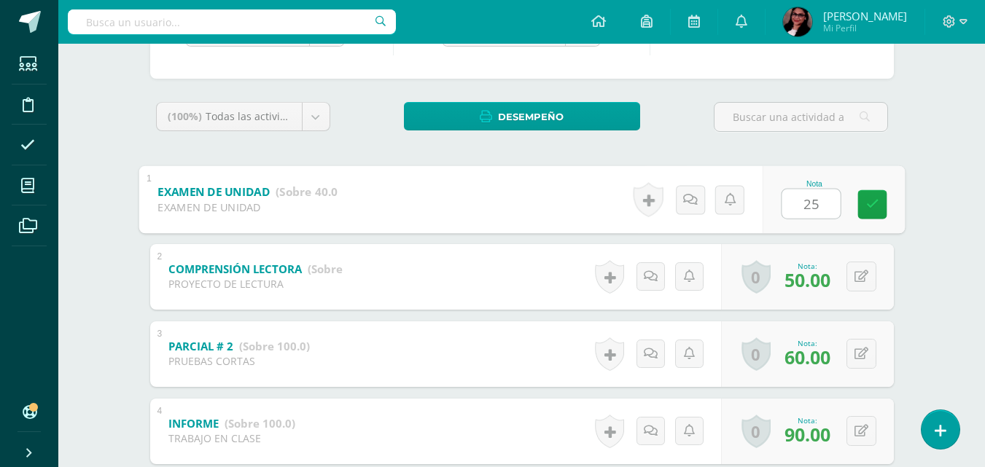
scroll to position [231, 0]
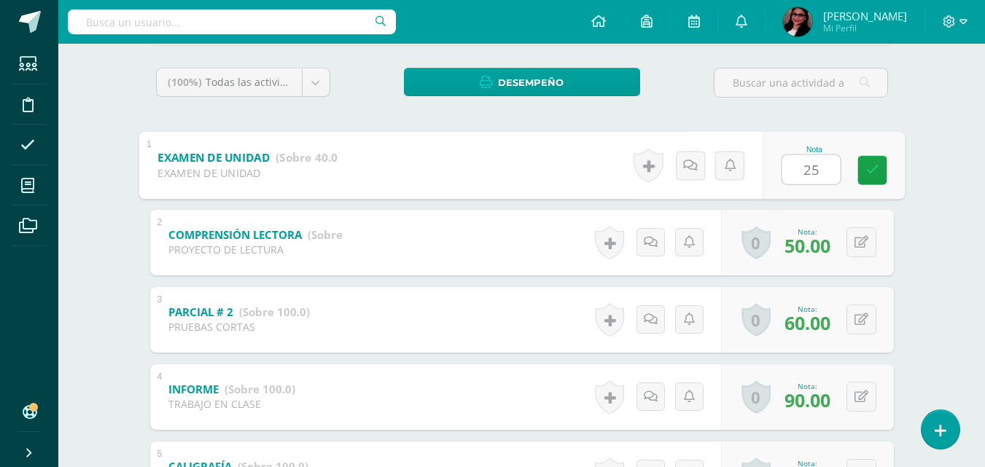
type input "25"
click at [942, 165] on div "Comunicación y Lenguaje Primero Básico Básicos "A" Herramientas Detalle de asis…" at bounding box center [521, 325] width 927 height 1024
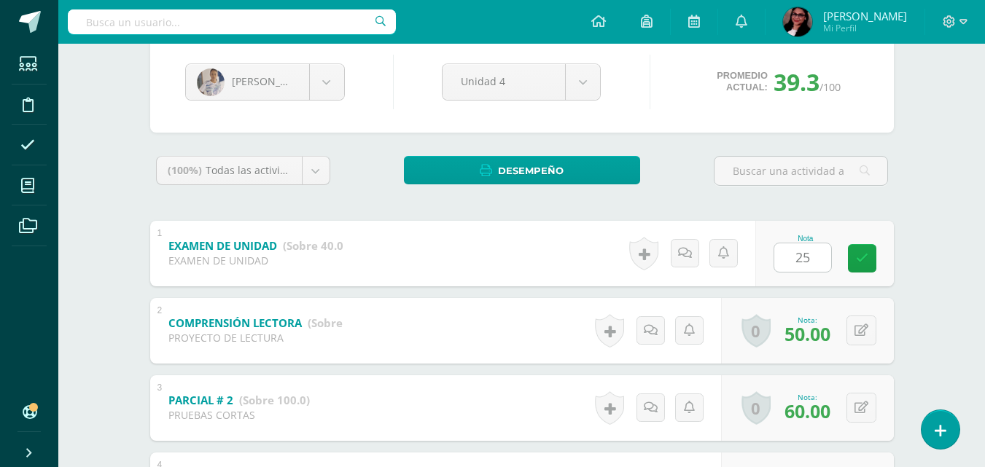
scroll to position [0, 0]
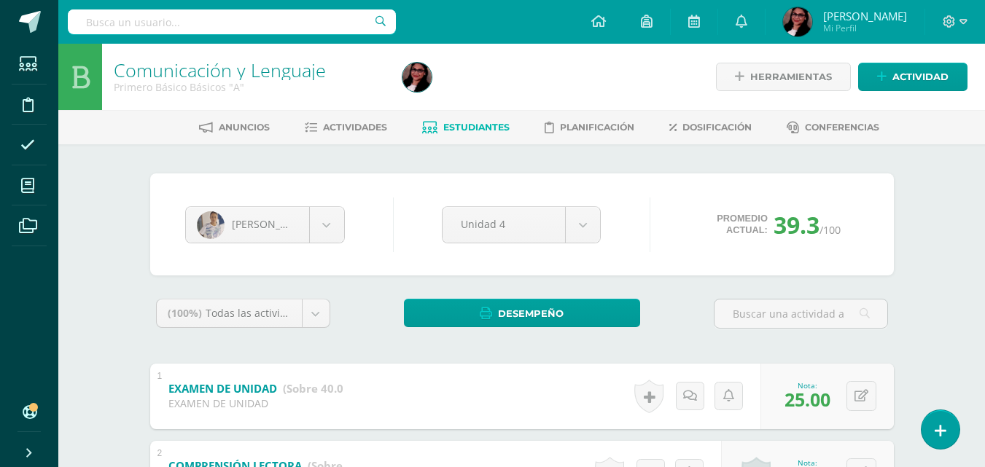
click at [351, 125] on span "Actividades" at bounding box center [355, 127] width 64 height 11
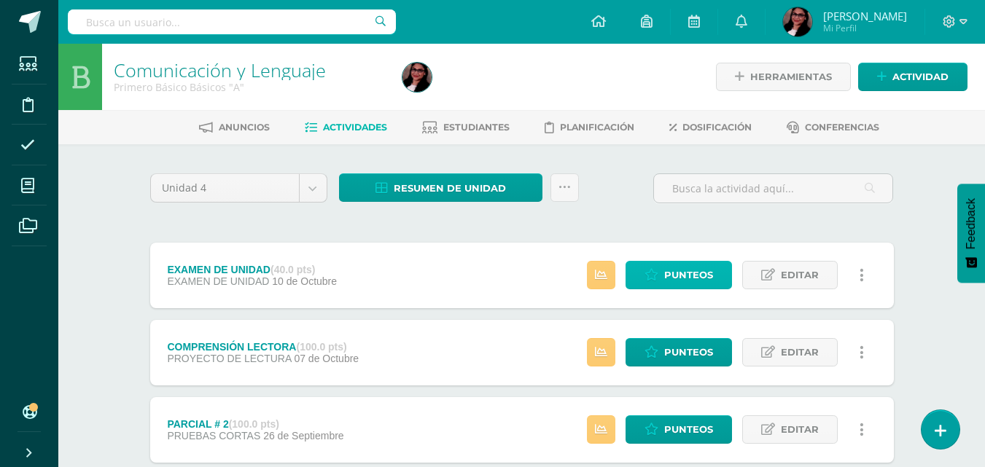
click at [678, 273] on span "Punteos" at bounding box center [688, 275] width 49 height 27
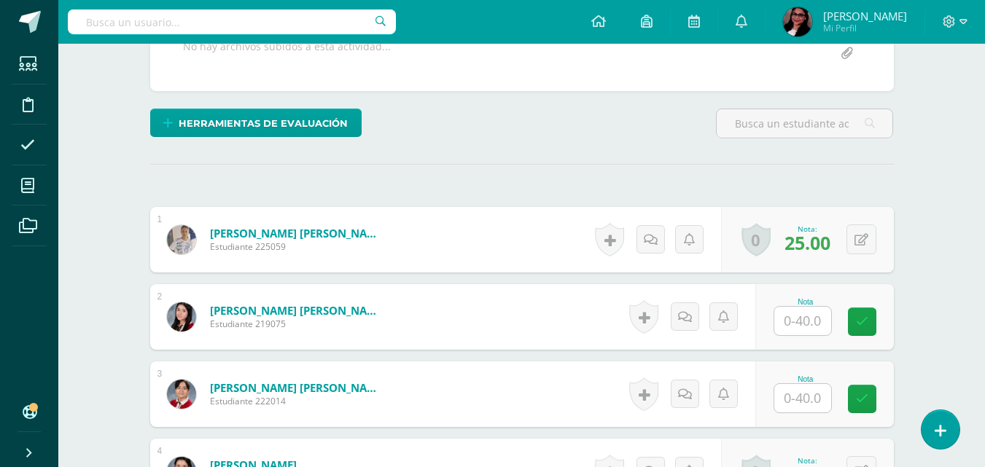
scroll to position [353, 0]
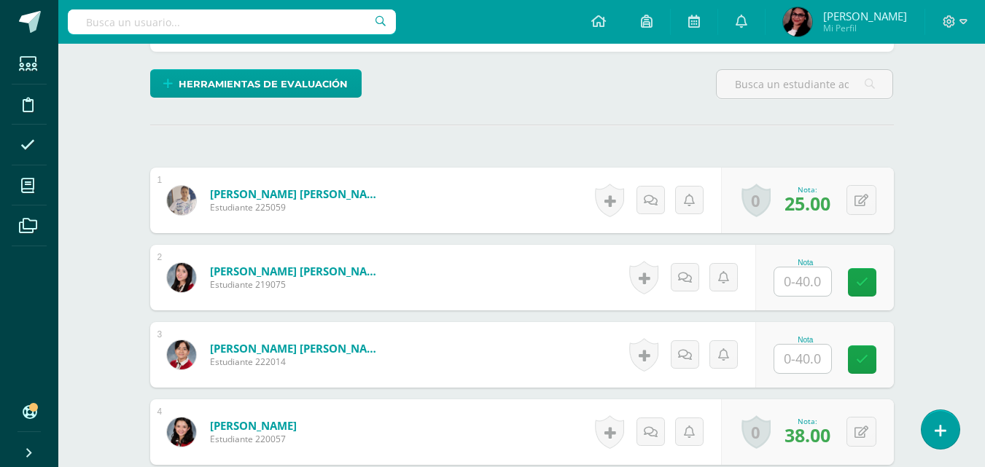
click at [795, 281] on input "text" at bounding box center [802, 282] width 57 height 28
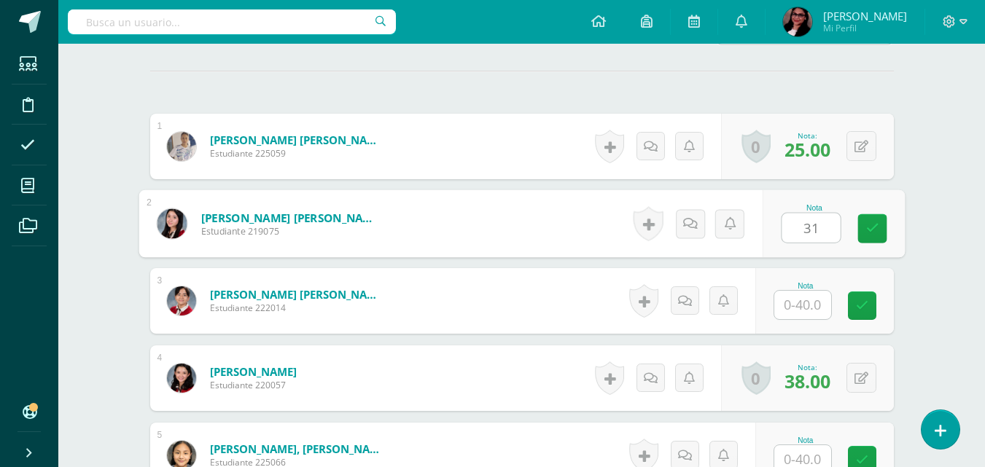
scroll to position [450, 0]
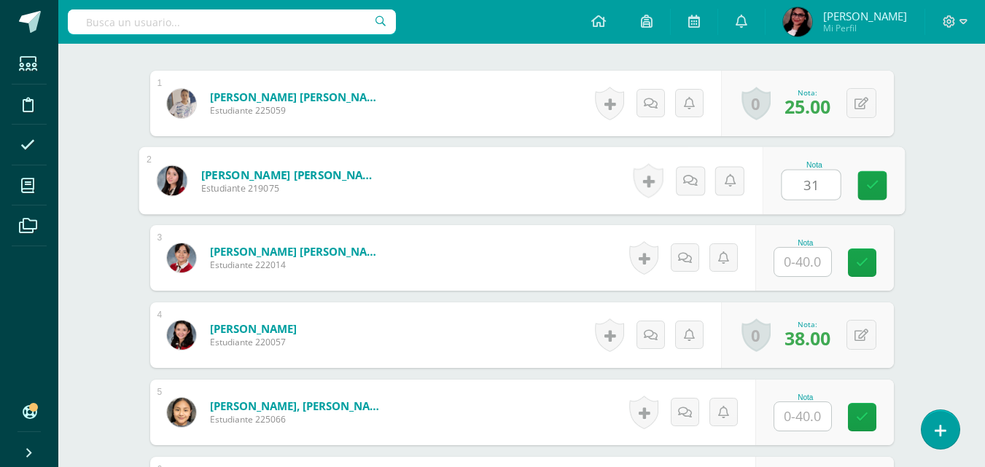
type input "31"
click at [806, 270] on input "text" at bounding box center [802, 262] width 57 height 28
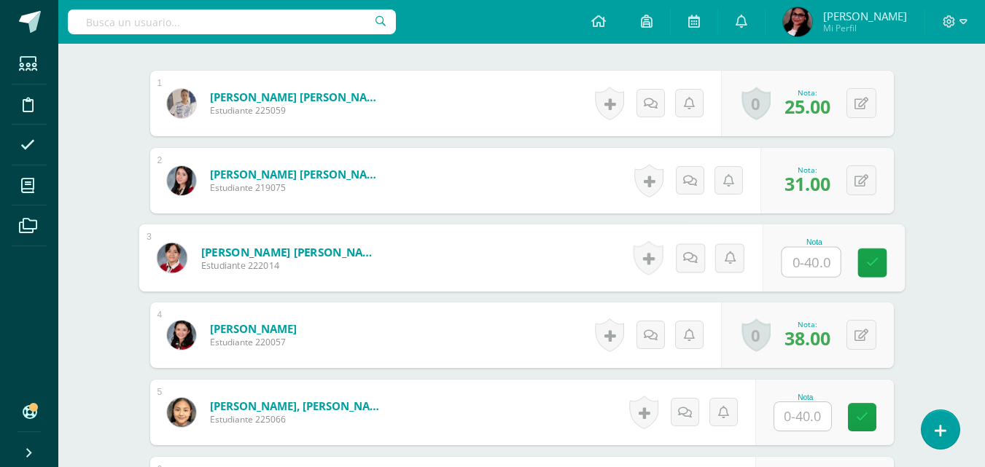
type input "5"
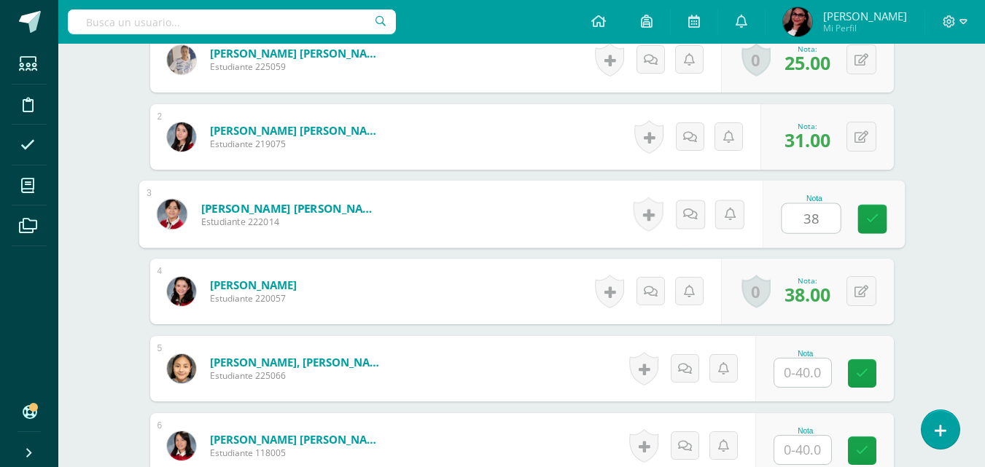
scroll to position [545, 0]
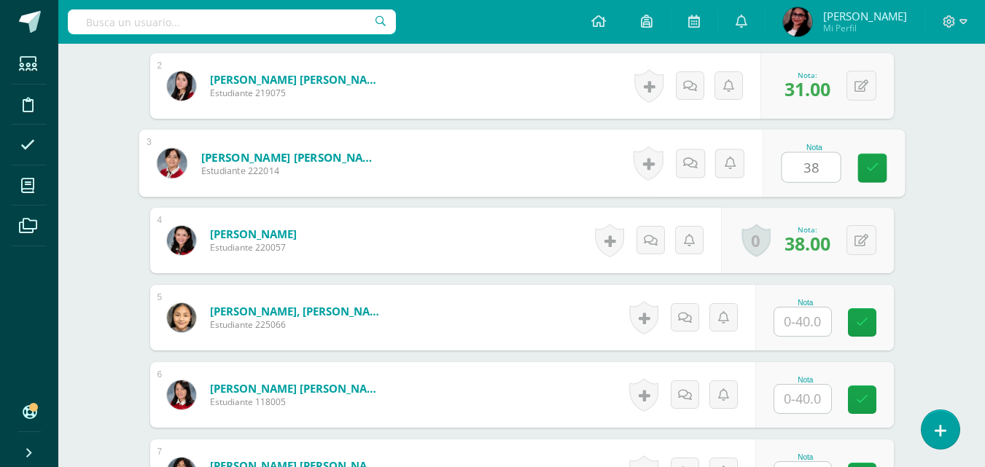
type input "38"
click at [809, 319] on input "text" at bounding box center [802, 322] width 57 height 28
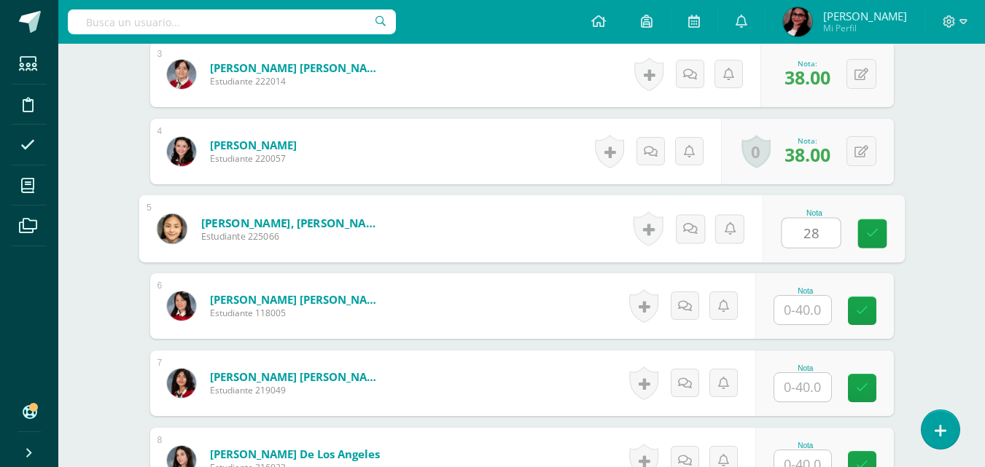
scroll to position [680, 0]
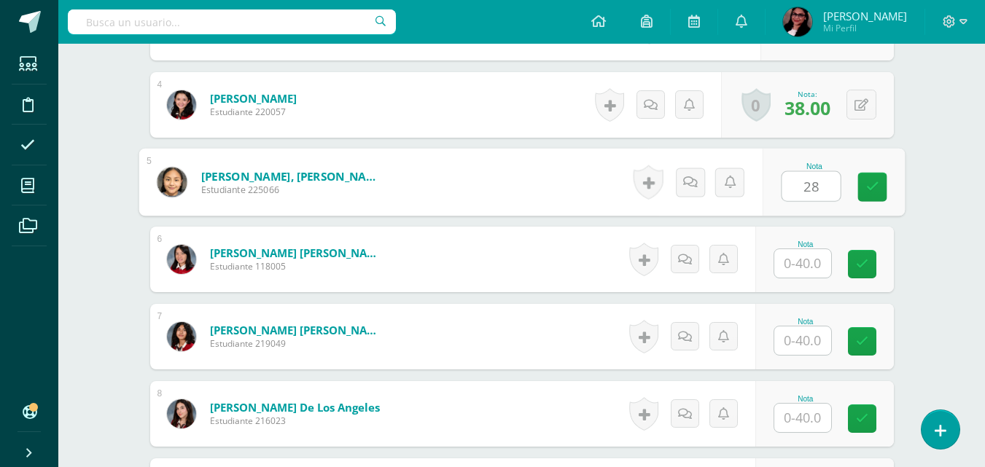
type input "28"
click at [809, 272] on input "text" at bounding box center [802, 263] width 57 height 28
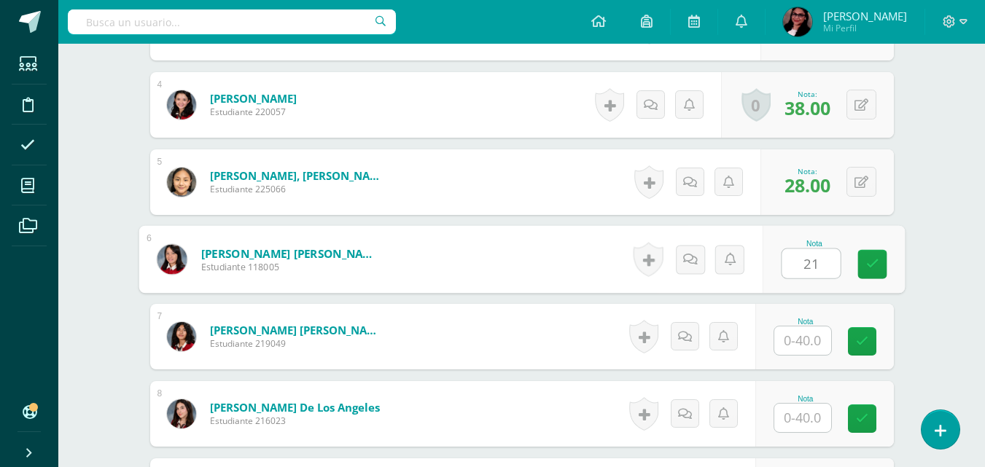
type input "21"
click at [819, 332] on input "text" at bounding box center [802, 341] width 57 height 28
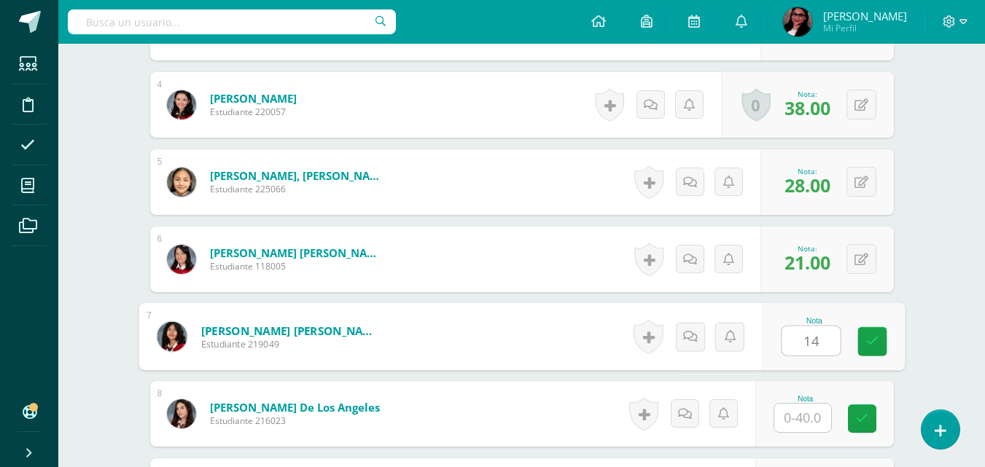
type input "14"
click at [934, 262] on div "Comunicación y Lenguaje Primero Básico Básicos "A" Herramientas Detalle de asis…" at bounding box center [521, 298] width 927 height 1869
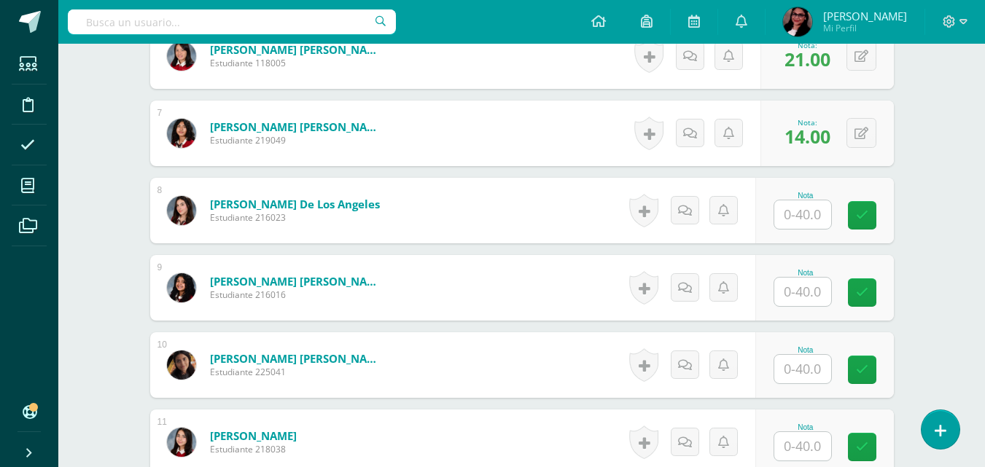
scroll to position [889, 0]
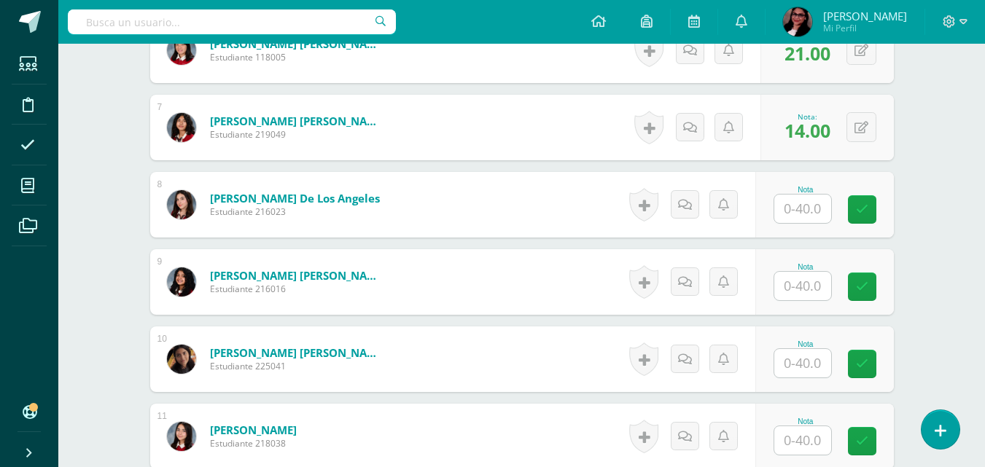
click at [817, 209] on input "text" at bounding box center [802, 209] width 57 height 28
type input "20"
click at [803, 292] on input "text" at bounding box center [802, 286] width 57 height 28
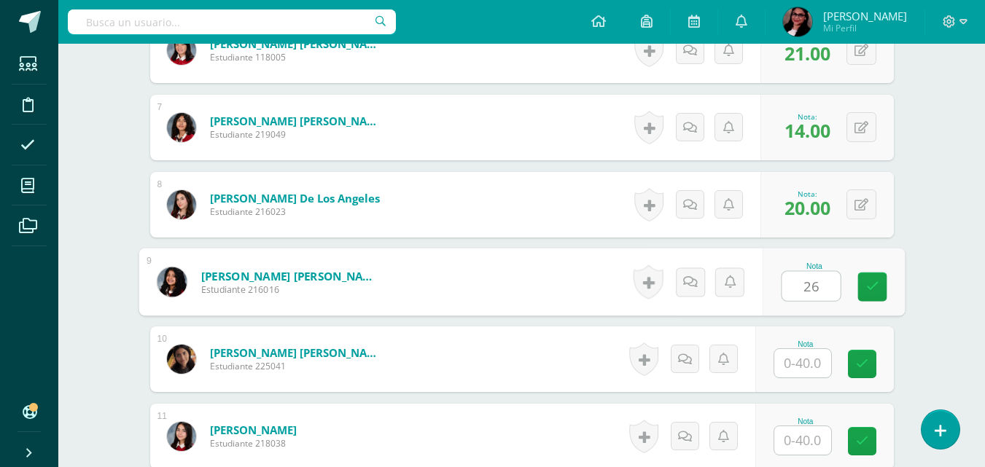
type input "26"
click at [802, 357] on input "text" at bounding box center [802, 363] width 57 height 28
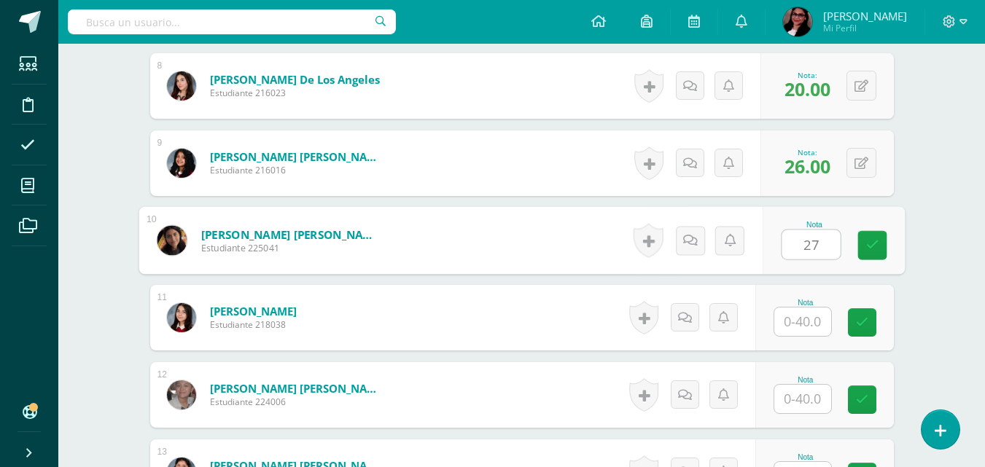
scroll to position [1010, 0]
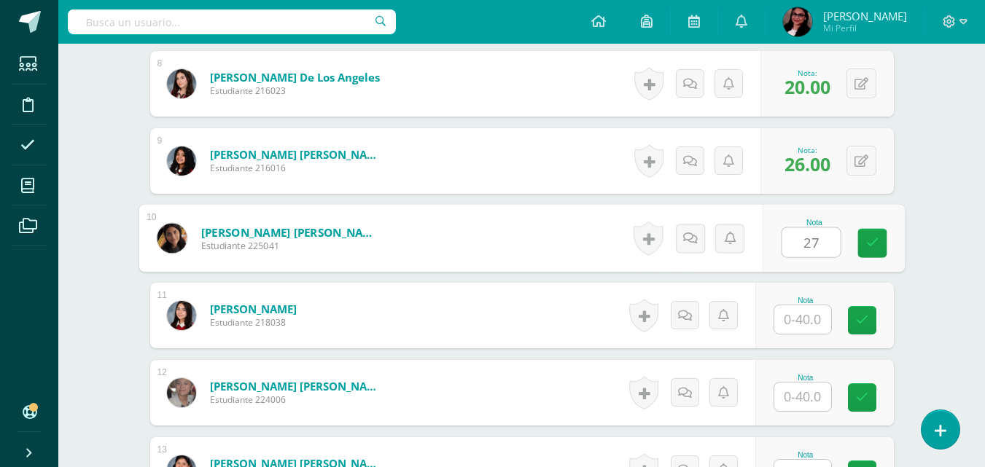
type input "27"
click at [817, 312] on input "text" at bounding box center [802, 319] width 57 height 28
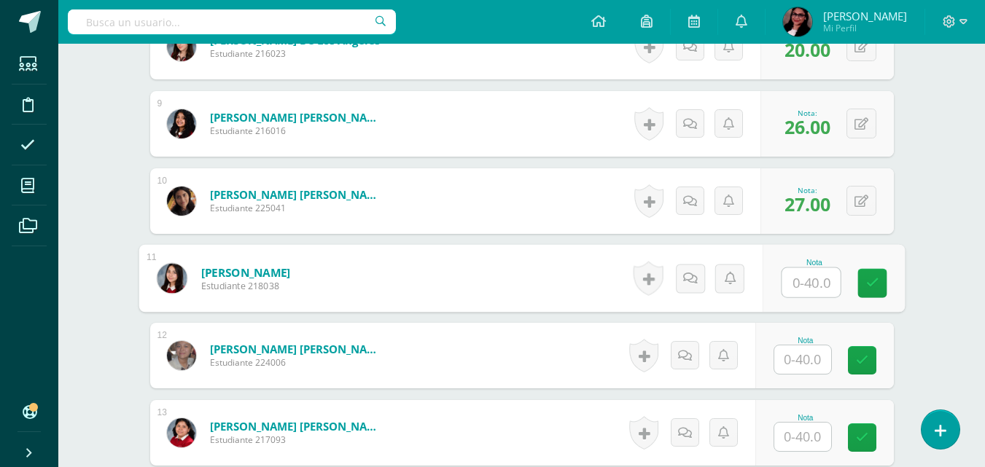
scroll to position [1096, 0]
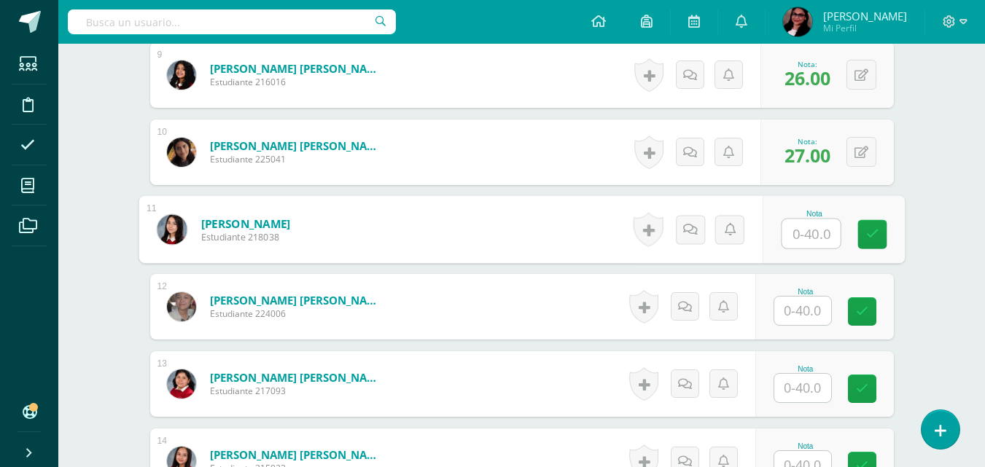
click at [819, 233] on input "text" at bounding box center [811, 233] width 58 height 29
type input "25"
click at [809, 311] on input "text" at bounding box center [802, 311] width 57 height 28
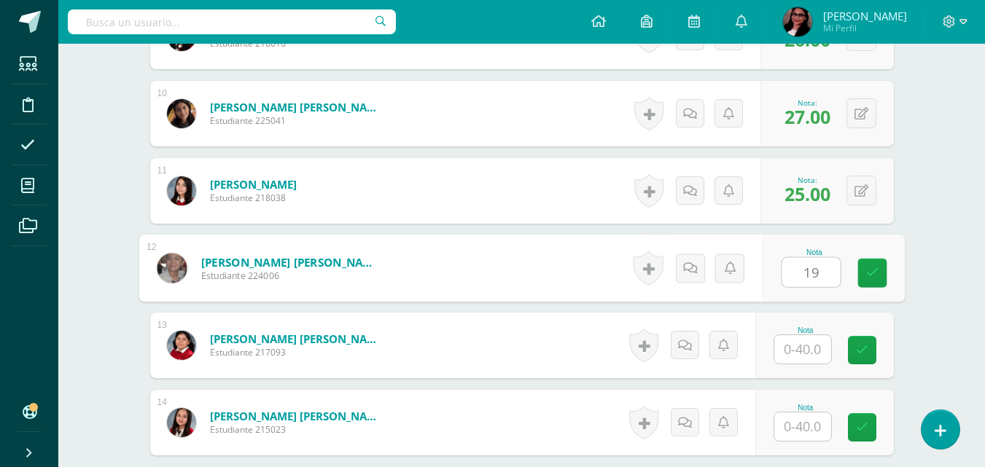
scroll to position [1168, 0]
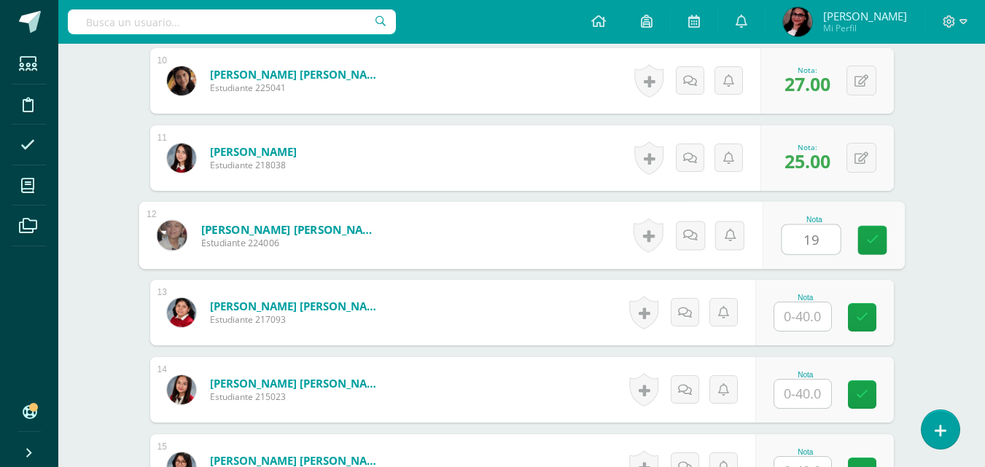
type input "19"
click at [802, 308] on input "text" at bounding box center [802, 317] width 57 height 28
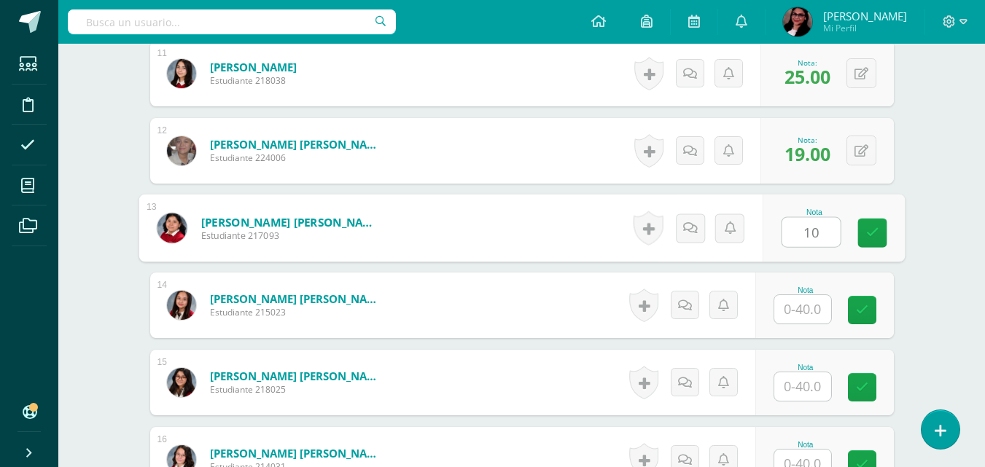
scroll to position [1252, 0]
type input "1"
type input "19"
click at [806, 278] on div "Nota" at bounding box center [824, 306] width 139 height 66
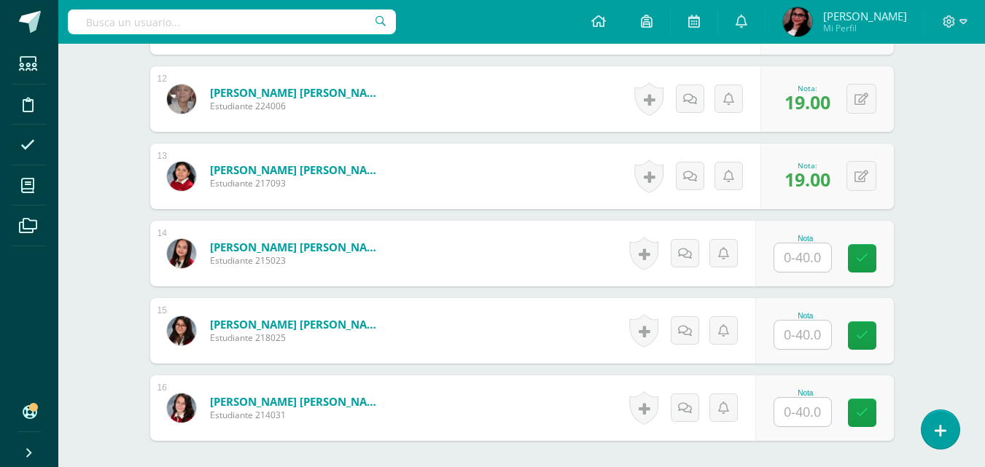
scroll to position [1347, 0]
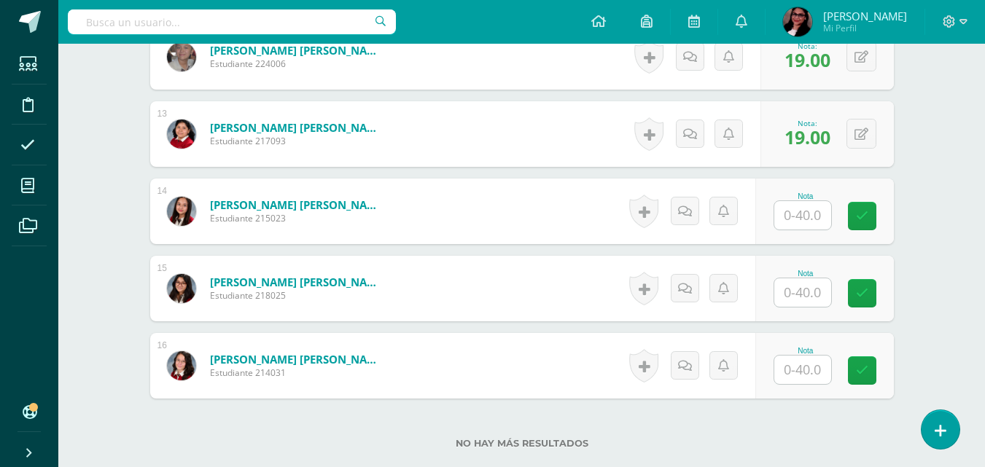
click at [811, 221] on input "text" at bounding box center [802, 215] width 57 height 28
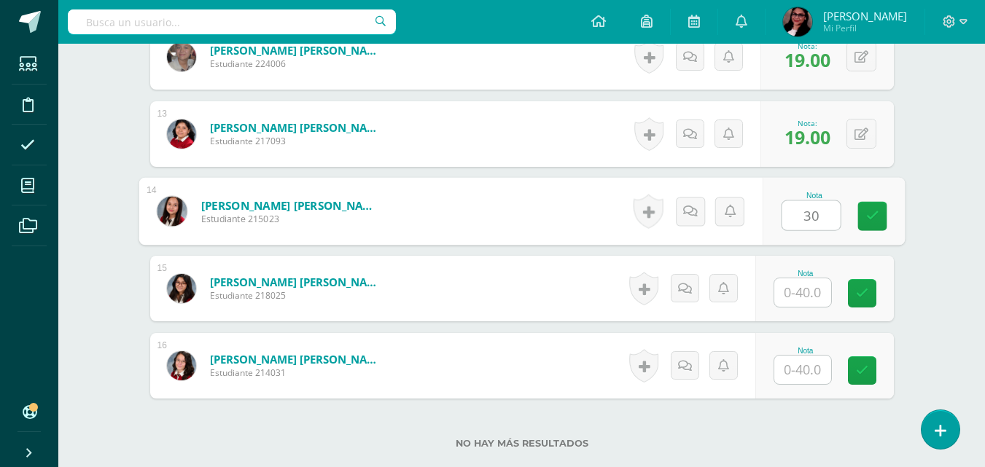
type input "30"
click at [807, 286] on input "text" at bounding box center [802, 292] width 57 height 28
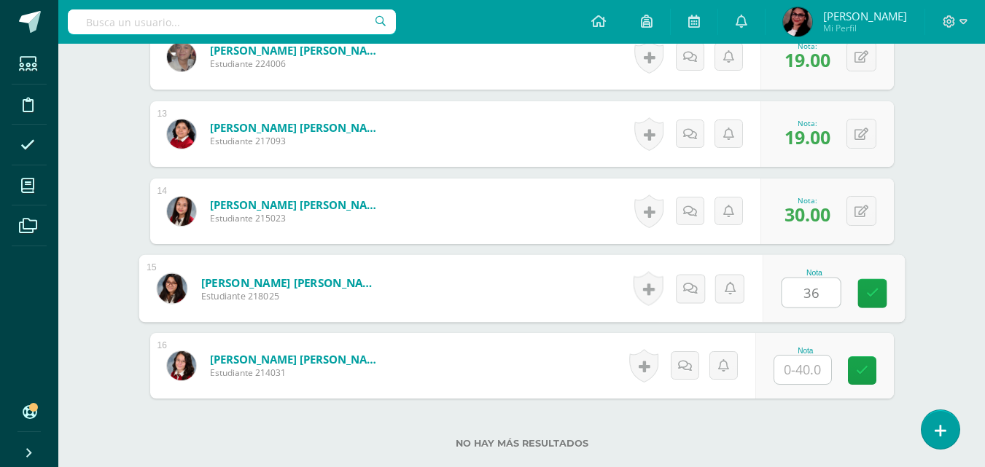
type input "36"
click at [823, 367] on input "text" at bounding box center [802, 370] width 57 height 28
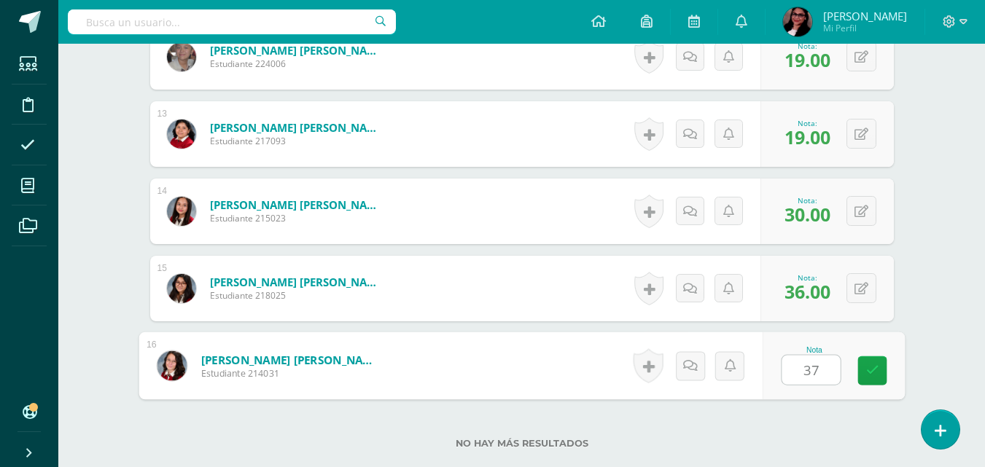
type input "37"
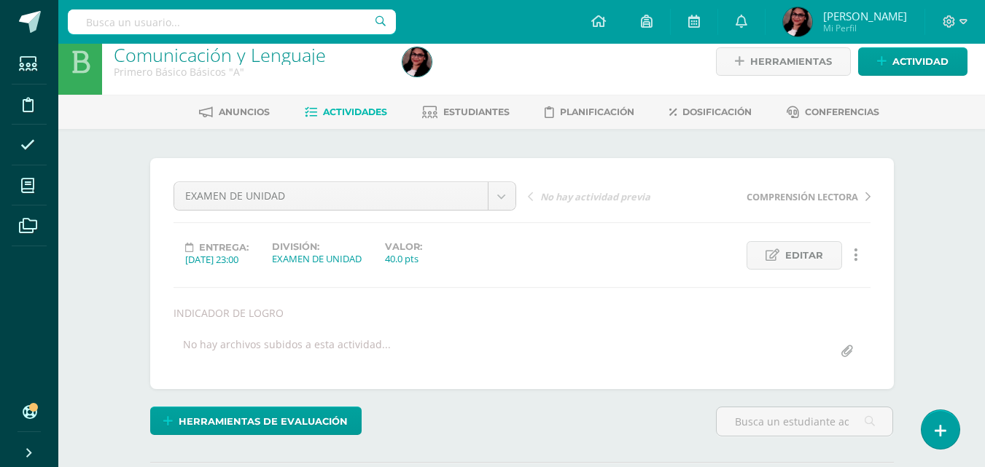
scroll to position [0, 0]
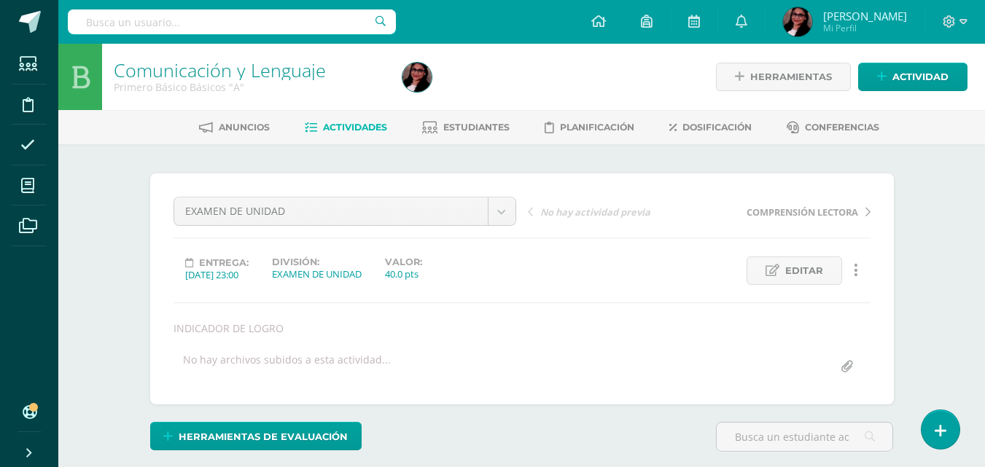
click at [451, 126] on span "Estudiantes" at bounding box center [476, 127] width 66 height 11
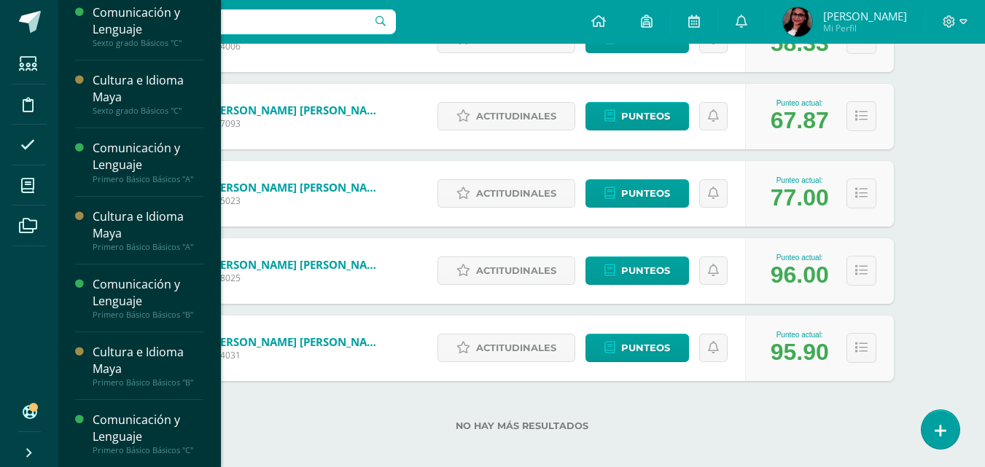
scroll to position [348, 0]
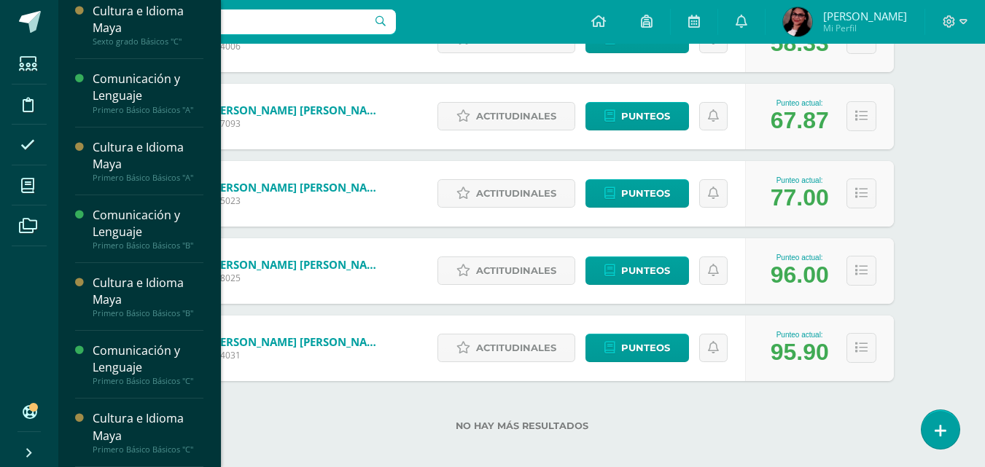
click at [142, 295] on span "Estudiantes" at bounding box center [141, 299] width 58 height 14
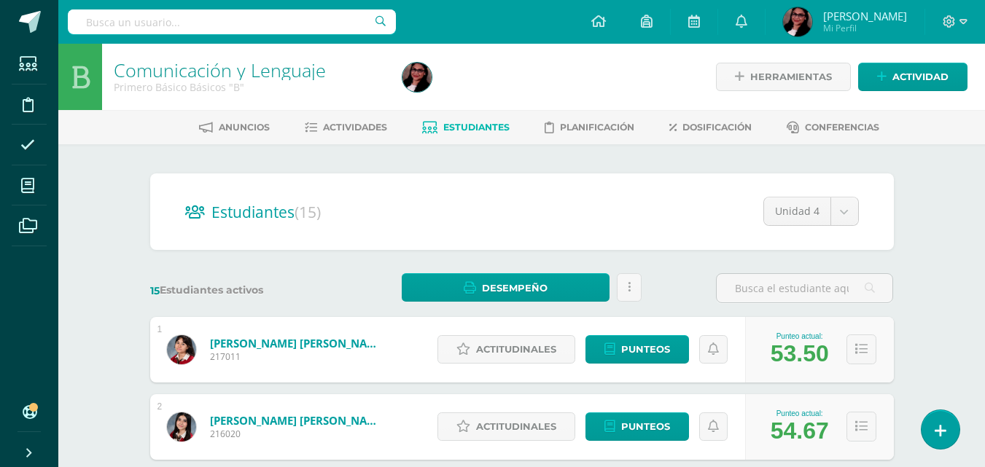
click at [351, 130] on span "Actividades" at bounding box center [355, 127] width 64 height 11
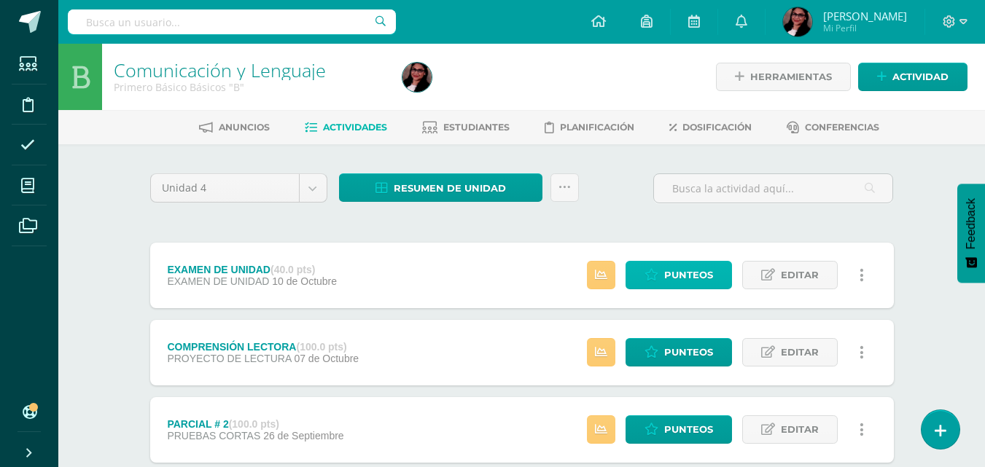
click at [695, 274] on span "Punteos" at bounding box center [688, 275] width 49 height 27
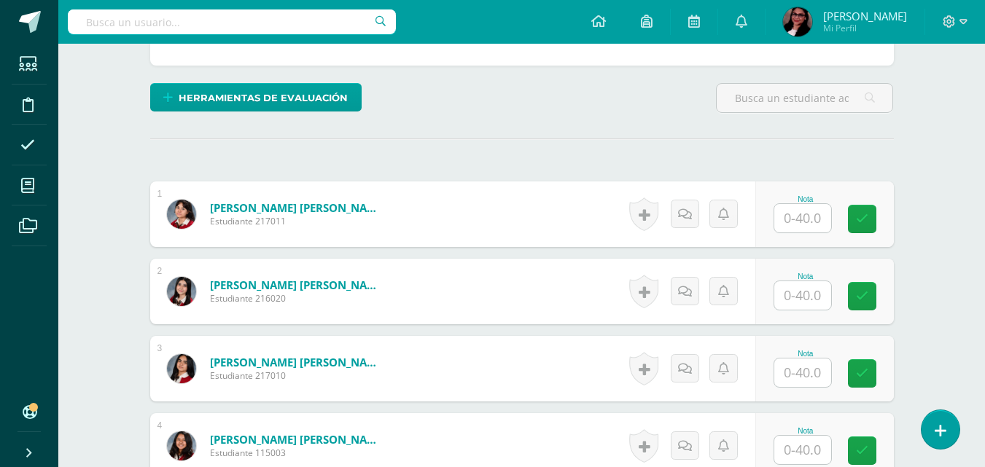
scroll to position [346, 0]
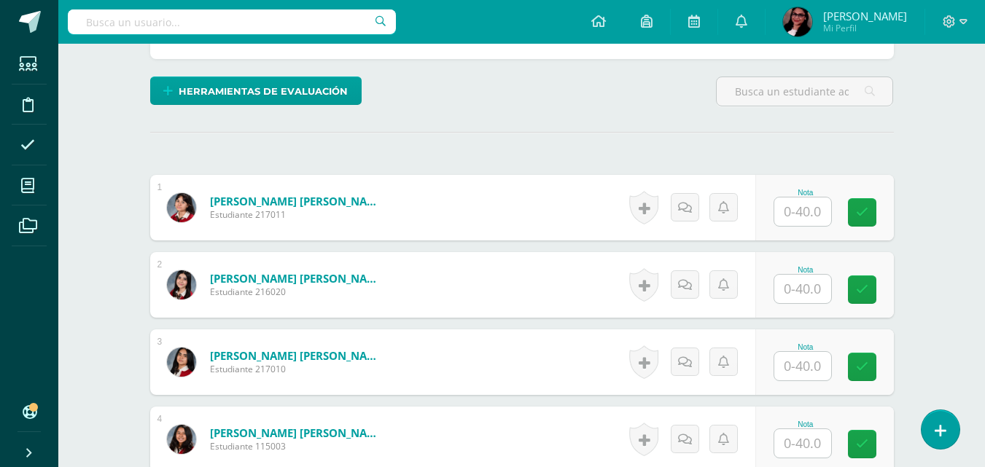
click at [790, 207] on input "text" at bounding box center [802, 212] width 57 height 28
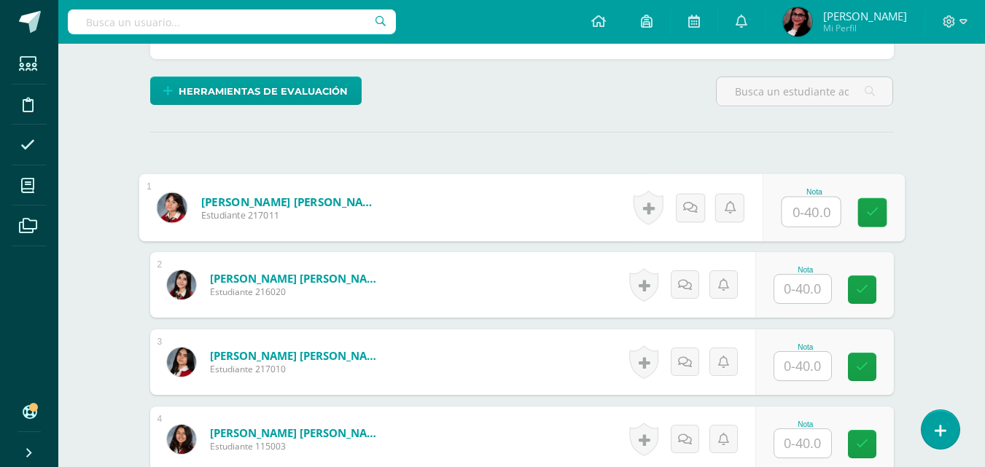
scroll to position [346, 0]
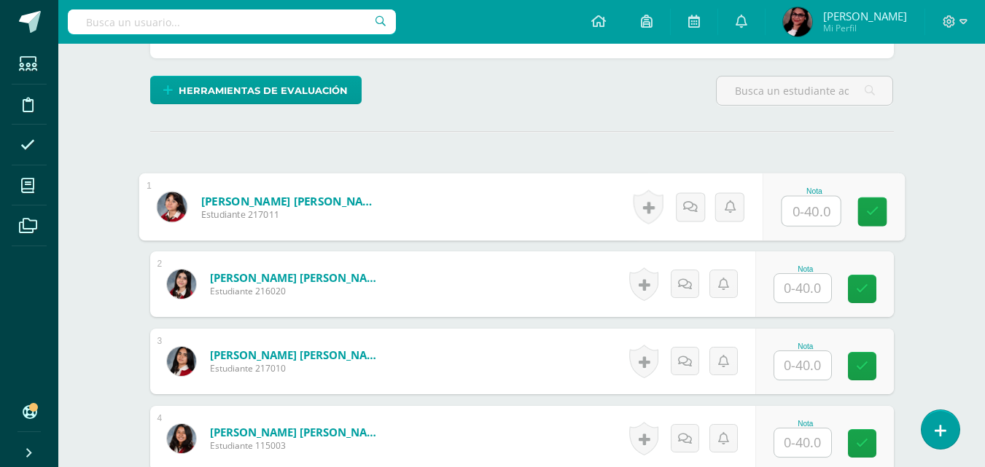
click at [814, 202] on input "text" at bounding box center [811, 211] width 58 height 29
type input "33"
click at [791, 303] on div at bounding box center [803, 288] width 58 height 30
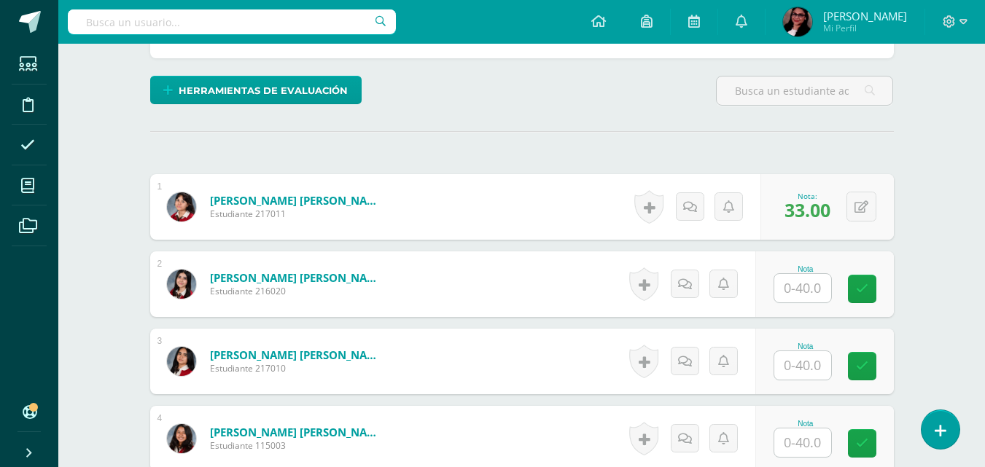
click at [811, 293] on input "text" at bounding box center [802, 288] width 57 height 28
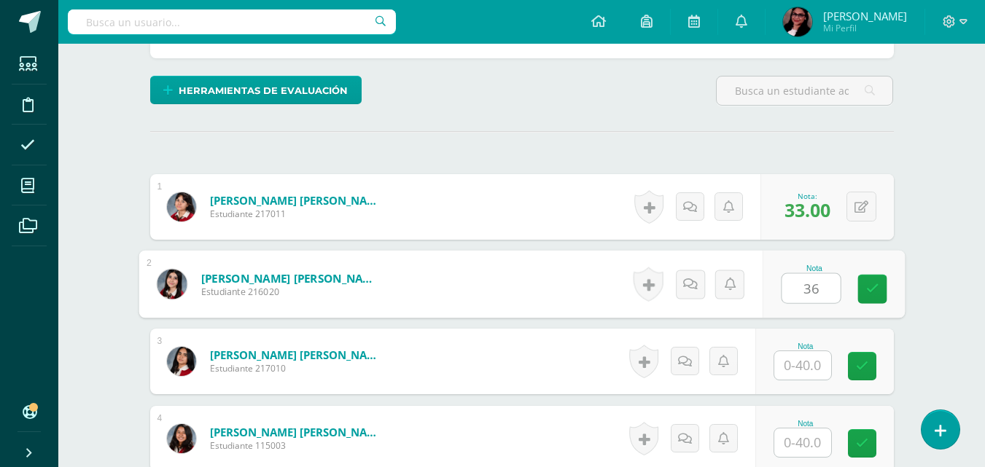
type input "36"
click at [806, 357] on input "text" at bounding box center [802, 365] width 57 height 28
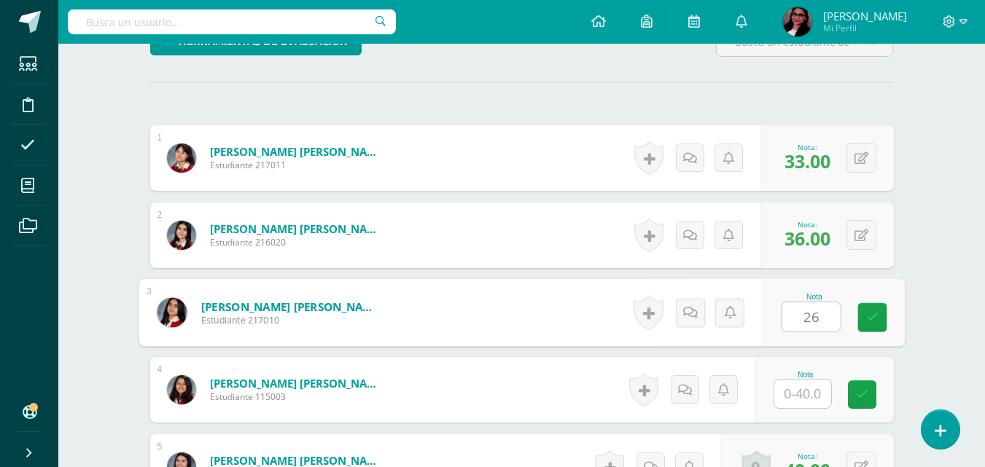
scroll to position [470, 0]
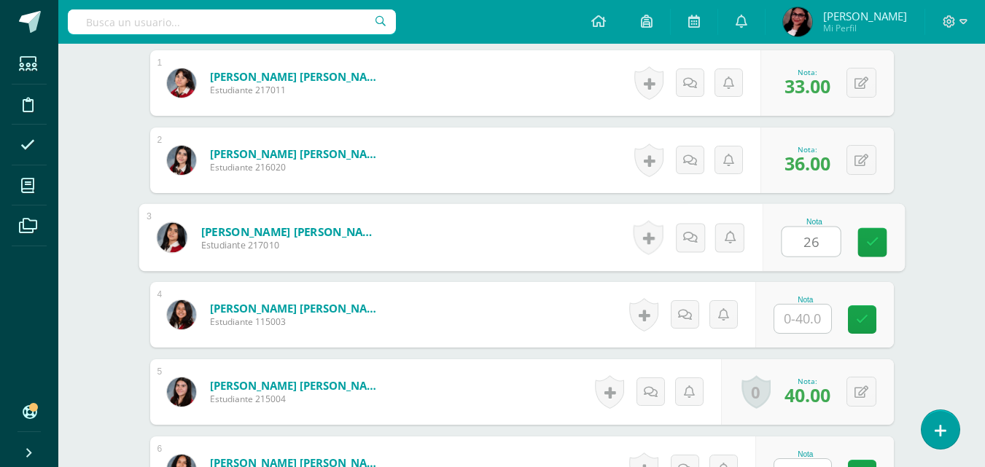
type input "26"
click at [809, 315] on input "text" at bounding box center [802, 319] width 57 height 28
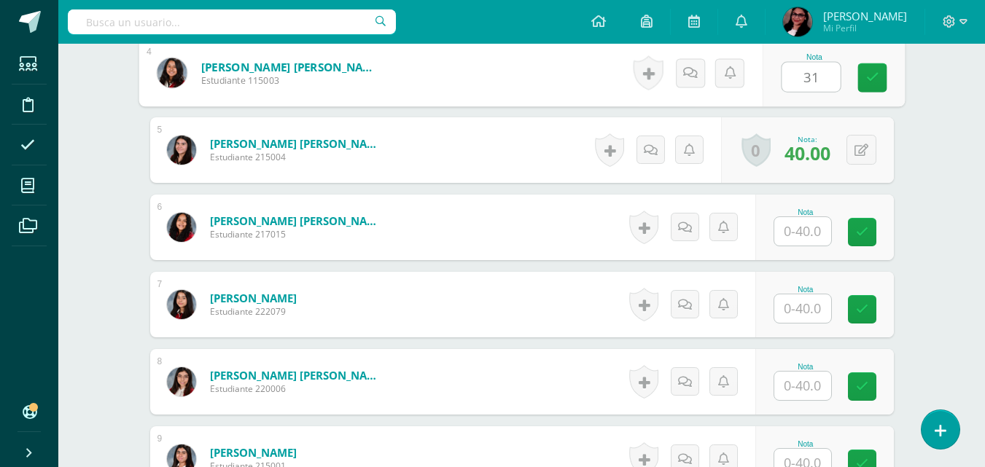
scroll to position [714, 0]
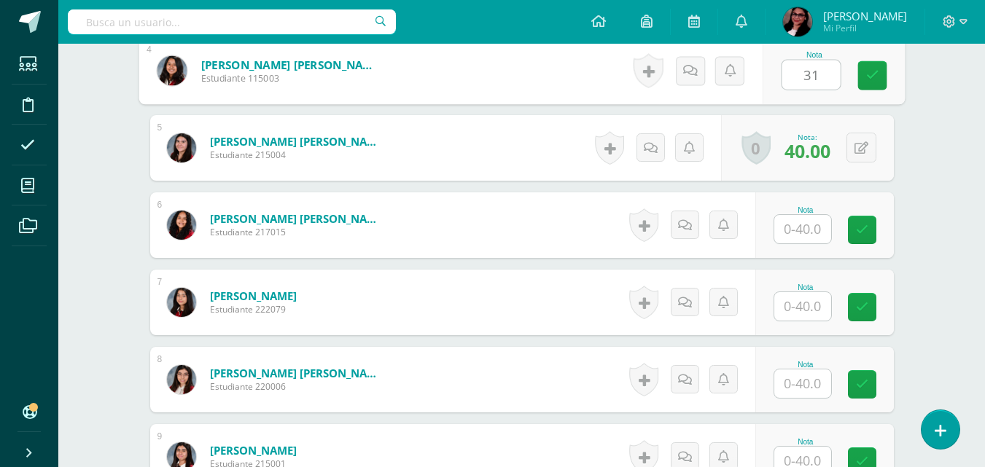
type input "31"
click at [796, 221] on input "text" at bounding box center [802, 229] width 57 height 28
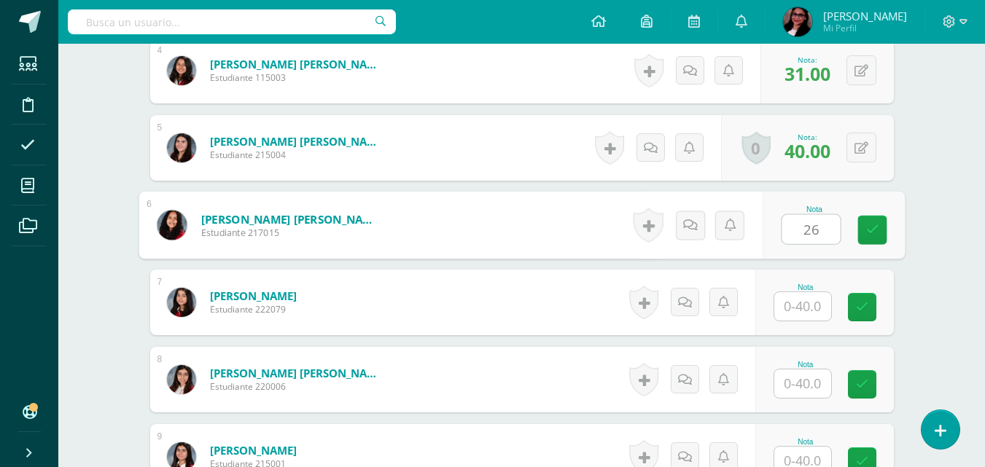
type input "26"
click at [803, 300] on input "text" at bounding box center [802, 306] width 57 height 28
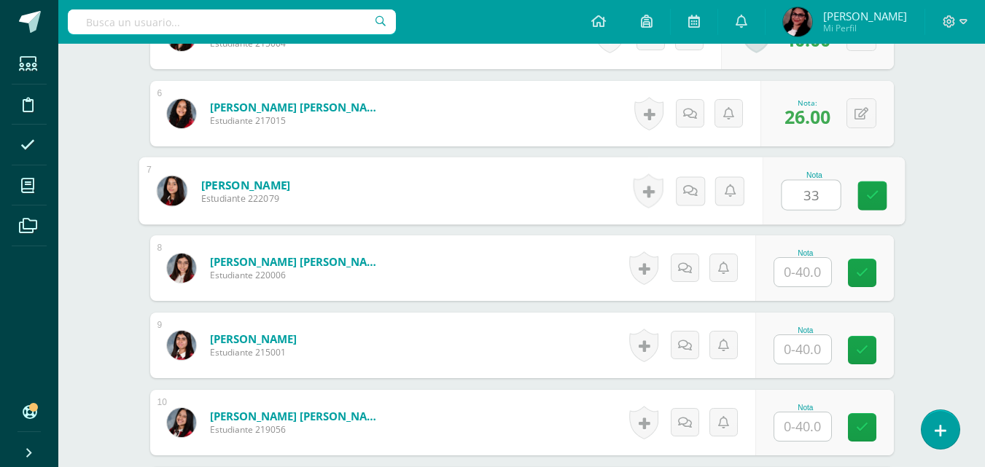
scroll to position [841, 0]
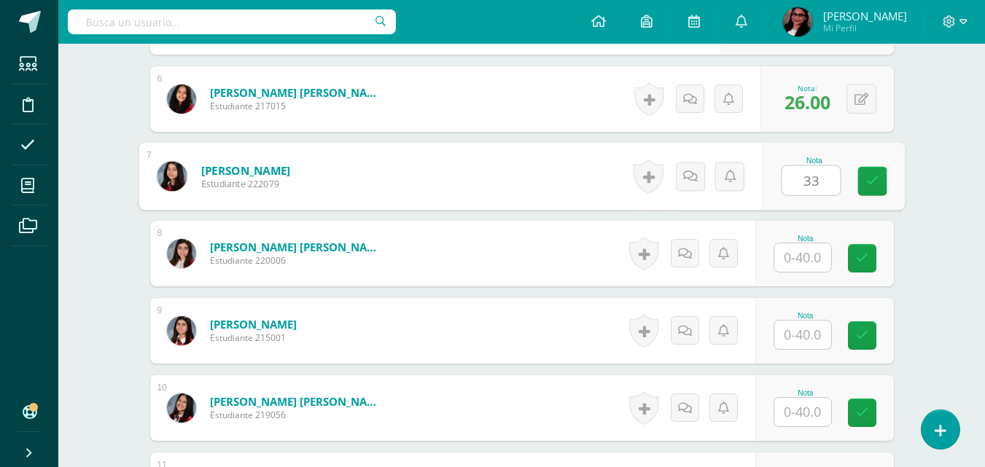
type input "33"
click at [806, 252] on input "text" at bounding box center [802, 257] width 57 height 28
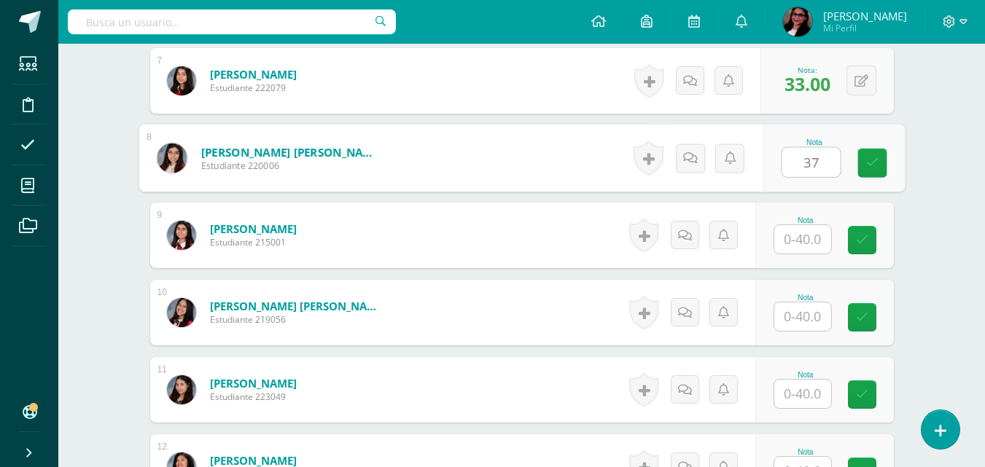
scroll to position [937, 0]
type input "37"
click at [814, 240] on input "text" at bounding box center [802, 239] width 57 height 28
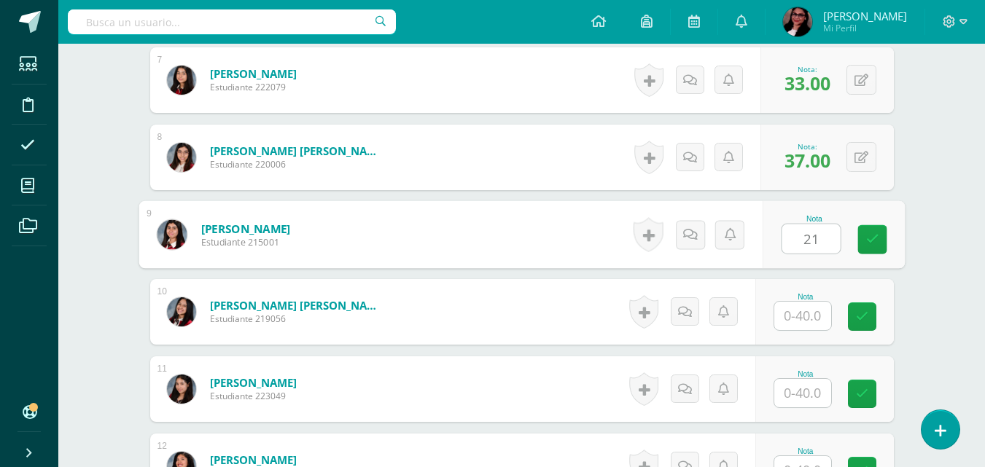
type input "21"
click at [808, 307] on input "text" at bounding box center [802, 316] width 57 height 28
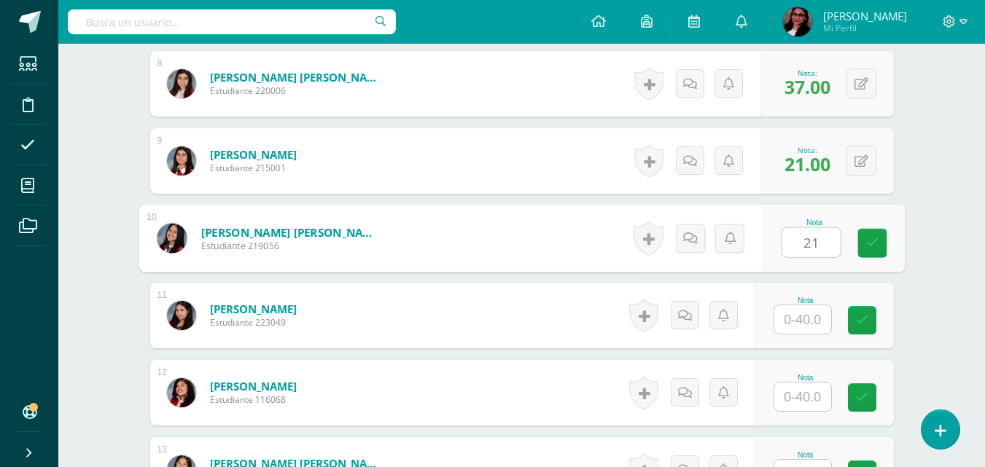
scroll to position [1062, 0]
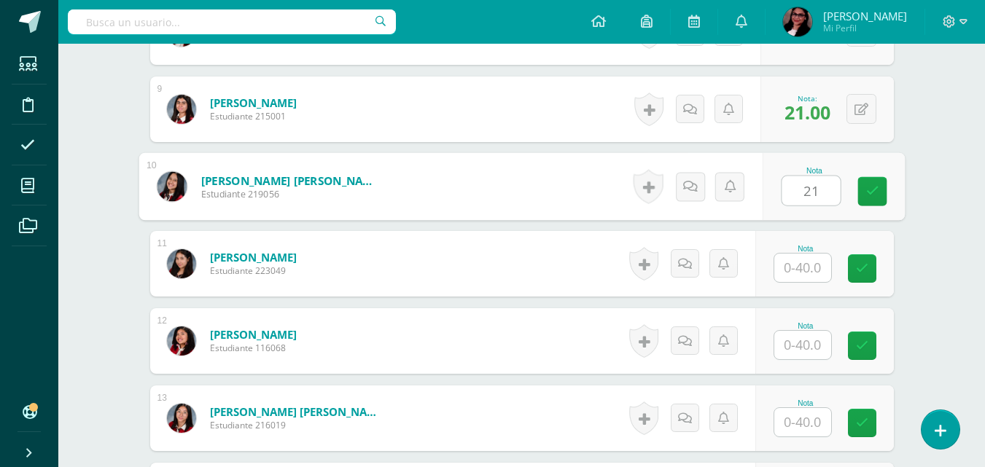
type input "21"
click at [810, 270] on input "text" at bounding box center [802, 268] width 57 height 28
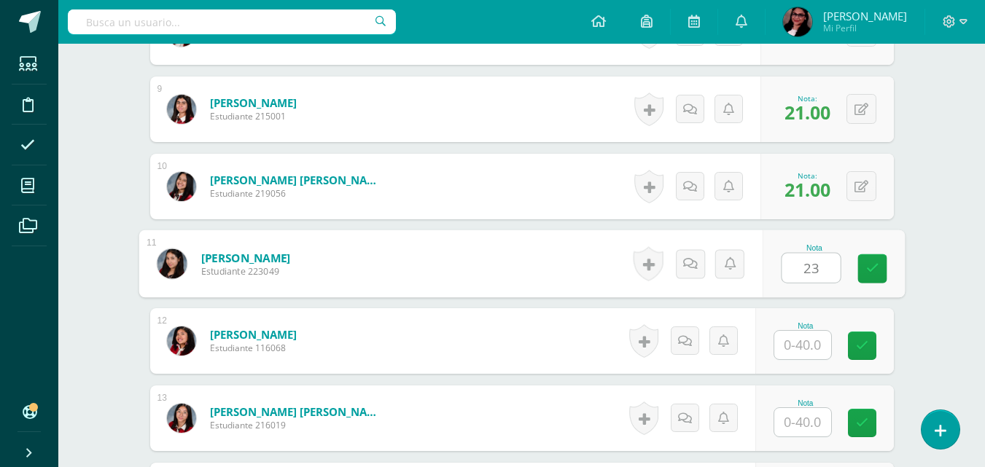
type input "23"
click at [805, 336] on input "text" at bounding box center [802, 345] width 57 height 28
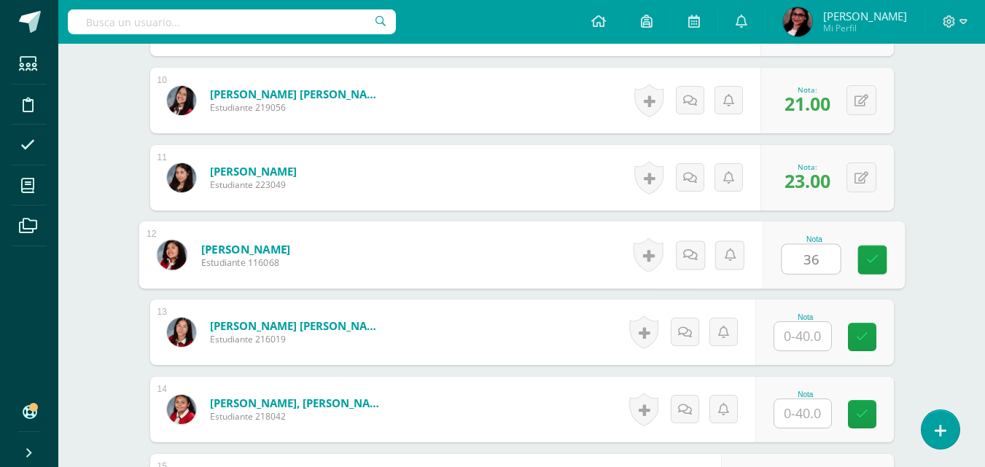
scroll to position [1150, 0]
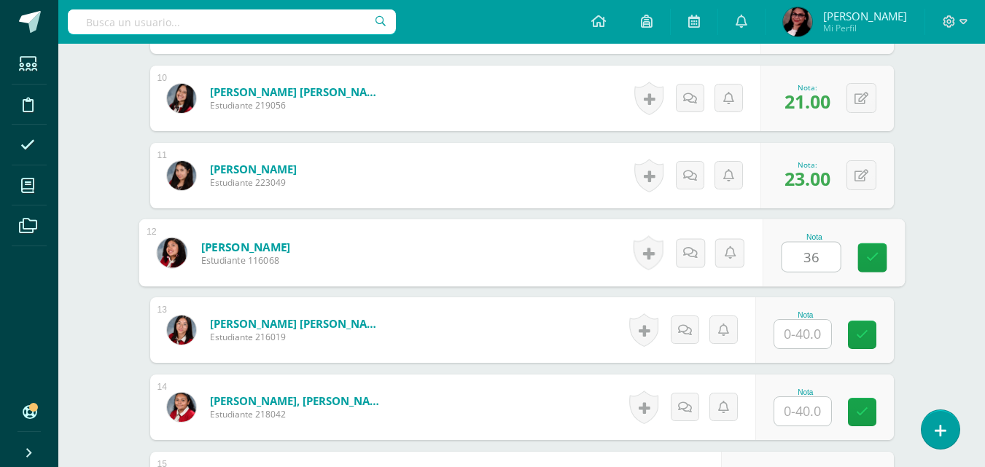
type input "36"
click at [805, 331] on input "text" at bounding box center [802, 334] width 57 height 28
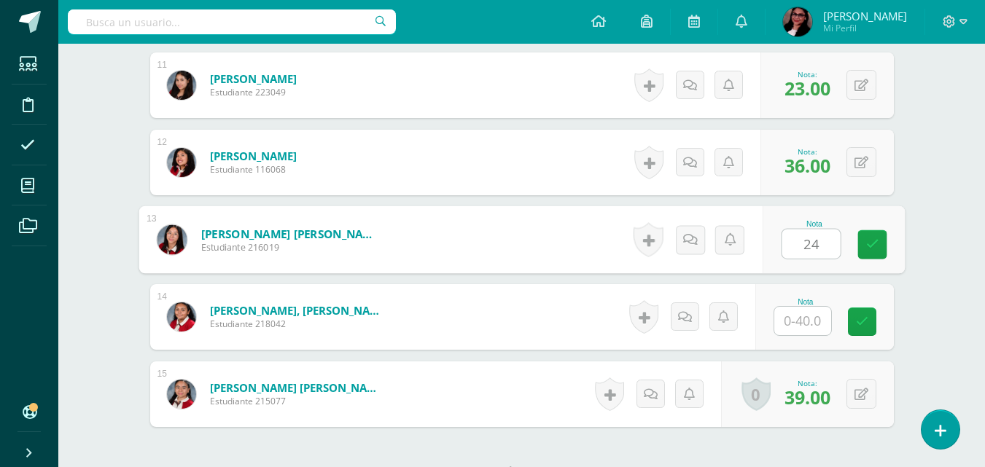
scroll to position [1244, 0]
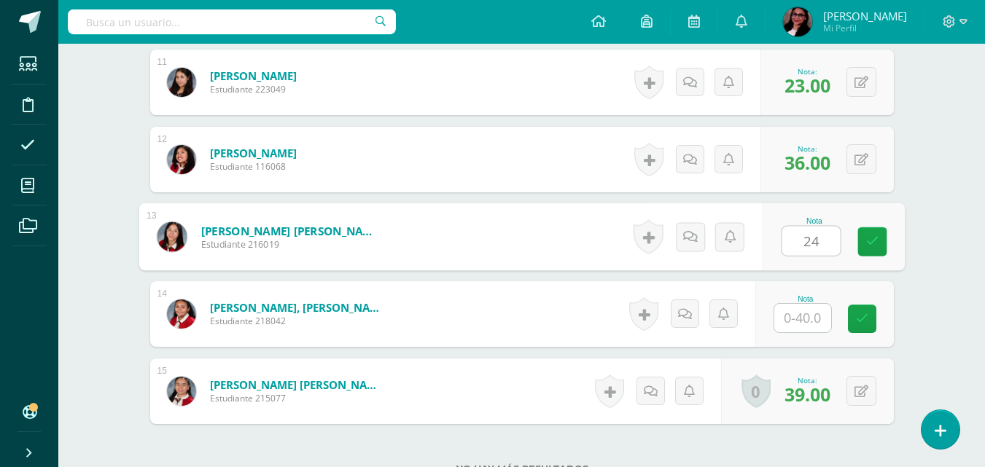
type input "24"
click at [811, 313] on input "text" at bounding box center [802, 318] width 57 height 28
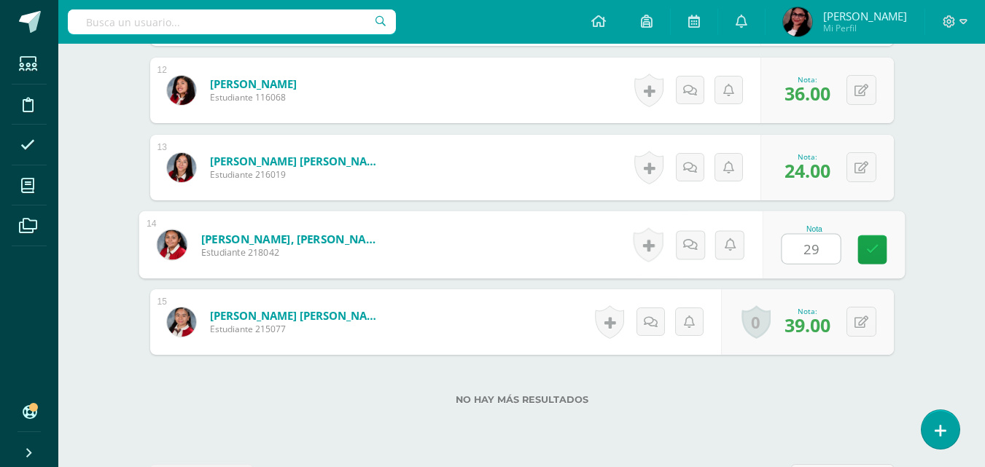
scroll to position [1368, 0]
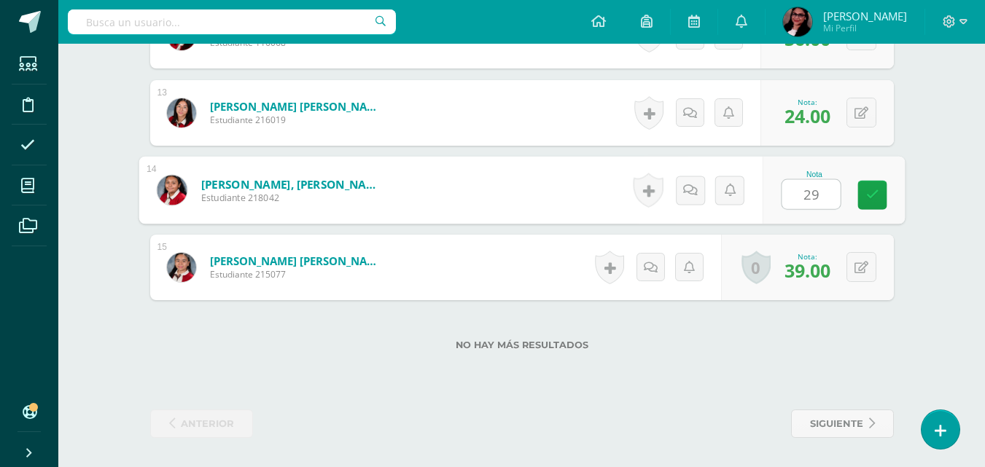
type input "29"
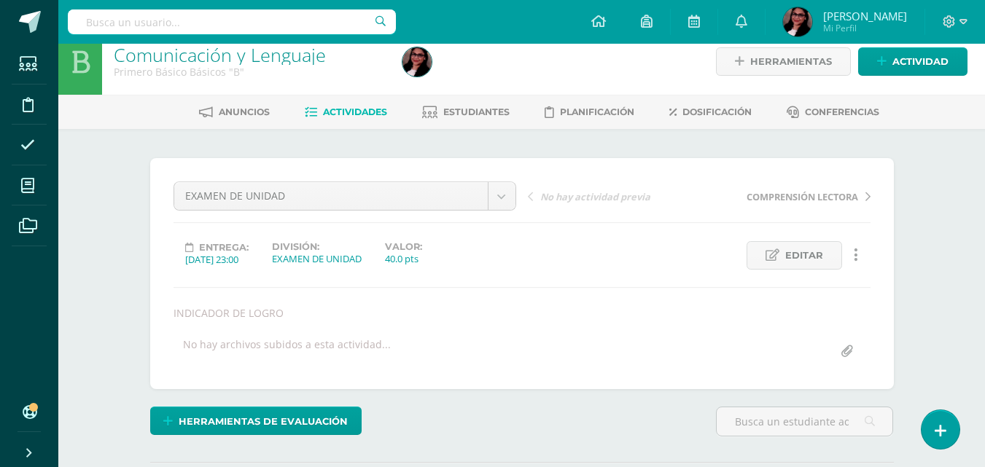
scroll to position [0, 0]
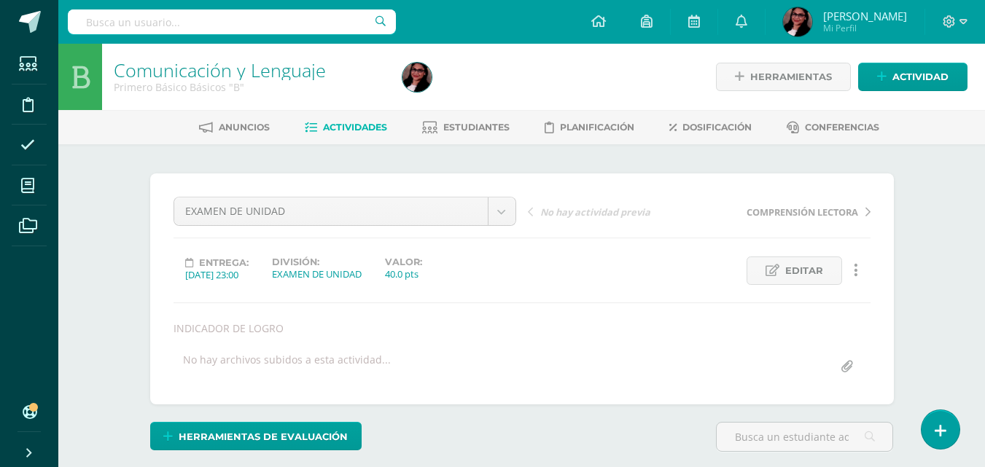
click at [494, 125] on span "Estudiantes" at bounding box center [476, 127] width 66 height 11
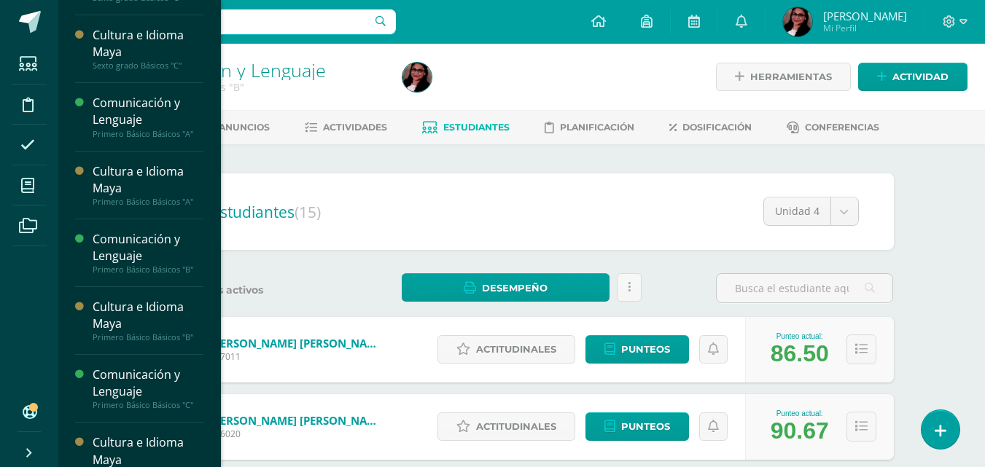
scroll to position [348, 0]
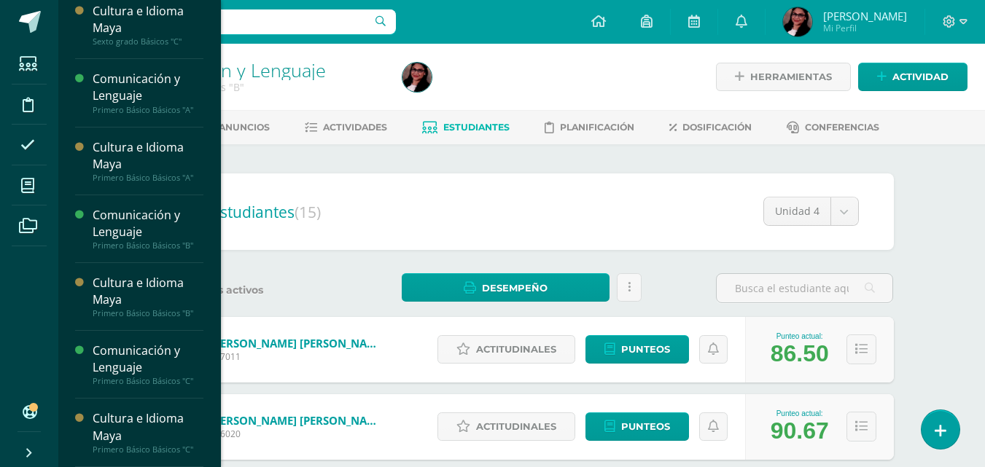
click at [163, 363] on div "Comunicación y Lenguaje" at bounding box center [148, 360] width 111 height 34
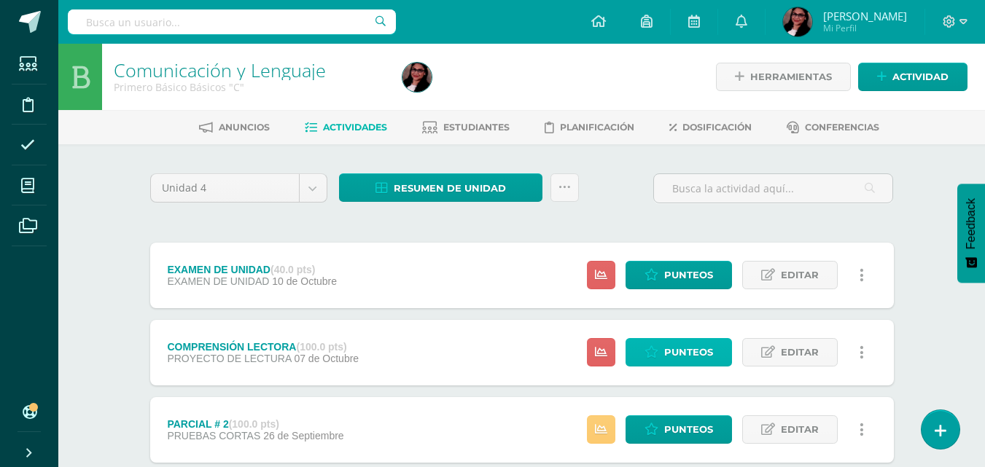
click at [667, 343] on span "Punteos" at bounding box center [688, 352] width 49 height 27
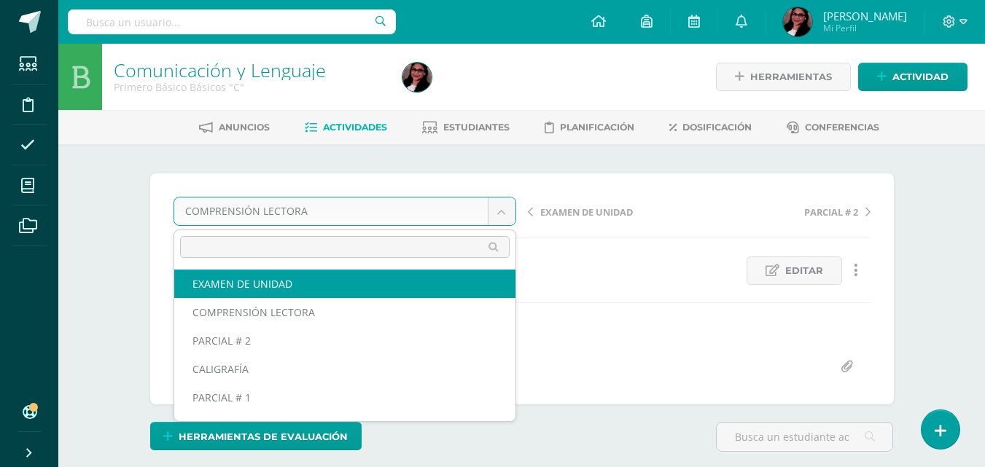
select select "/dashboard/teacher/grade-activity/206484/"
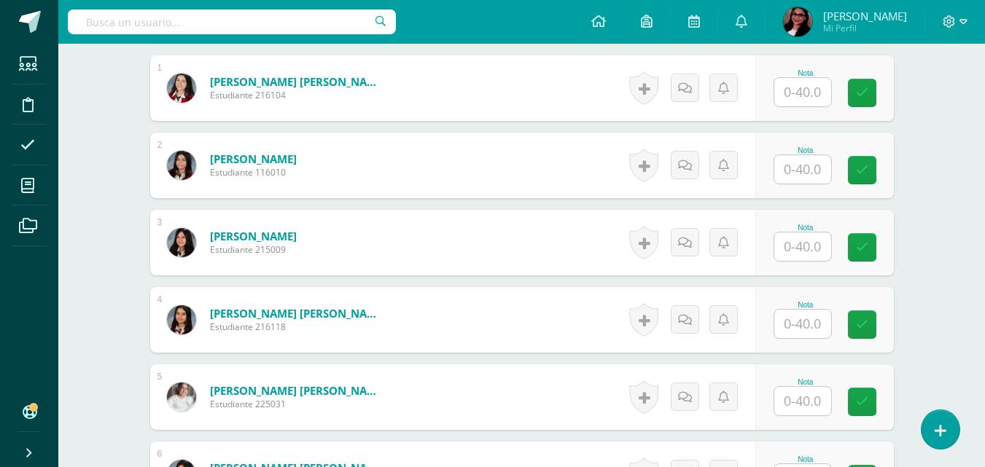
scroll to position [337, 0]
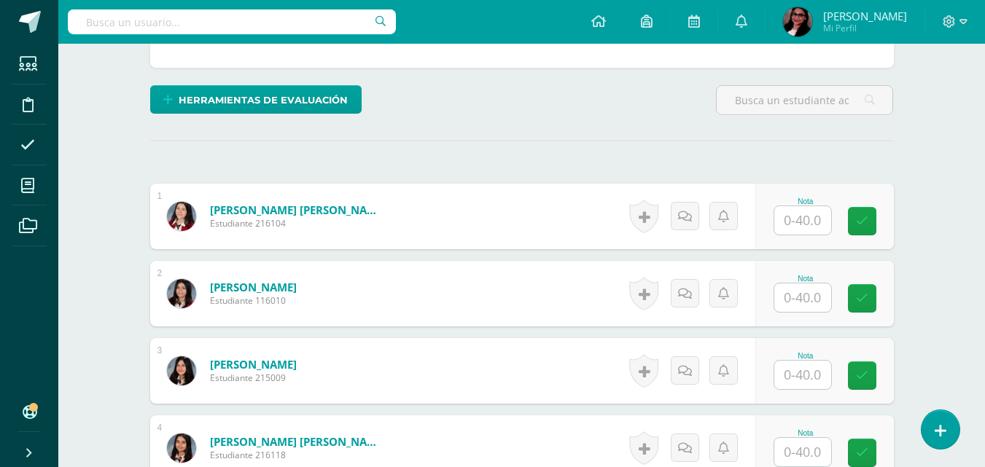
click at [804, 215] on input "text" at bounding box center [802, 220] width 57 height 28
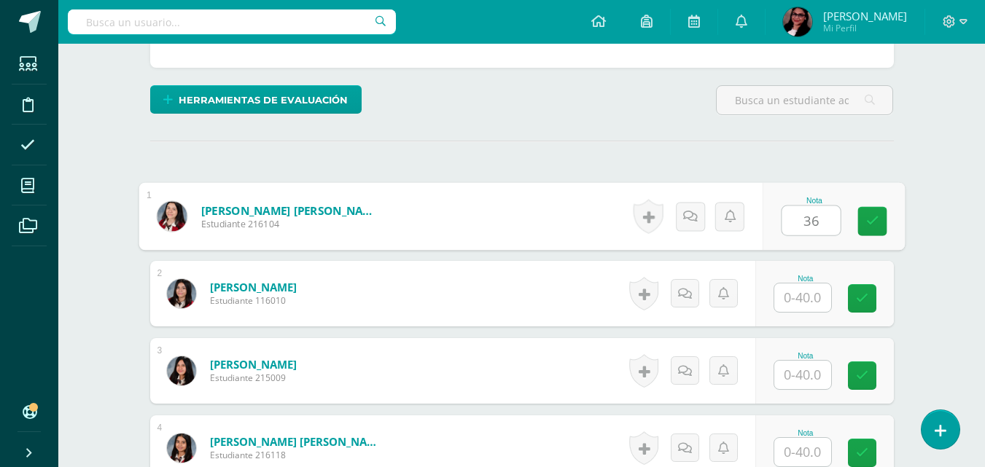
type input "36"
click at [815, 289] on input "text" at bounding box center [802, 298] width 57 height 28
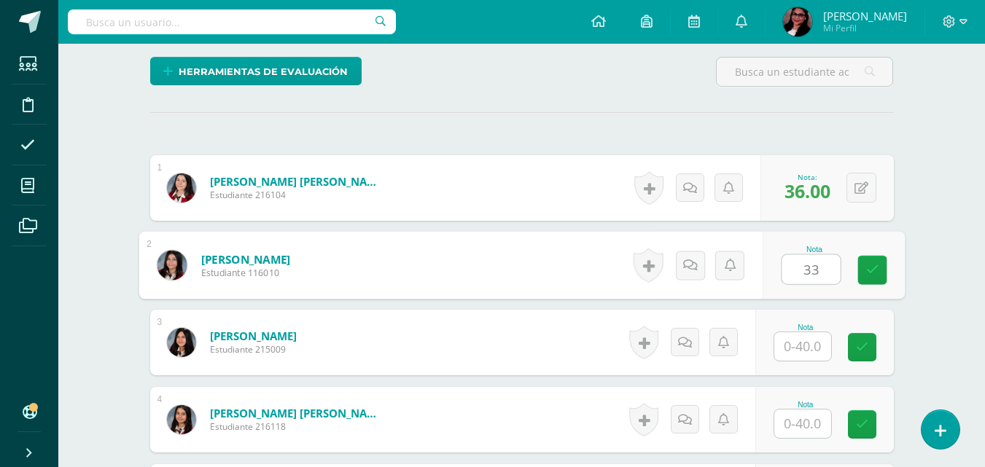
scroll to position [403, 0]
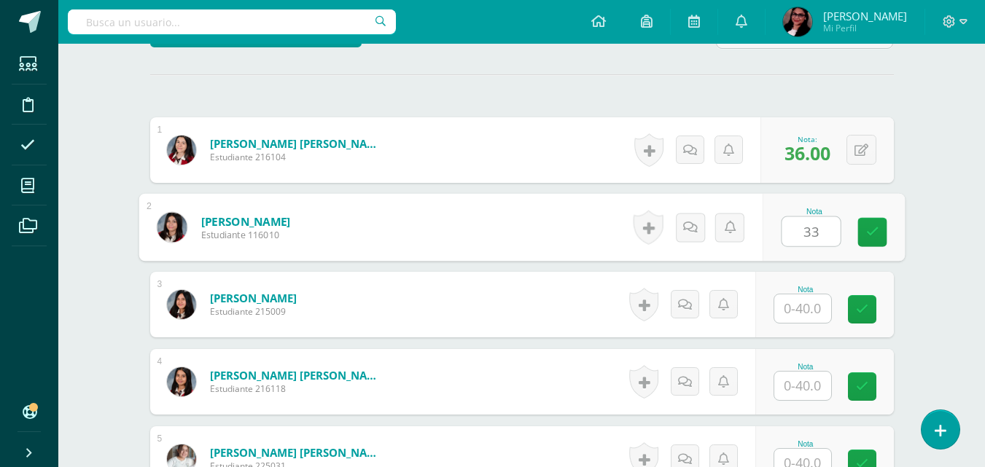
type input "33"
click at [800, 302] on input "text" at bounding box center [802, 309] width 57 height 28
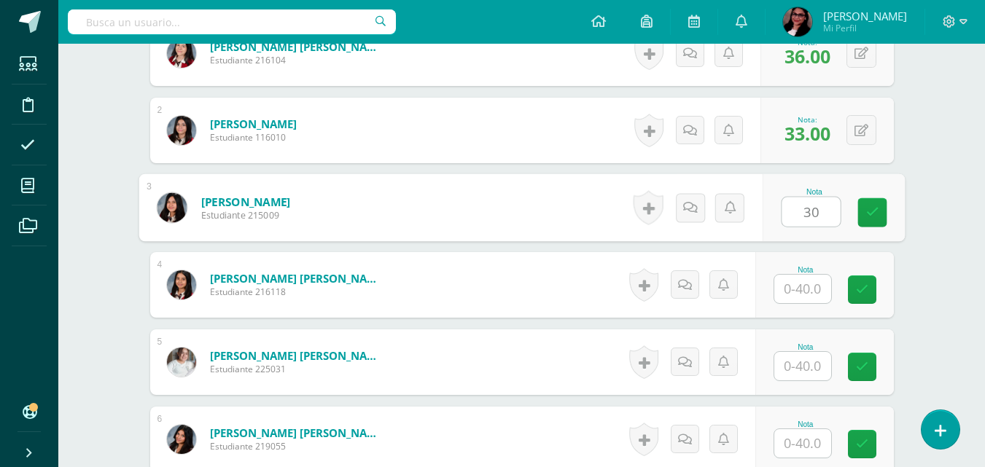
scroll to position [528, 0]
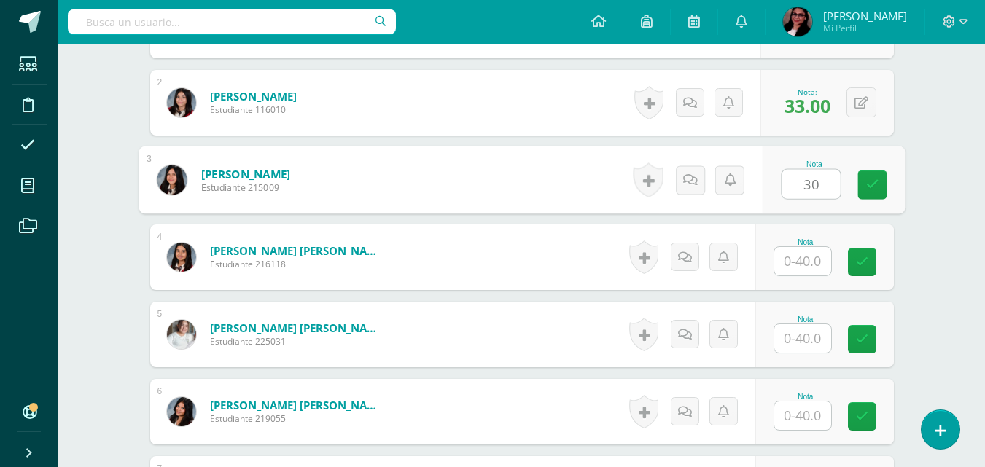
type input "30"
click at [814, 260] on input "text" at bounding box center [802, 261] width 57 height 28
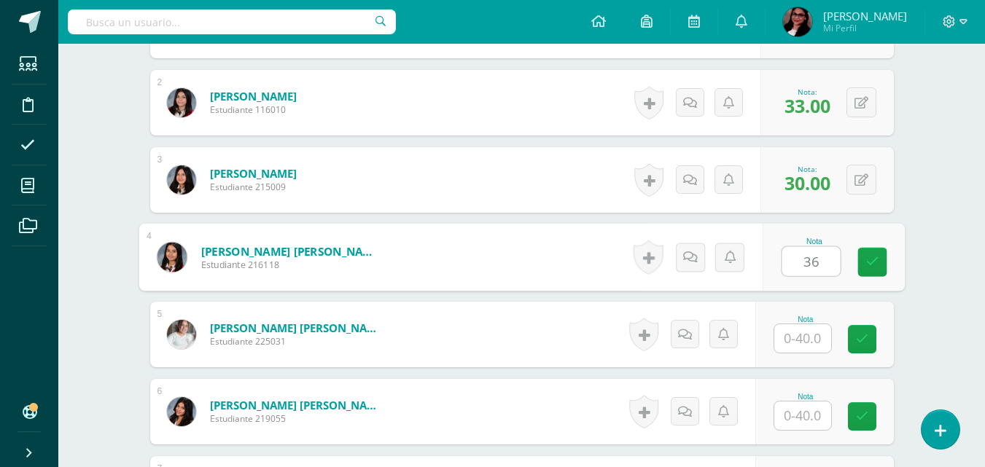
type input "36"
click at [807, 338] on input "text" at bounding box center [802, 338] width 57 height 28
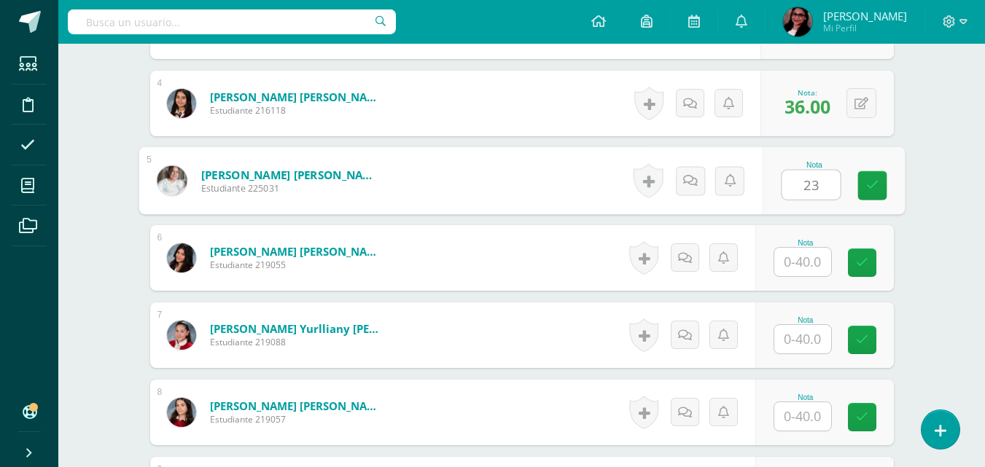
scroll to position [684, 0]
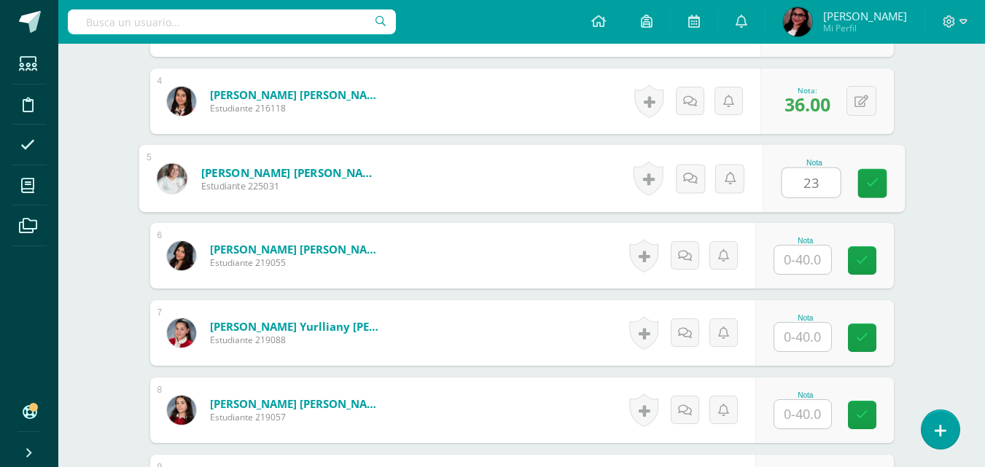
type input "23"
click at [811, 267] on input "text" at bounding box center [802, 260] width 57 height 28
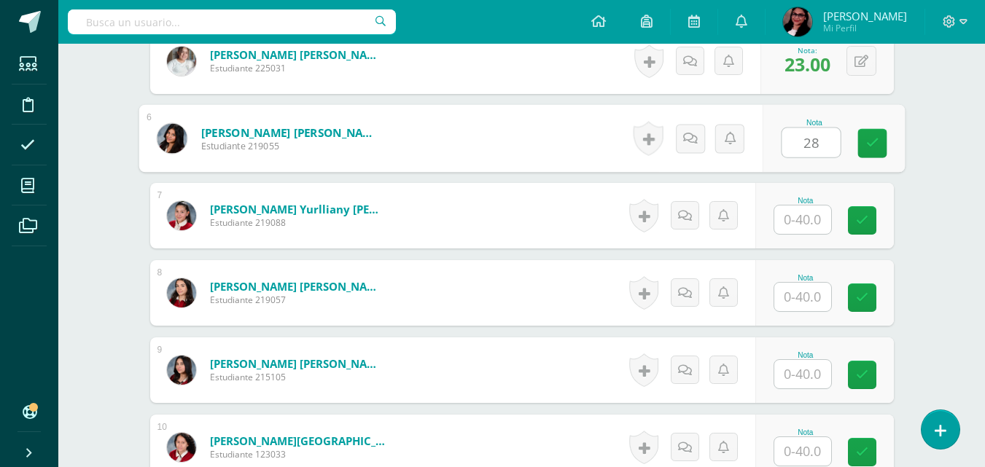
scroll to position [817, 0]
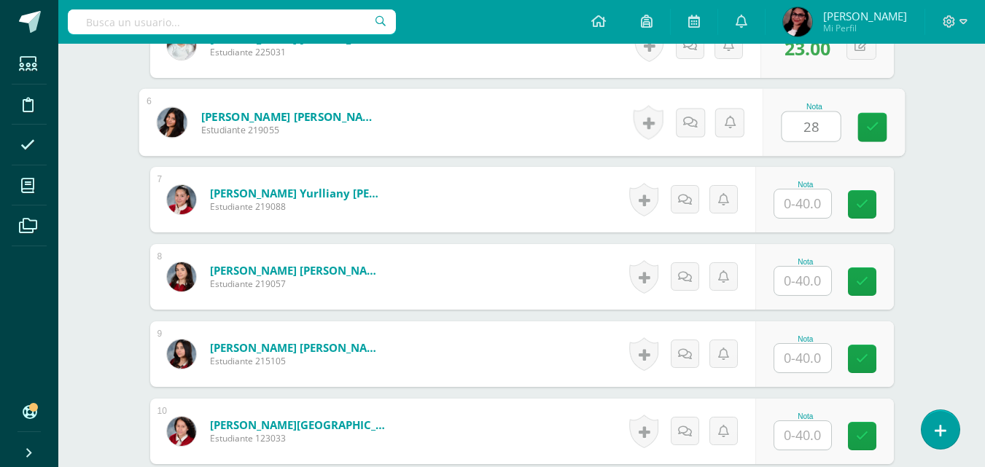
type input "28"
click at [818, 200] on input "text" at bounding box center [802, 204] width 57 height 28
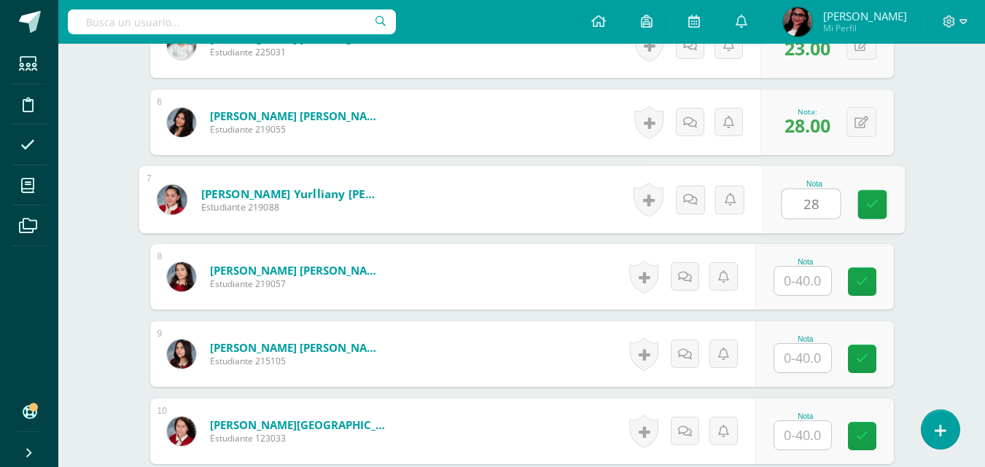
type input "28"
click at [824, 282] on input "text" at bounding box center [802, 281] width 57 height 28
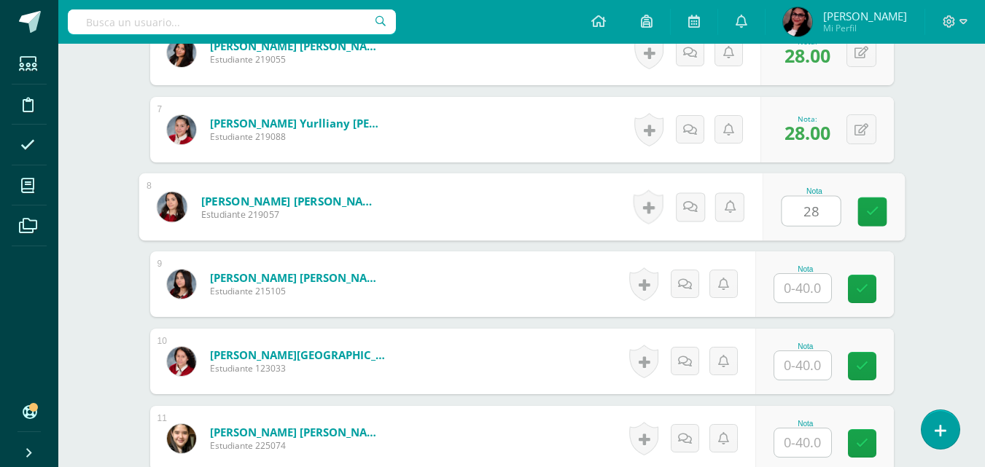
scroll to position [891, 0]
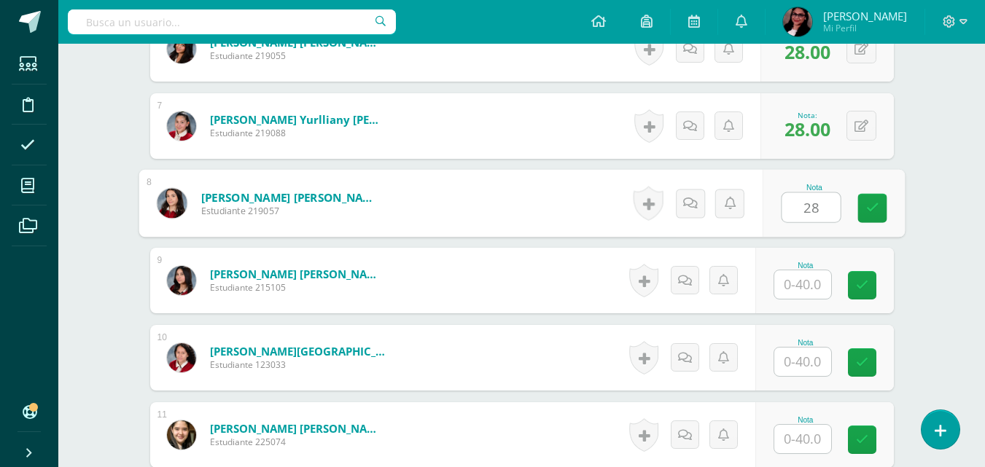
type input "28"
click at [810, 277] on input "text" at bounding box center [802, 284] width 57 height 28
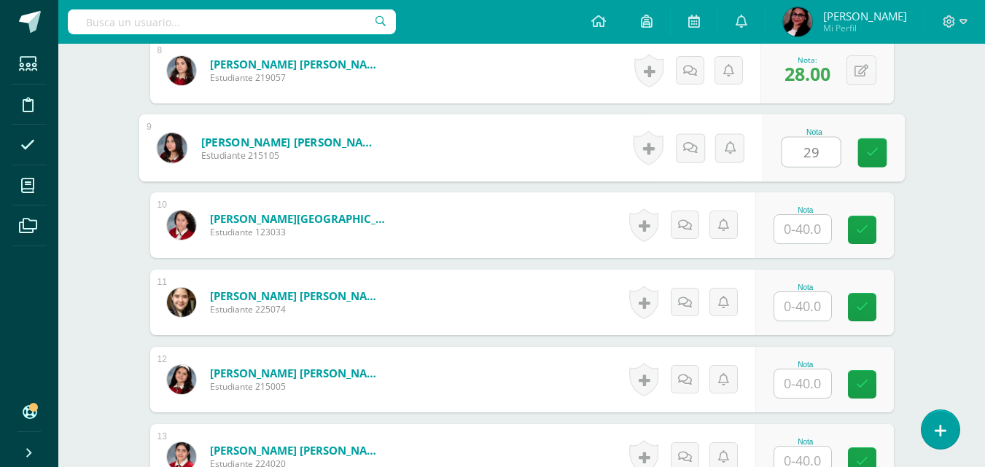
scroll to position [1024, 0]
type input "29"
click at [815, 228] on input "text" at bounding box center [802, 228] width 57 height 28
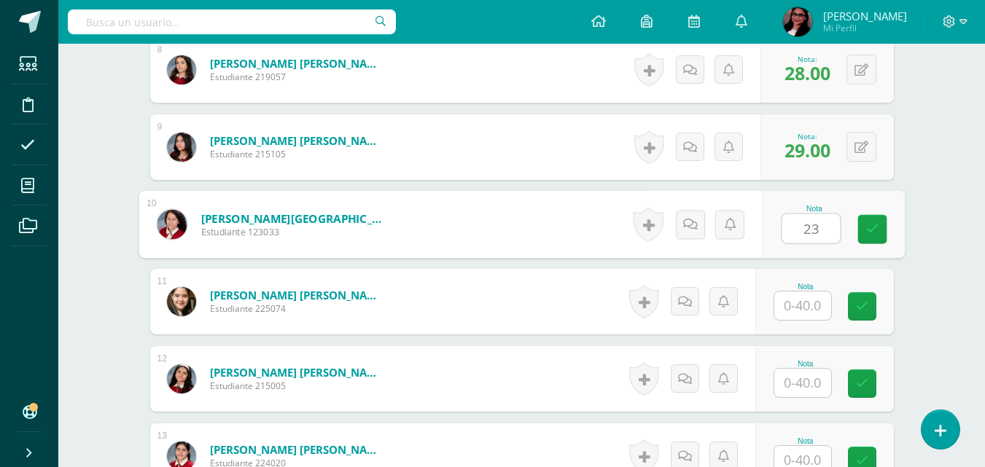
type input "23"
click at [816, 300] on input "text" at bounding box center [802, 306] width 57 height 28
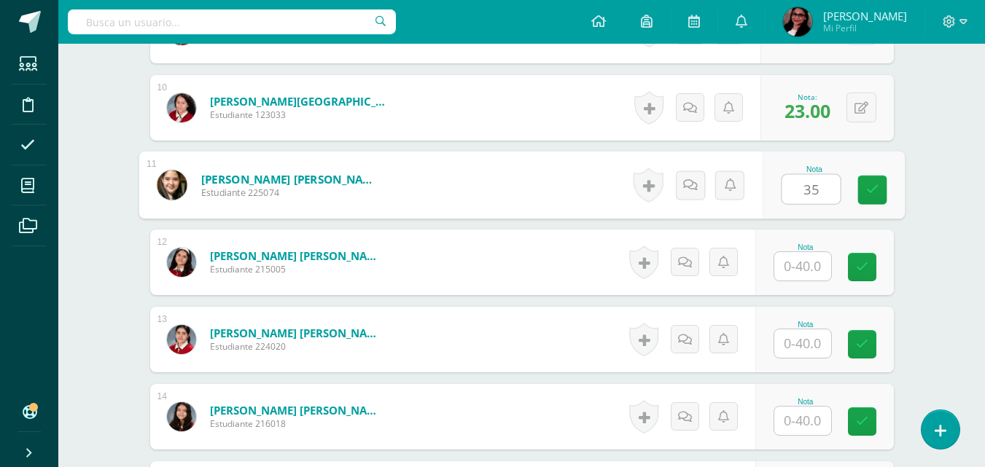
scroll to position [1143, 0]
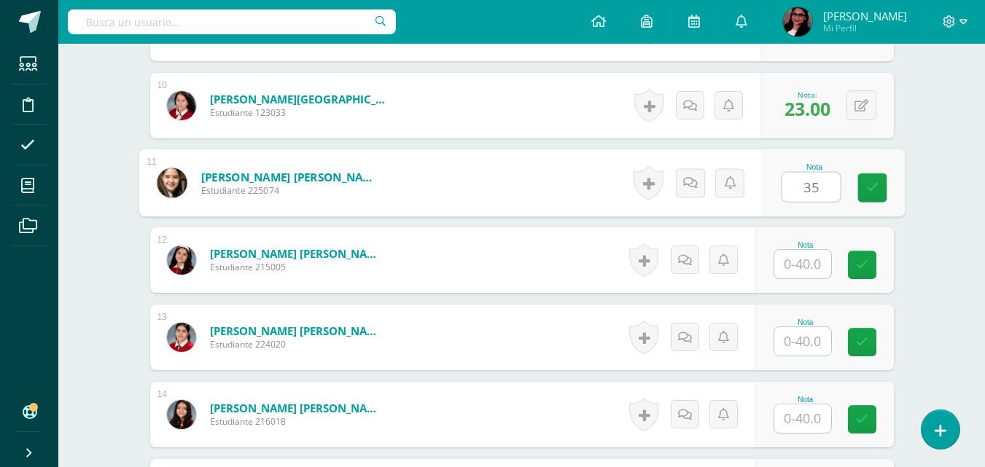
type input "35"
click at [794, 265] on input "text" at bounding box center [802, 264] width 57 height 28
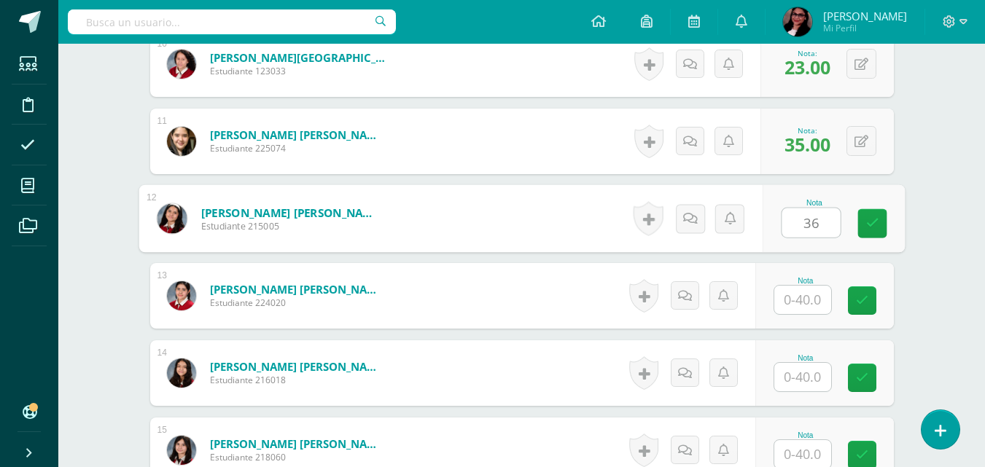
scroll to position [1186, 0]
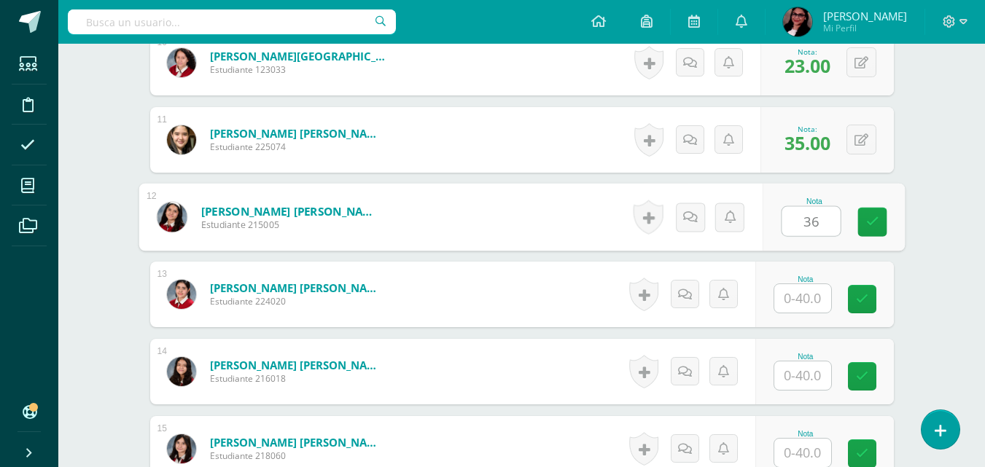
type input "36"
click at [809, 292] on input "text" at bounding box center [802, 298] width 57 height 28
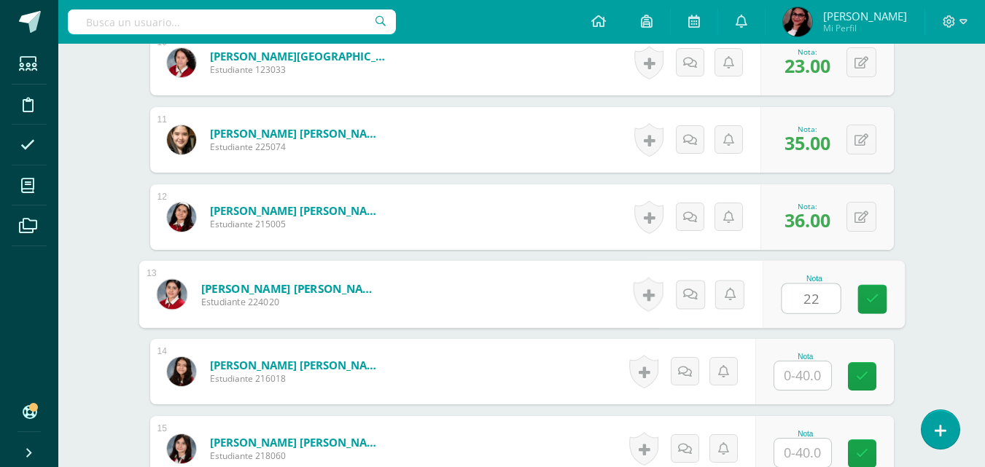
type input "22"
click at [809, 367] on input "text" at bounding box center [802, 376] width 57 height 28
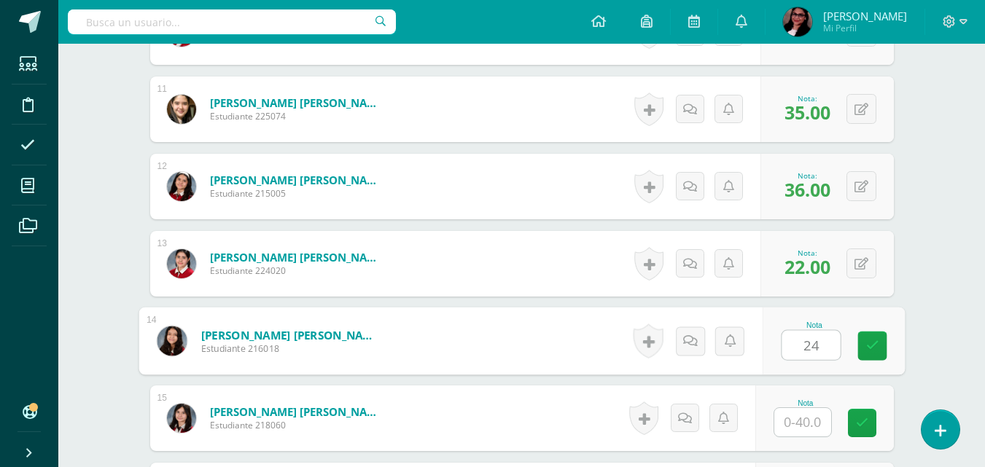
scroll to position [1311, 0]
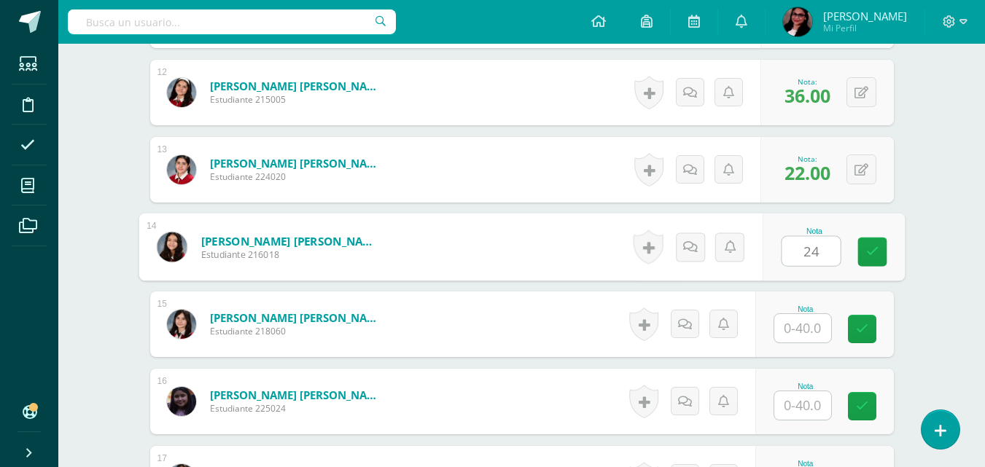
type input "24"
click at [807, 322] on input "text" at bounding box center [802, 328] width 57 height 28
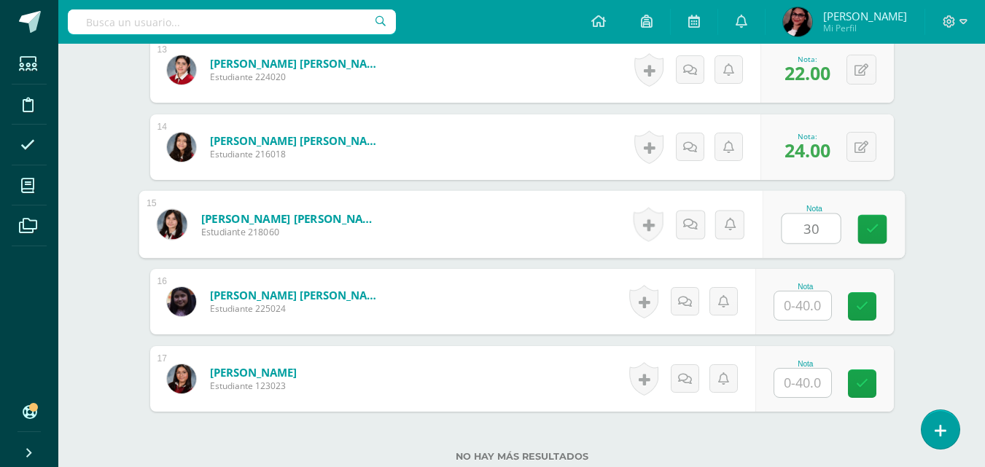
scroll to position [1414, 0]
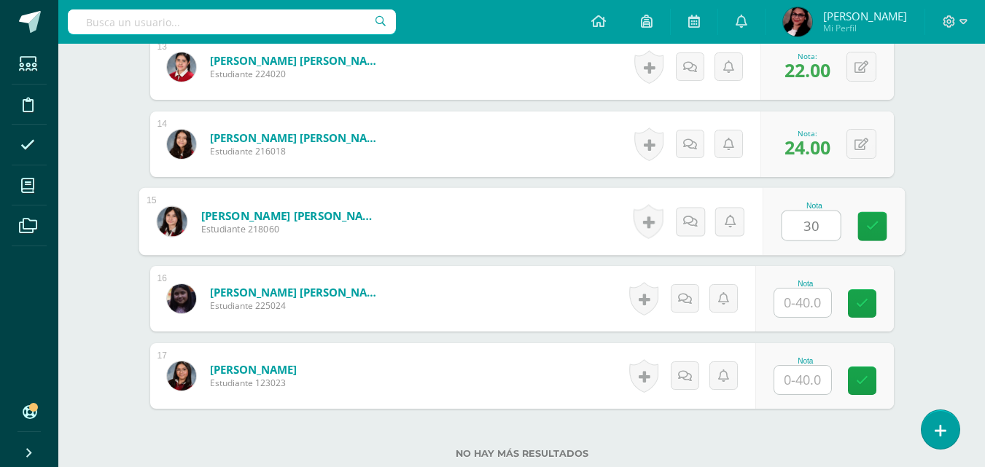
type input "30"
click at [808, 296] on input "text" at bounding box center [802, 303] width 57 height 28
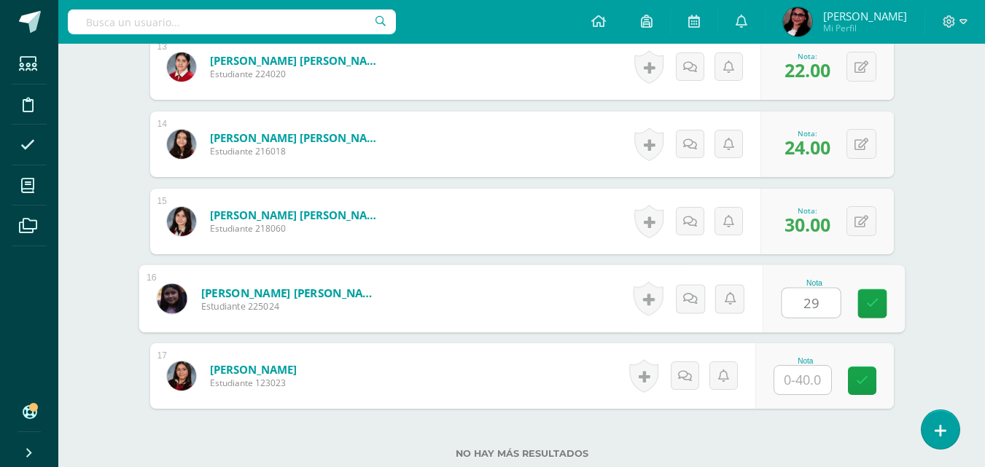
type input "29"
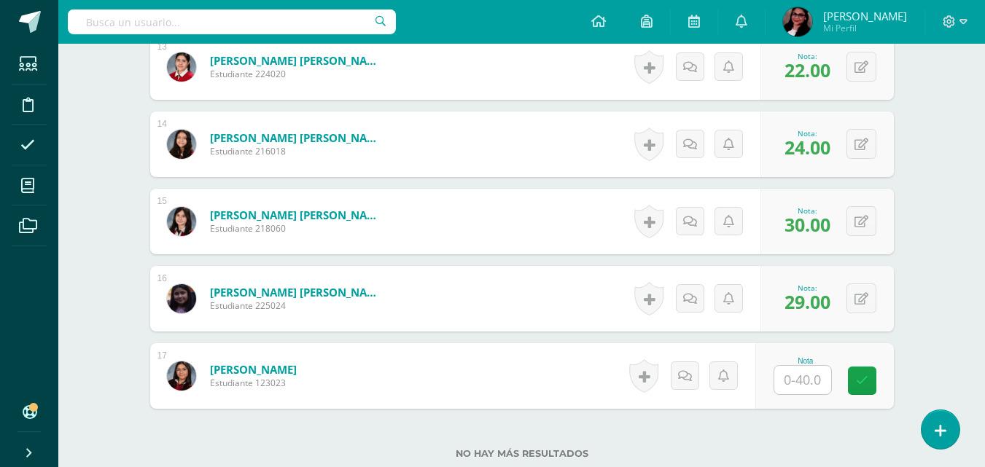
click at [794, 378] on input "text" at bounding box center [802, 380] width 57 height 28
type input "20"
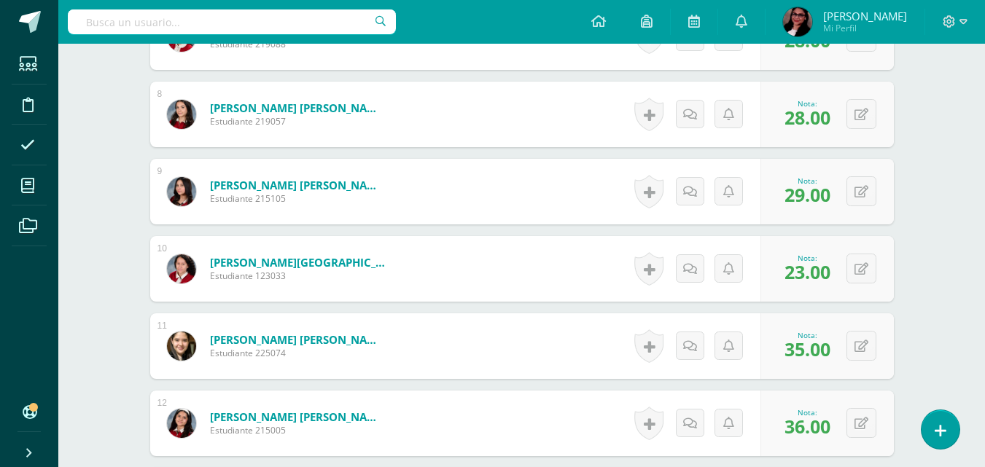
scroll to position [993, 0]
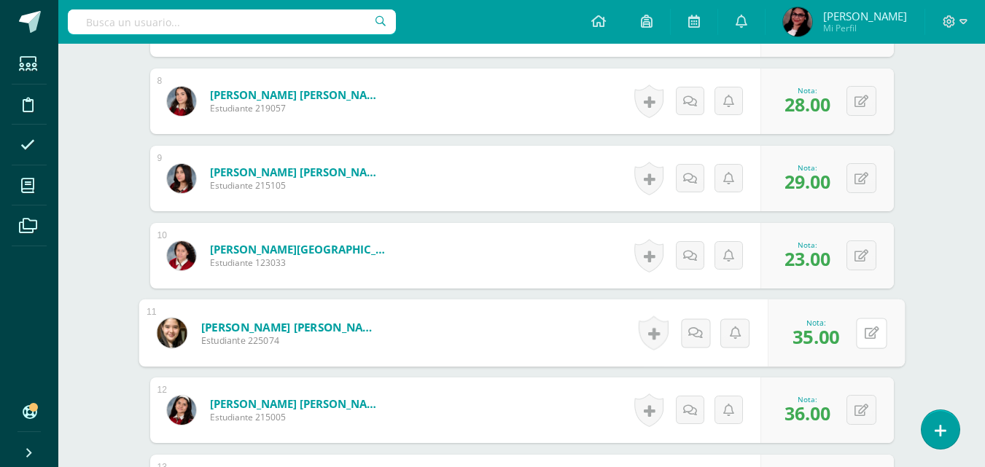
click at [862, 330] on button at bounding box center [871, 333] width 31 height 31
type input "36"
click at [656, 338] on icon at bounding box center [650, 333] width 15 height 12
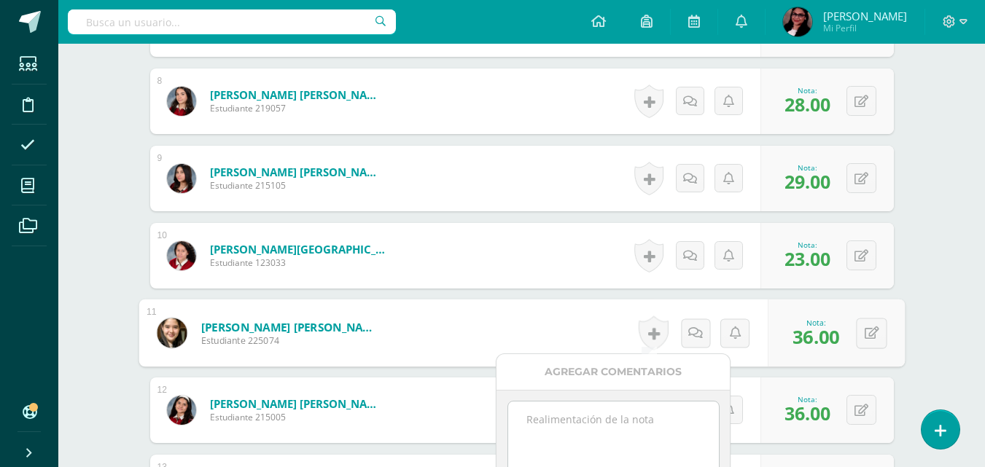
click at [598, 423] on textarea at bounding box center [613, 438] width 211 height 73
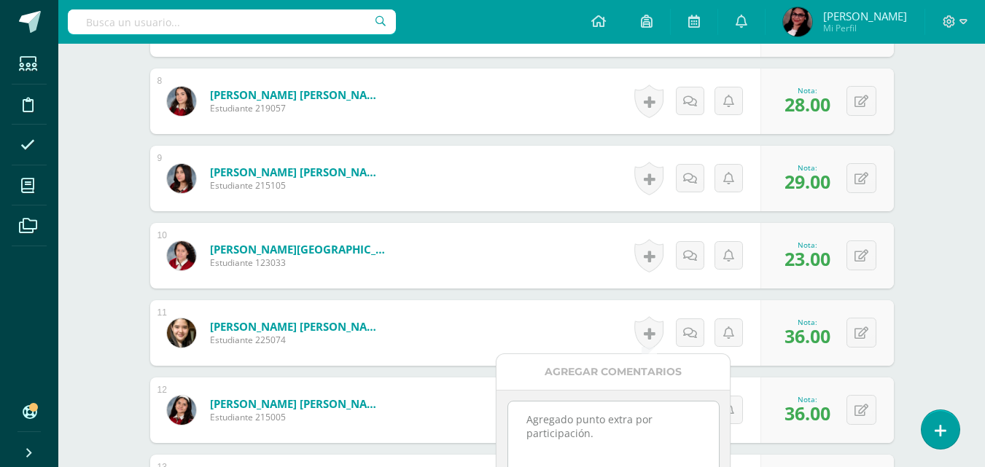
drag, startPoint x: 594, startPoint y: 429, endPoint x: 522, endPoint y: 390, distance: 82.2
click at [522, 390] on div "Agregado punto extra por participación. Mandar notificación a estudiante" at bounding box center [612, 461] width 233 height 142
type textarea "Agregado punto extra por participación."
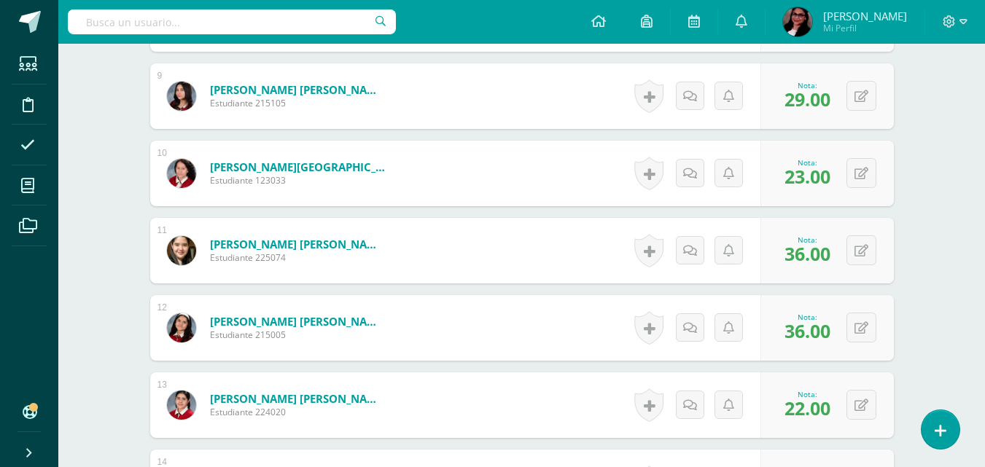
scroll to position [1115, 0]
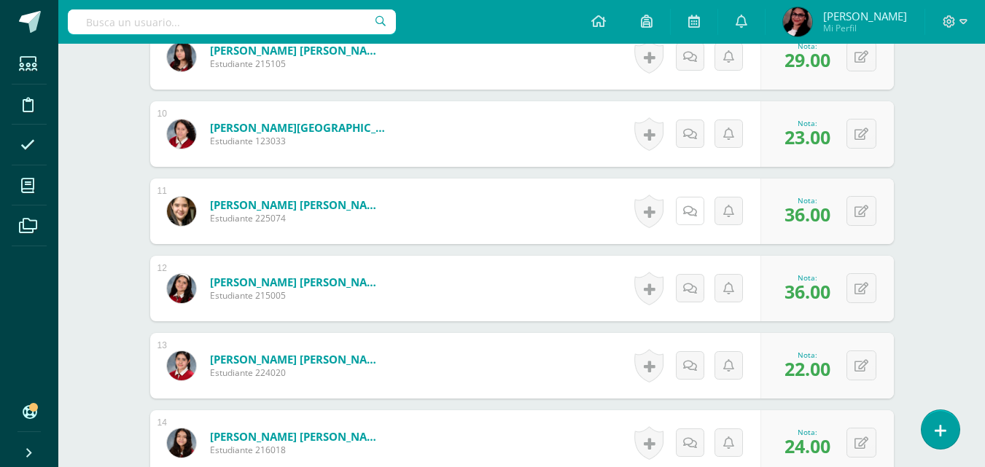
click at [696, 211] on link at bounding box center [690, 211] width 28 height 28
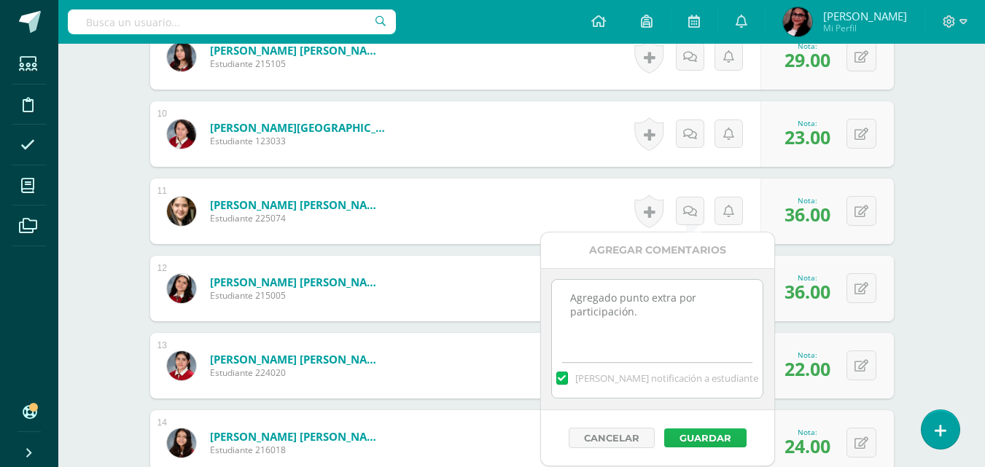
click at [702, 432] on button "Guardar" at bounding box center [705, 438] width 82 height 19
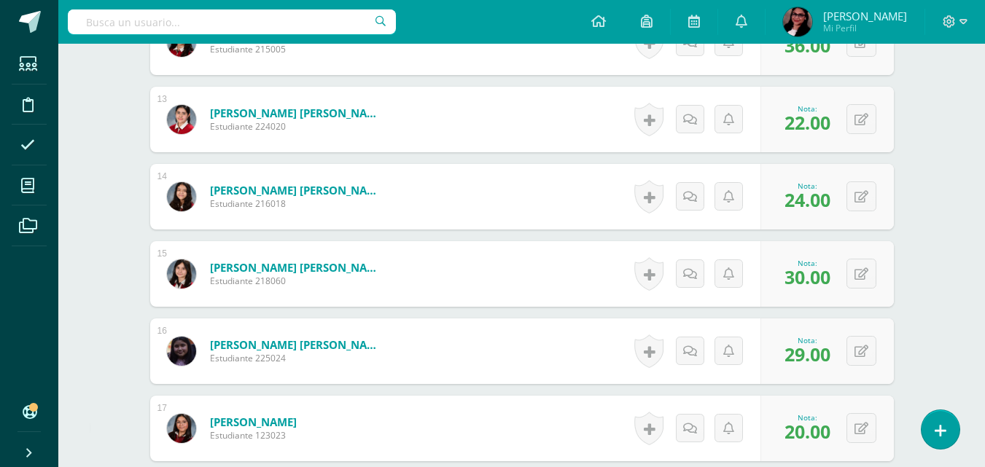
scroll to position [1407, 0]
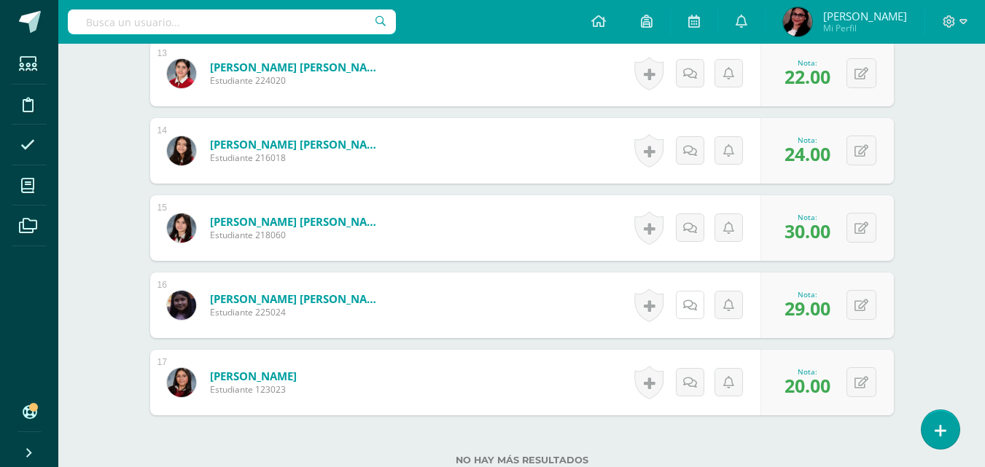
click at [685, 308] on icon at bounding box center [690, 306] width 14 height 12
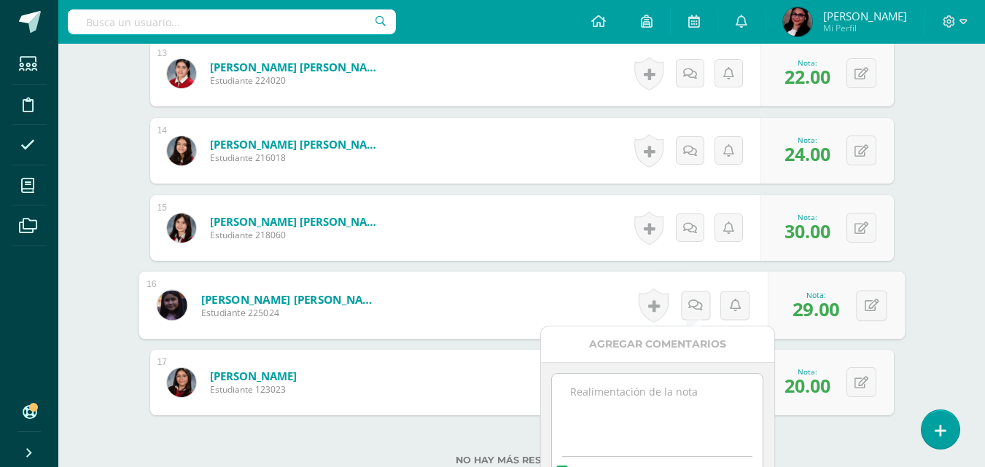
click at [650, 403] on textarea at bounding box center [657, 410] width 211 height 73
paste textarea "Agregado punto extra por participación."
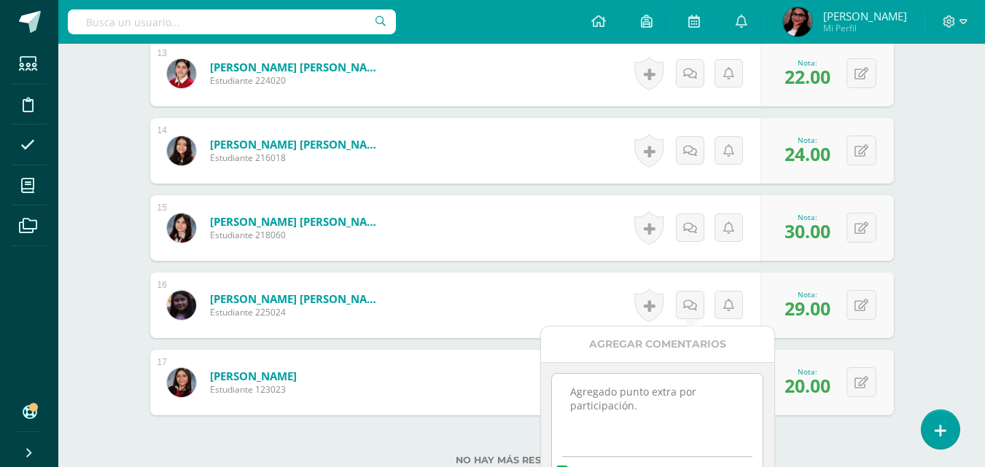
click at [662, 382] on textarea "Agregado punto extra por participación." at bounding box center [657, 410] width 211 height 73
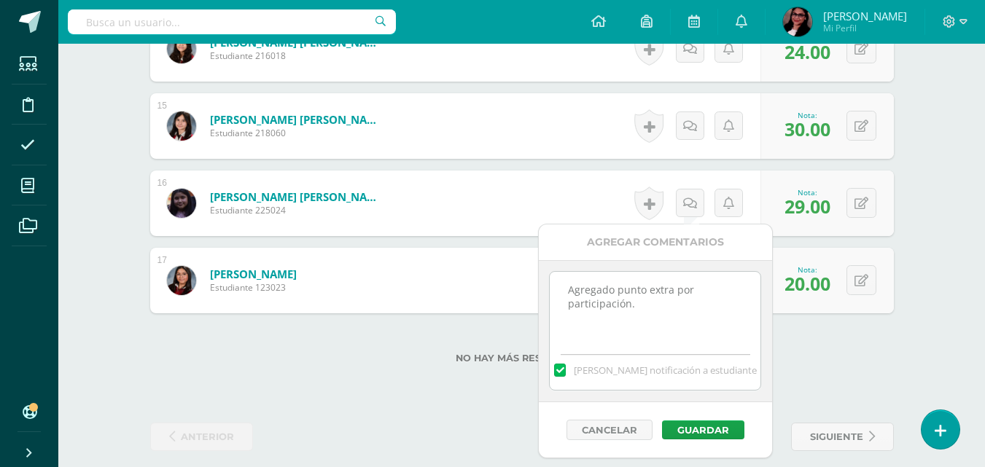
scroll to position [1513, 0]
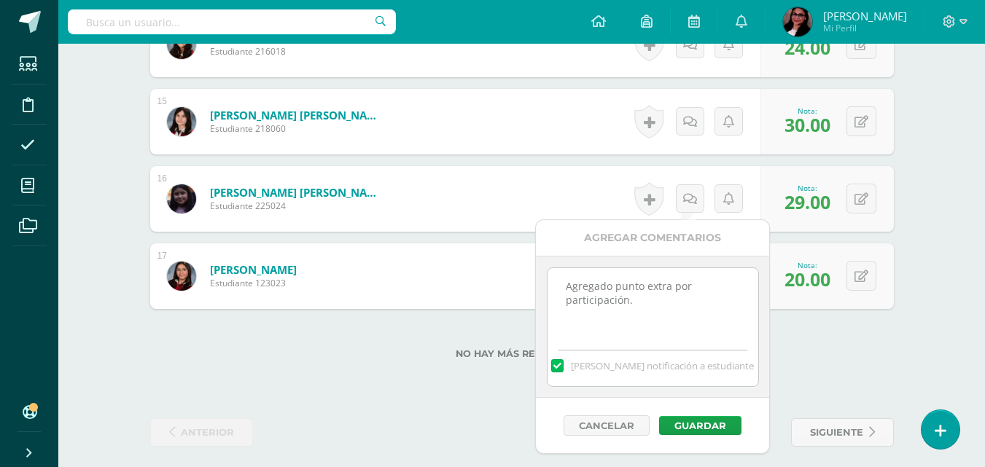
type textarea "Agregado punto extra por participación."
click at [709, 420] on button "Guardar" at bounding box center [700, 425] width 82 height 19
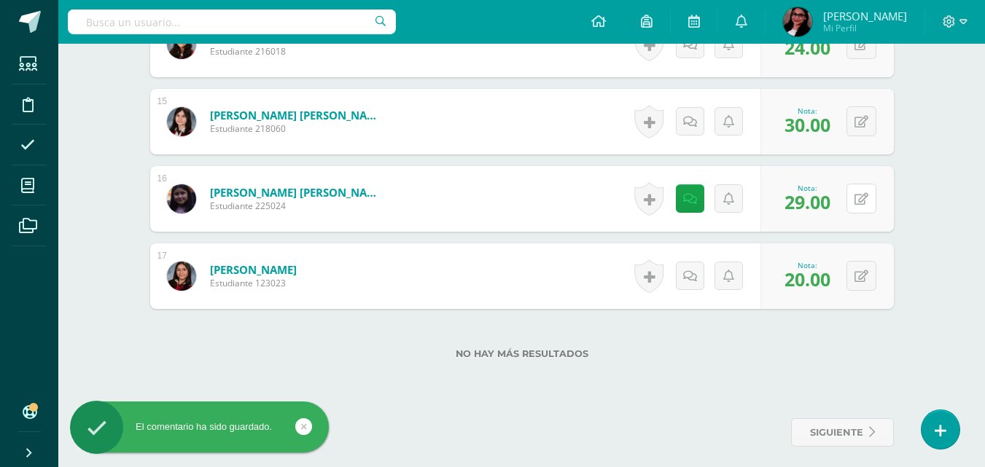
click at [873, 200] on button at bounding box center [861, 199] width 30 height 30
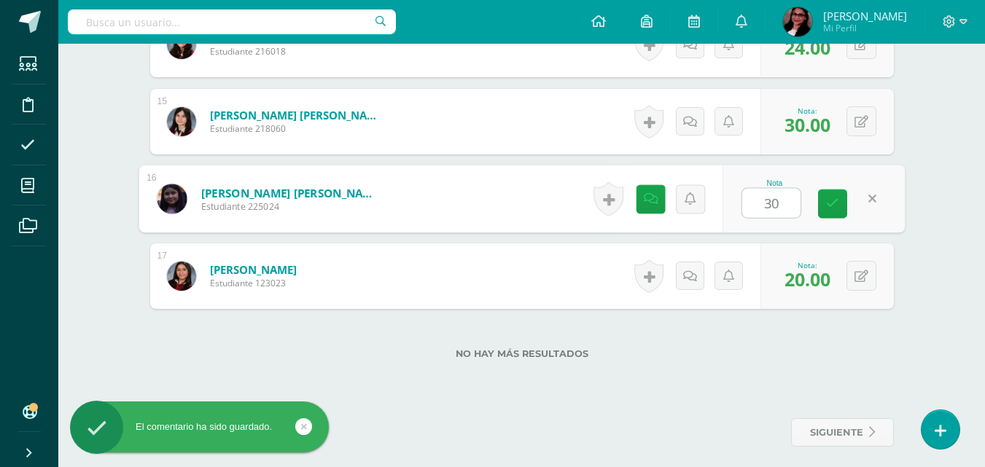
type input "30"
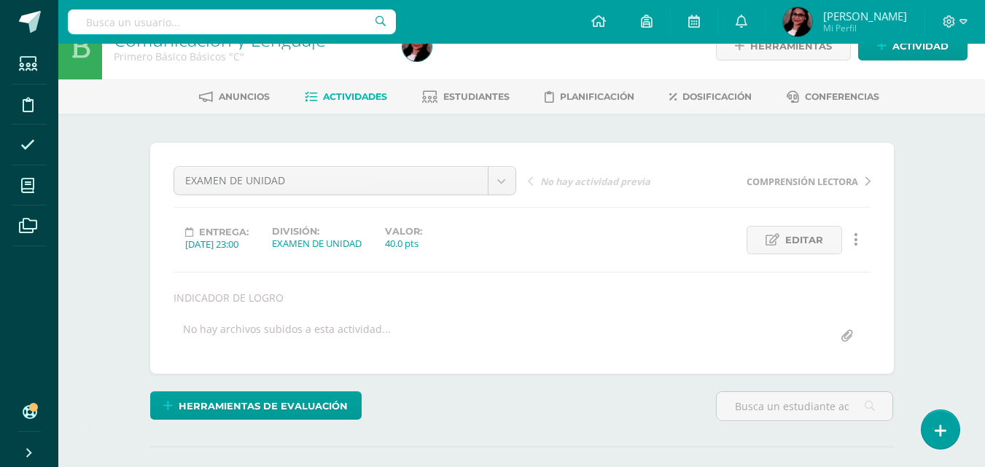
scroll to position [0, 0]
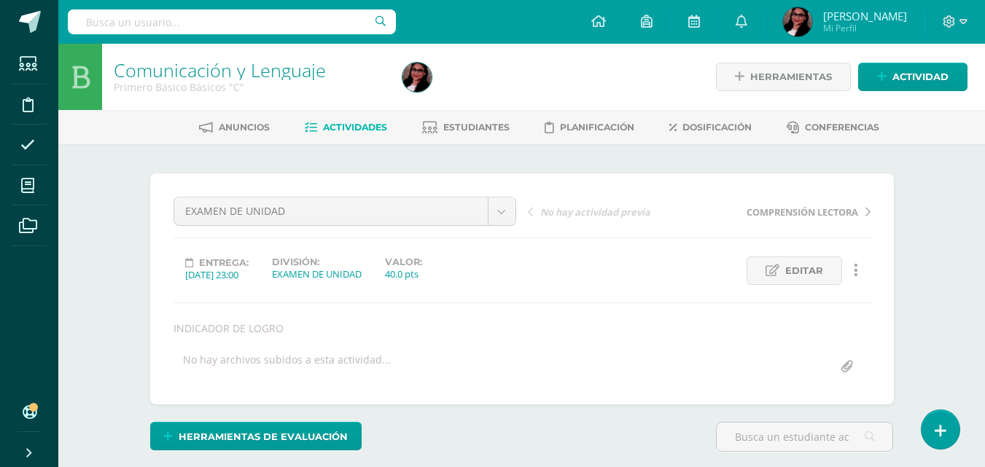
click at [501, 124] on span "Estudiantes" at bounding box center [476, 127] width 66 height 11
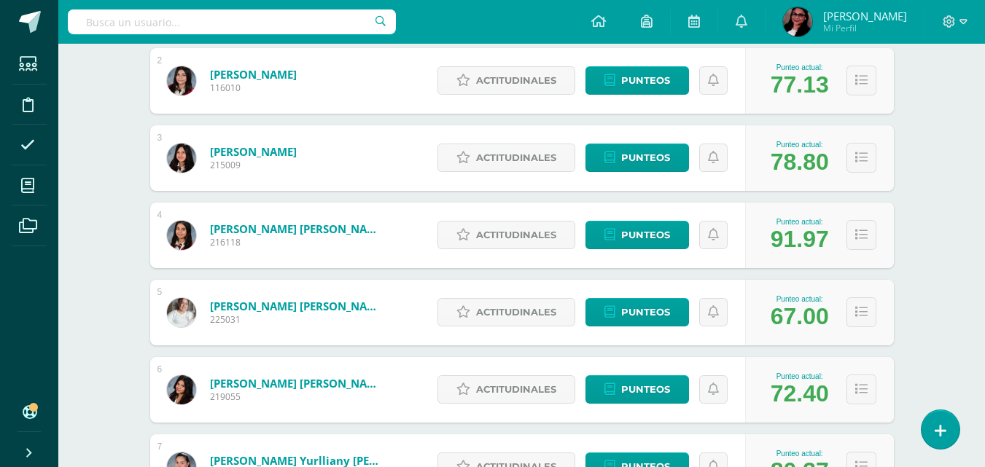
scroll to position [355, 0]
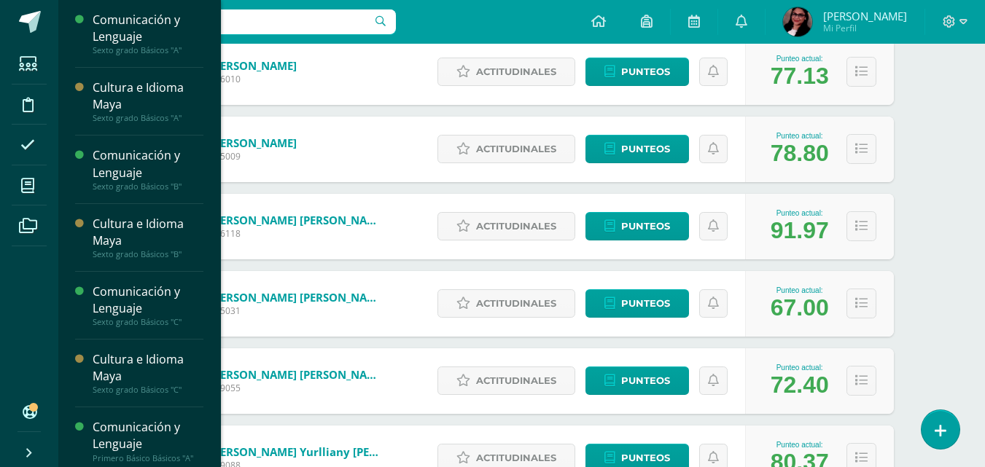
click at [38, 180] on span at bounding box center [28, 185] width 33 height 33
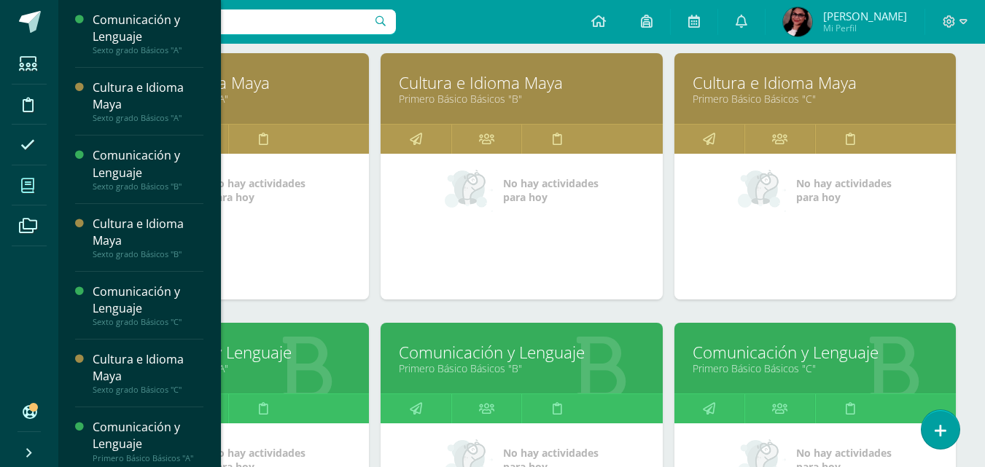
scroll to position [862, 0]
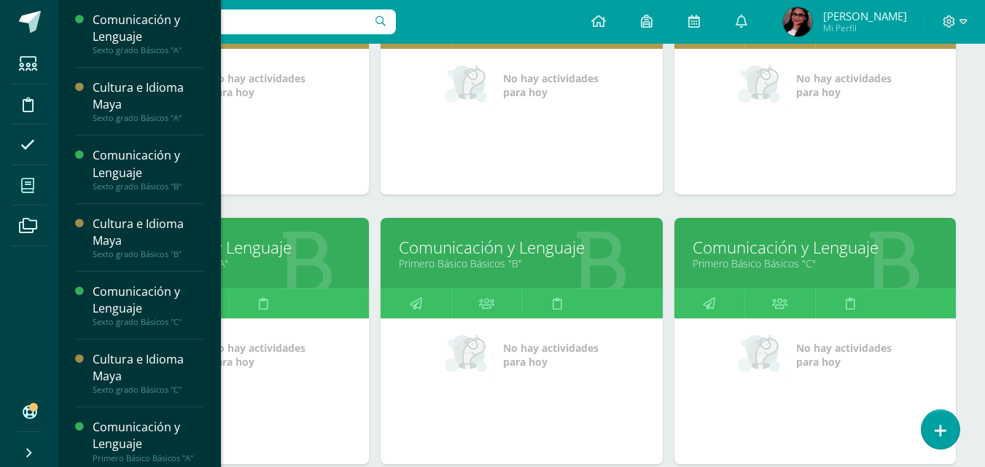
click at [281, 252] on link "Comunicación y Lenguaje" at bounding box center [228, 247] width 245 height 23
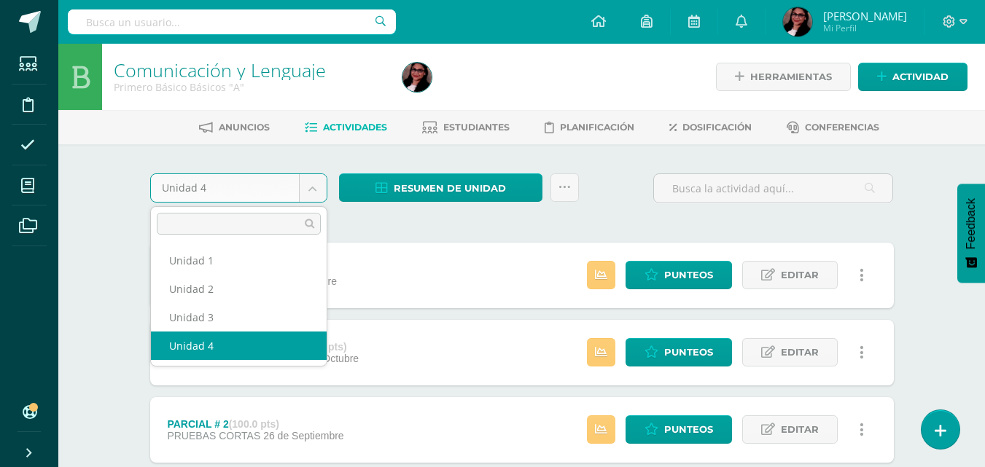
click at [311, 187] on body "Estudiantes Disciplina Asistencia Mis cursos Archivos Soporte Ayuda Reportar un…" at bounding box center [492, 473] width 985 height 946
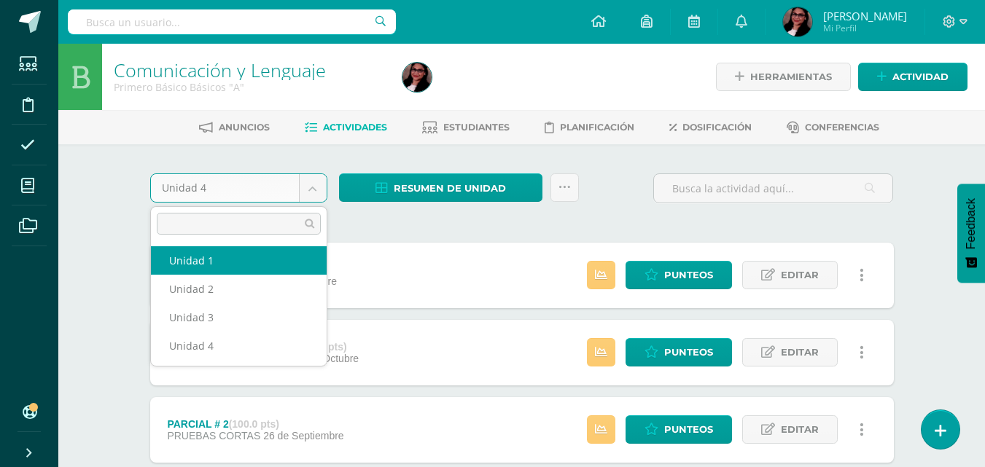
select select "Unidad 1"
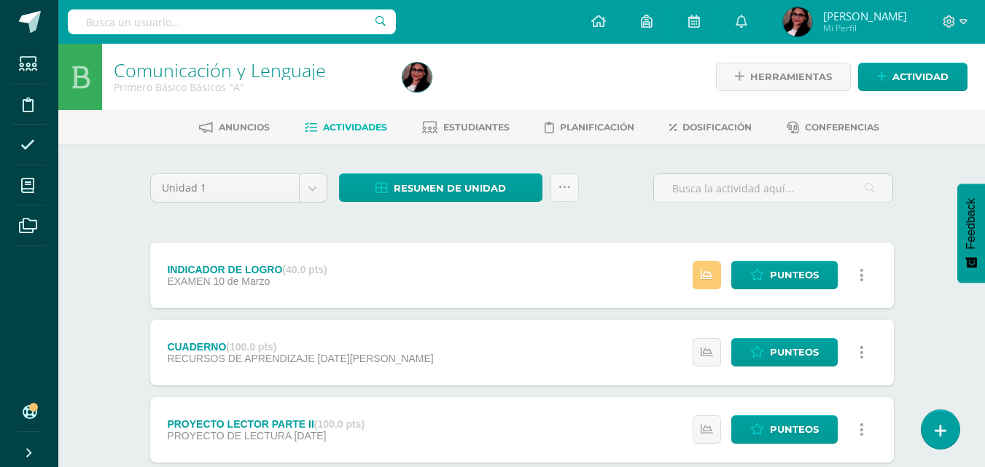
click at [461, 129] on span "Estudiantes" at bounding box center [476, 127] width 66 height 11
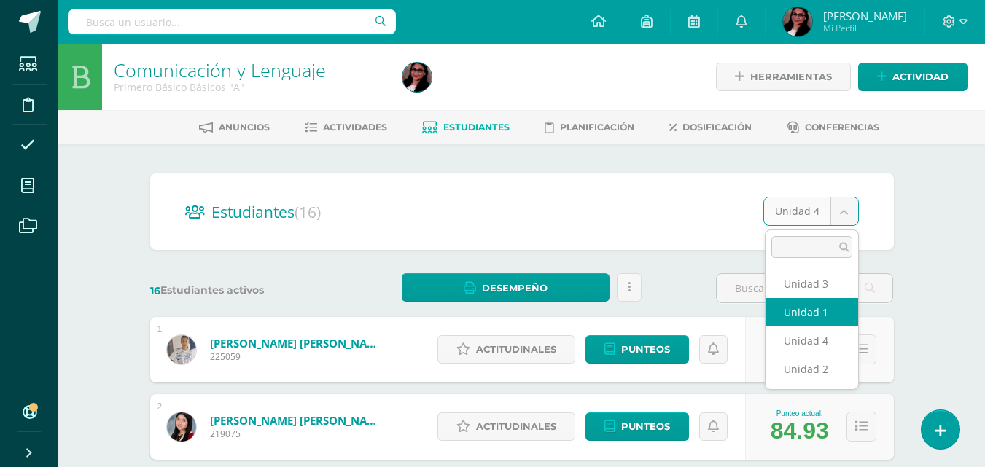
select select "/dashboard/teacher/section/2903/students/?unit=175080"
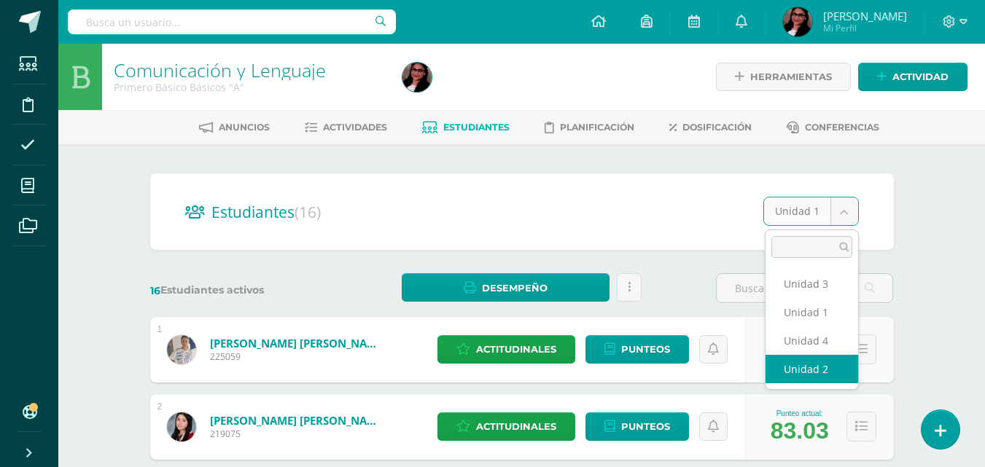
select select "/dashboard/teacher/section/2903/students/?unit=175083"
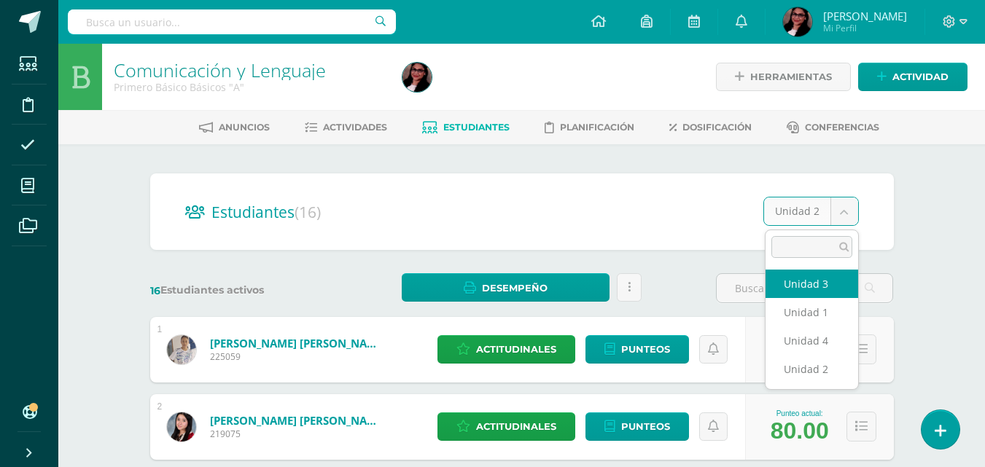
select select "/dashboard/teacher/section/2903/students/?unit=175084"
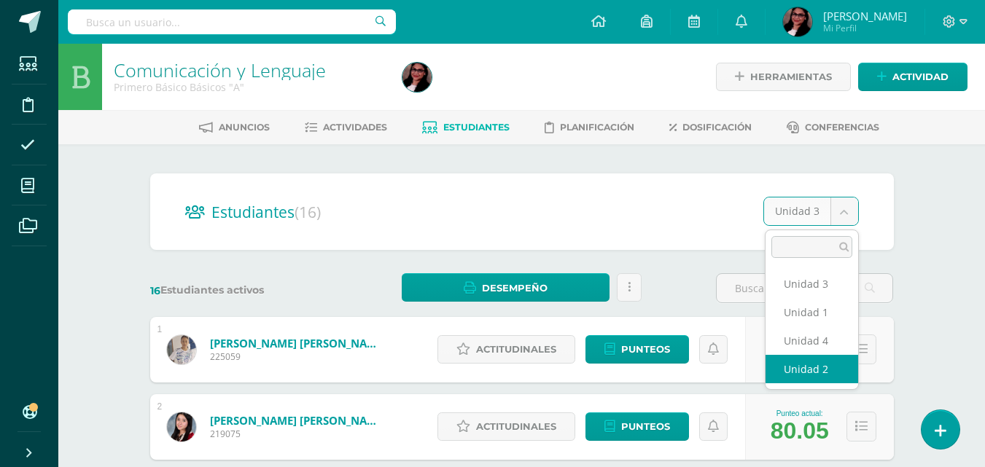
select select "/dashboard/teacher/section/2903/students/?unit=175083"
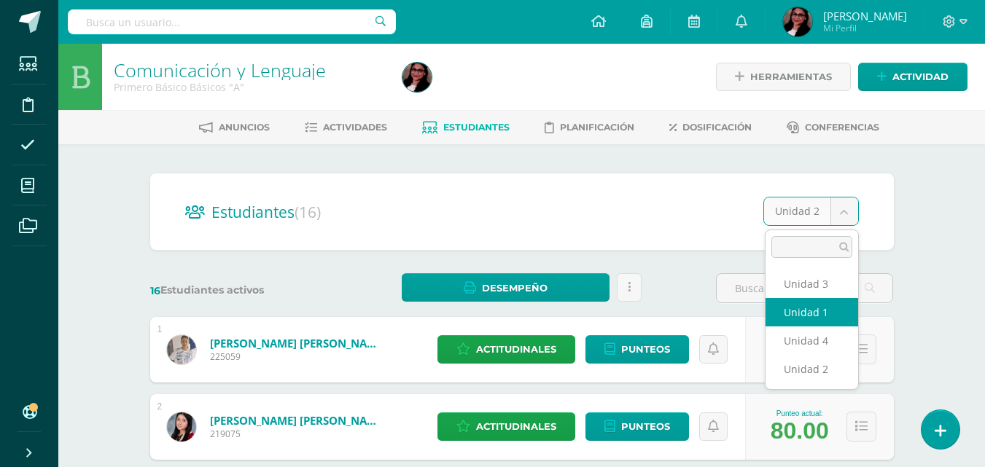
select select "/dashboard/teacher/section/2903/students/?unit=175080"
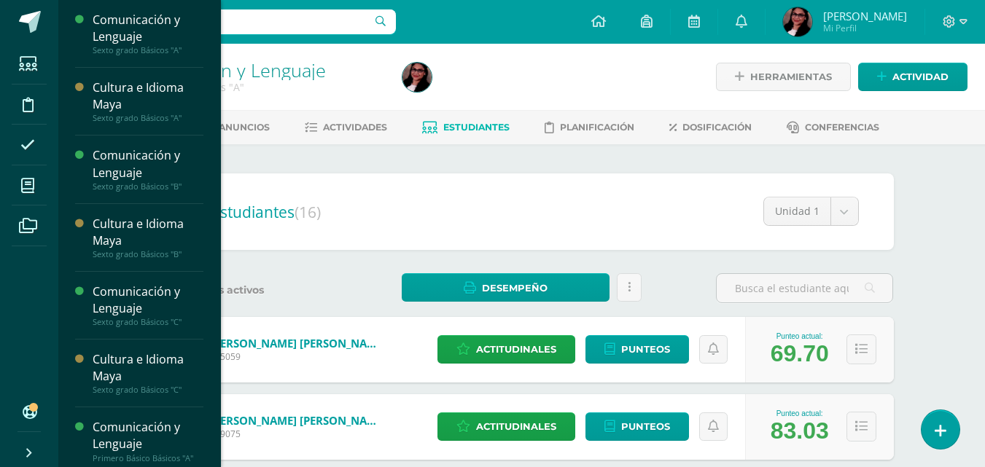
click at [151, 241] on span "Estudiantes" at bounding box center [141, 240] width 58 height 14
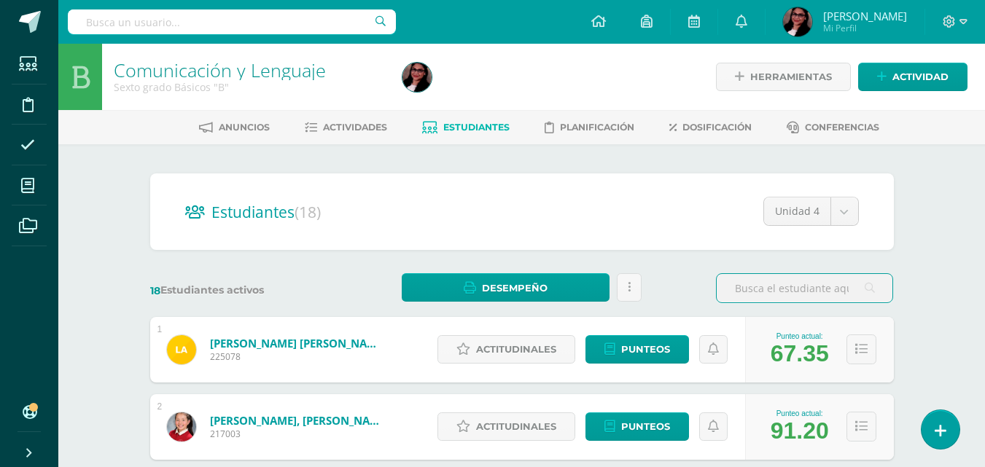
scroll to position [15, 0]
